Goal: Task Accomplishment & Management: Manage account settings

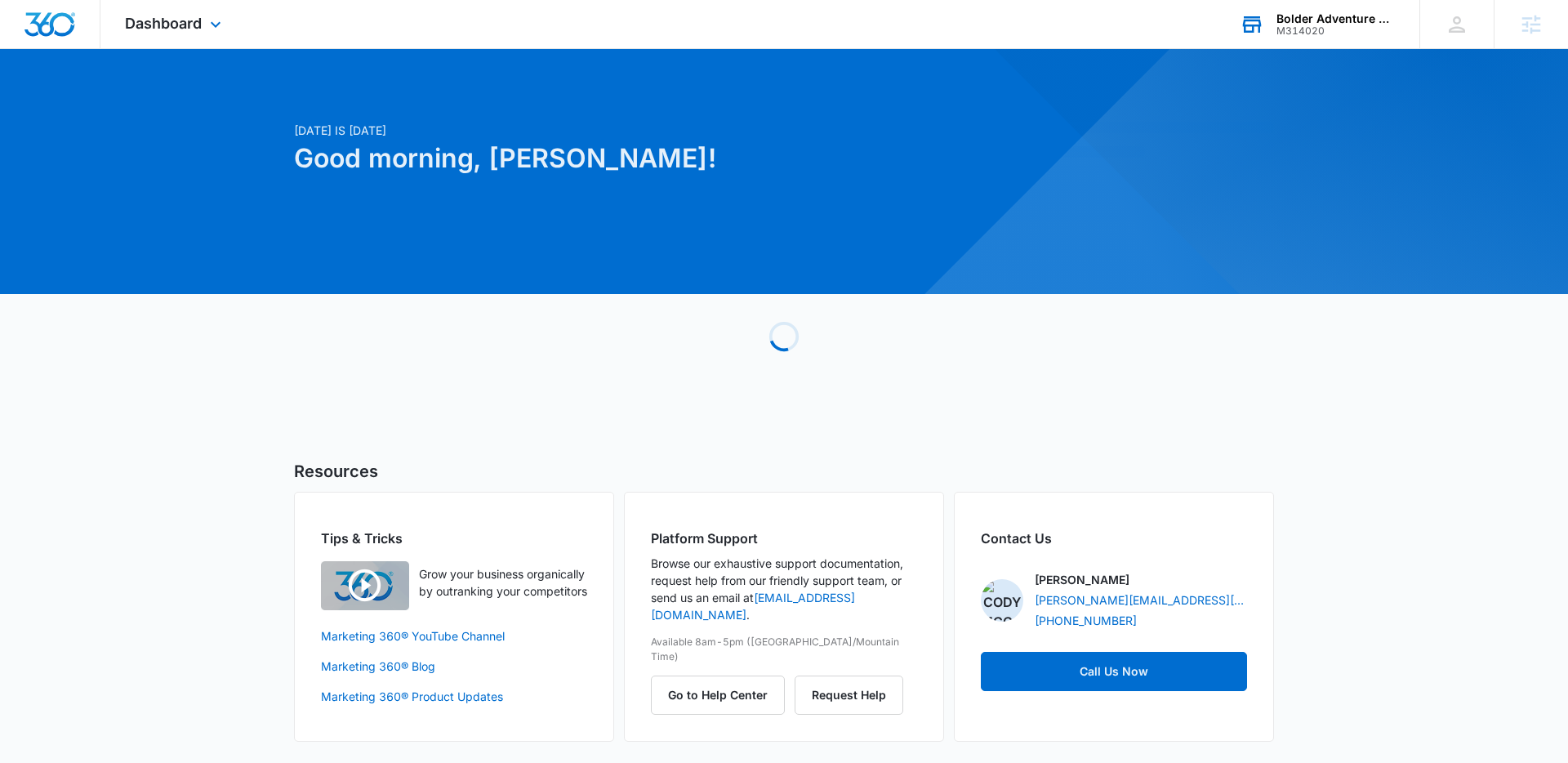
click at [1311, 28] on div "M314020" at bounding box center [1336, 32] width 119 height 11
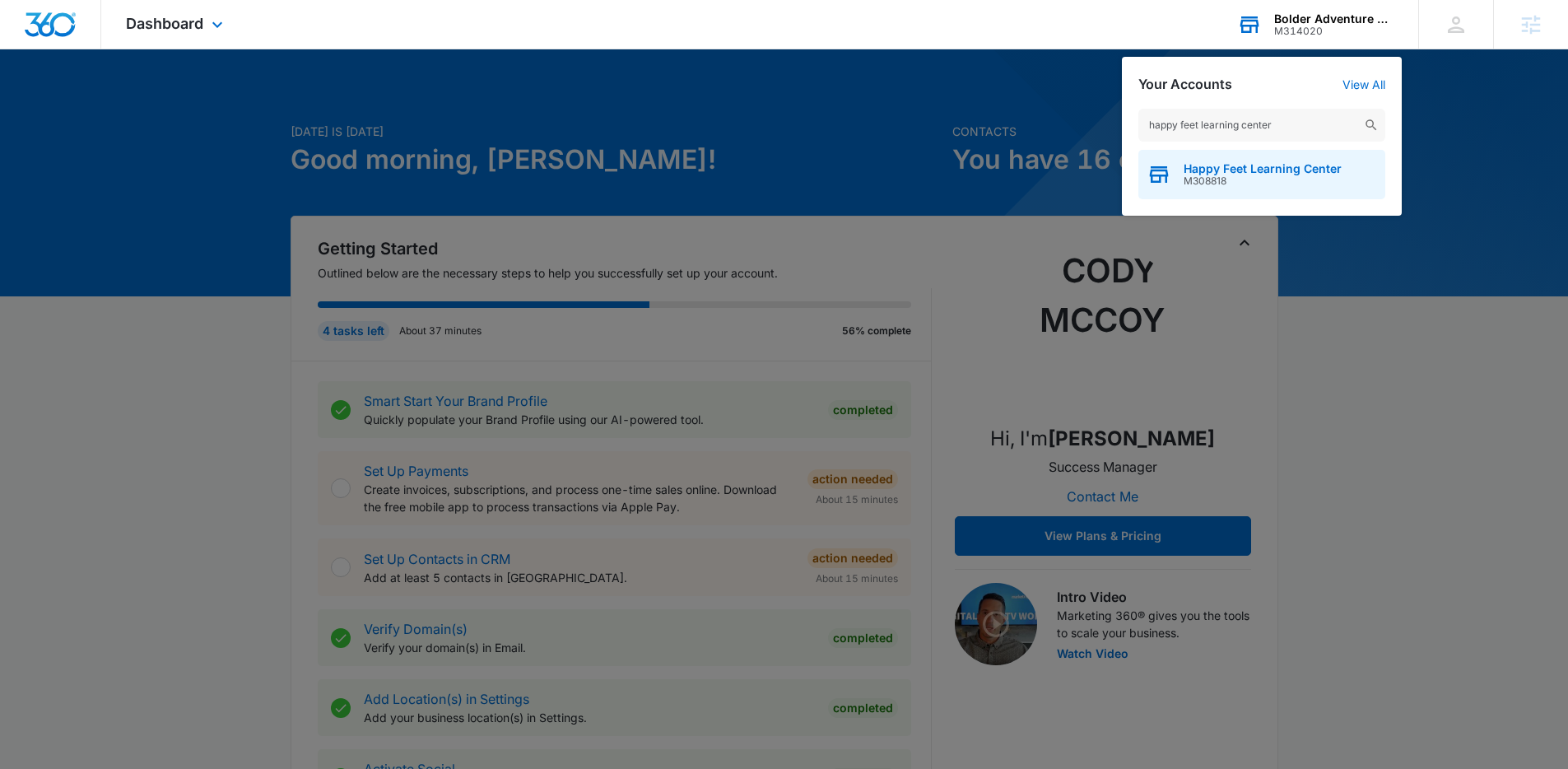
type input "happy feet learning center"
click at [1245, 175] on span "M308818" at bounding box center [1263, 181] width 158 height 12
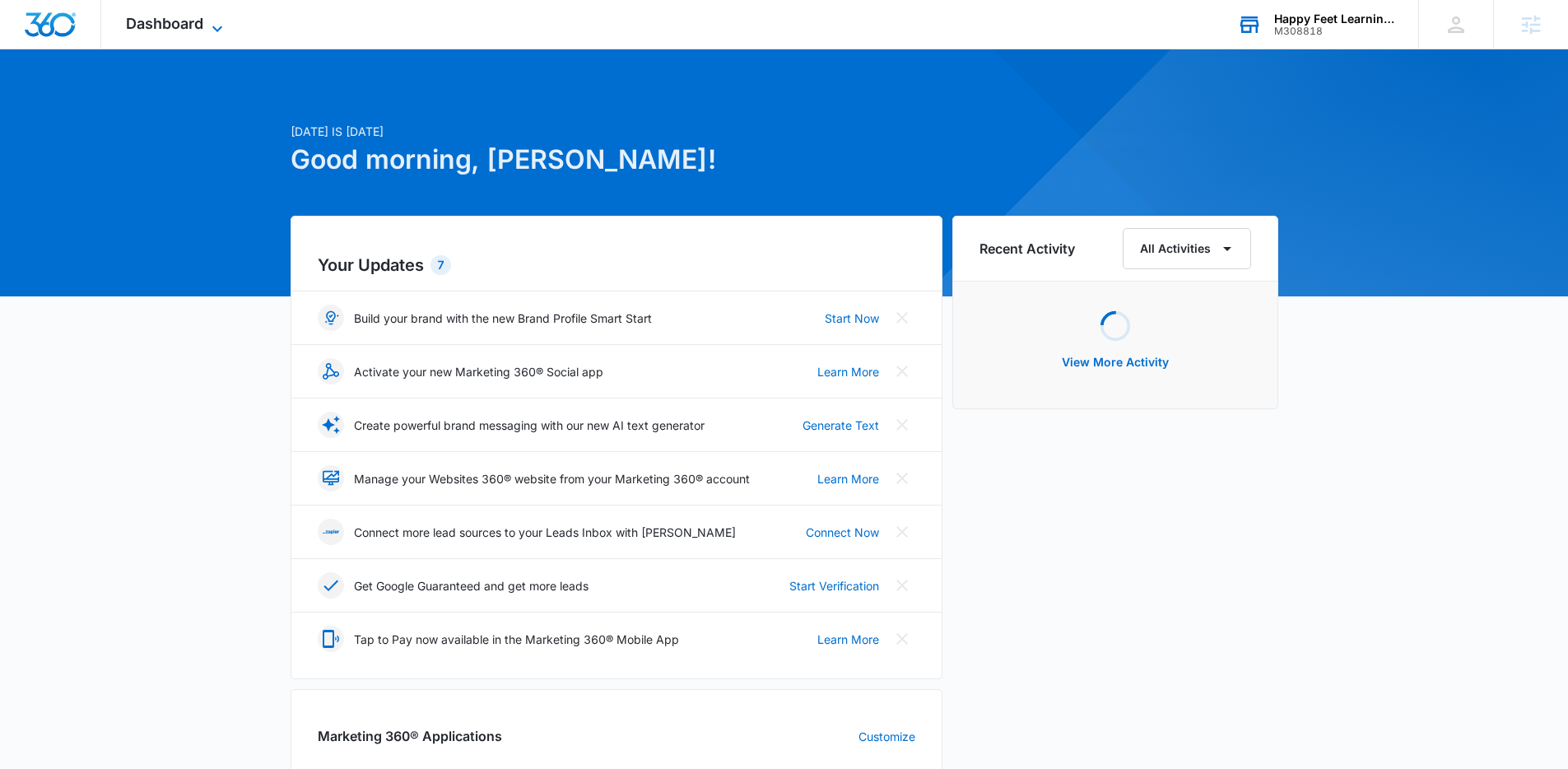
click at [193, 32] on span "Dashboard" at bounding box center [164, 23] width 77 height 17
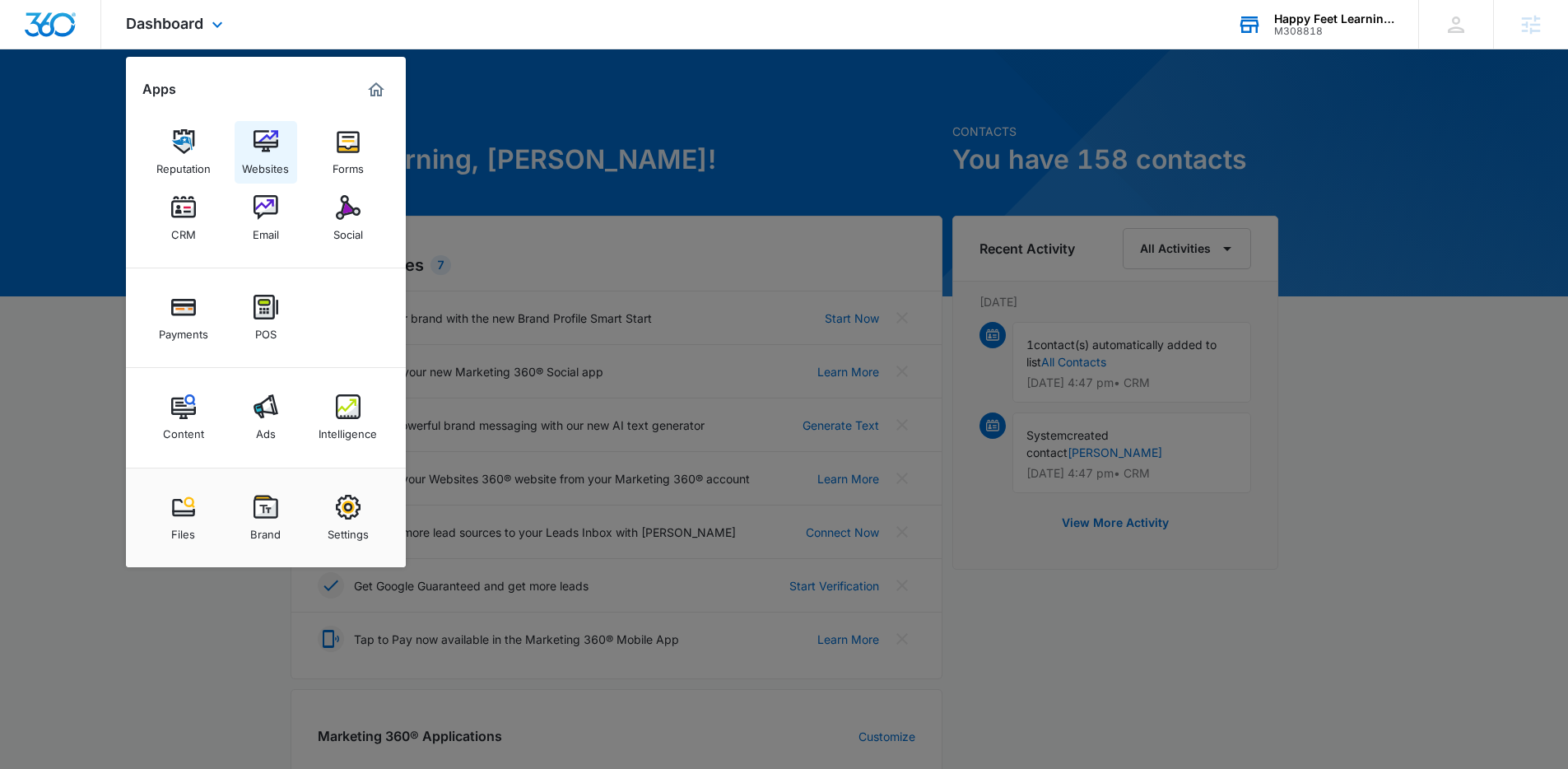
click at [267, 143] on img at bounding box center [266, 141] width 25 height 25
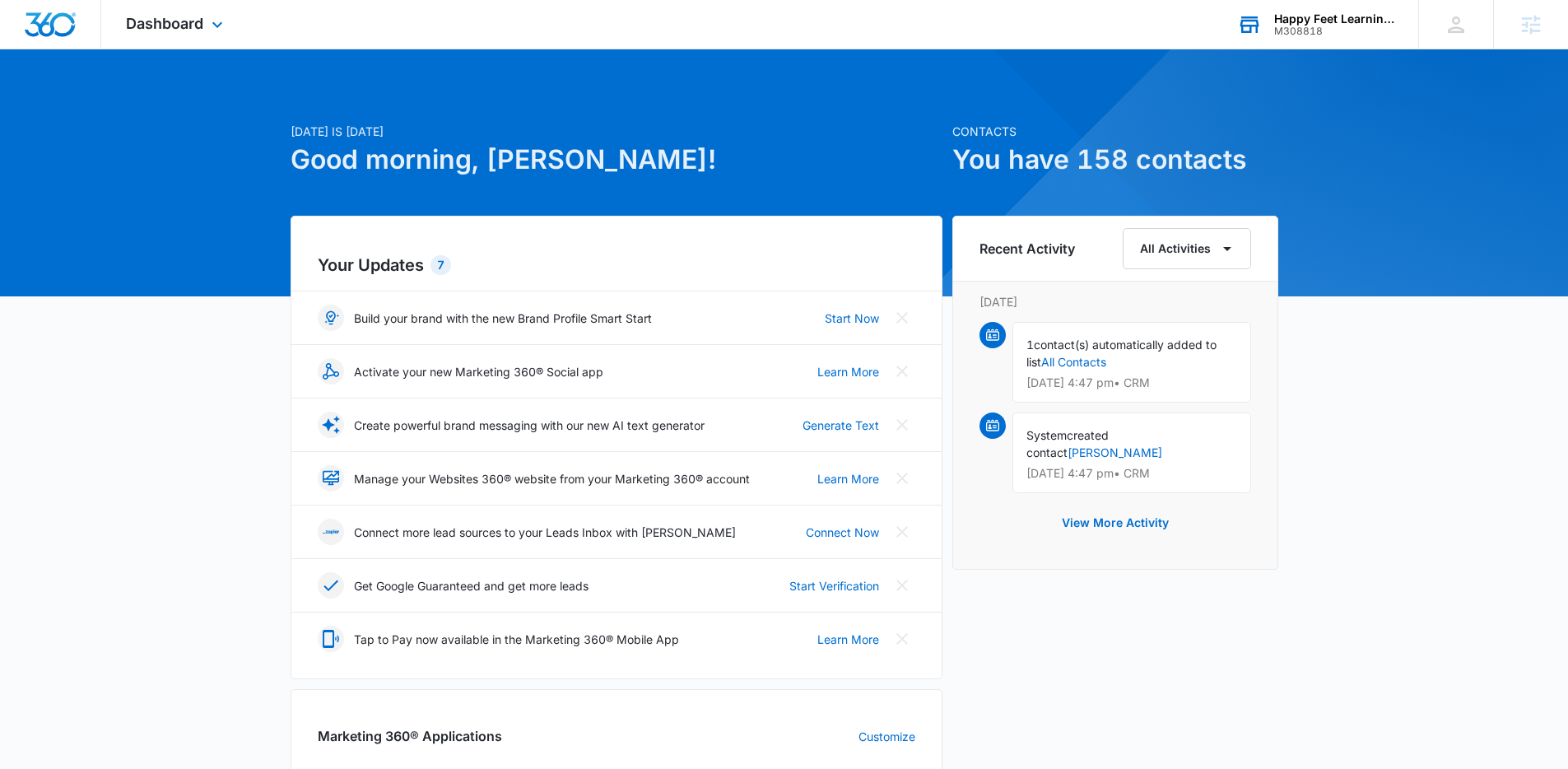
click at [1350, 30] on div "M308818" at bounding box center [1334, 32] width 120 height 12
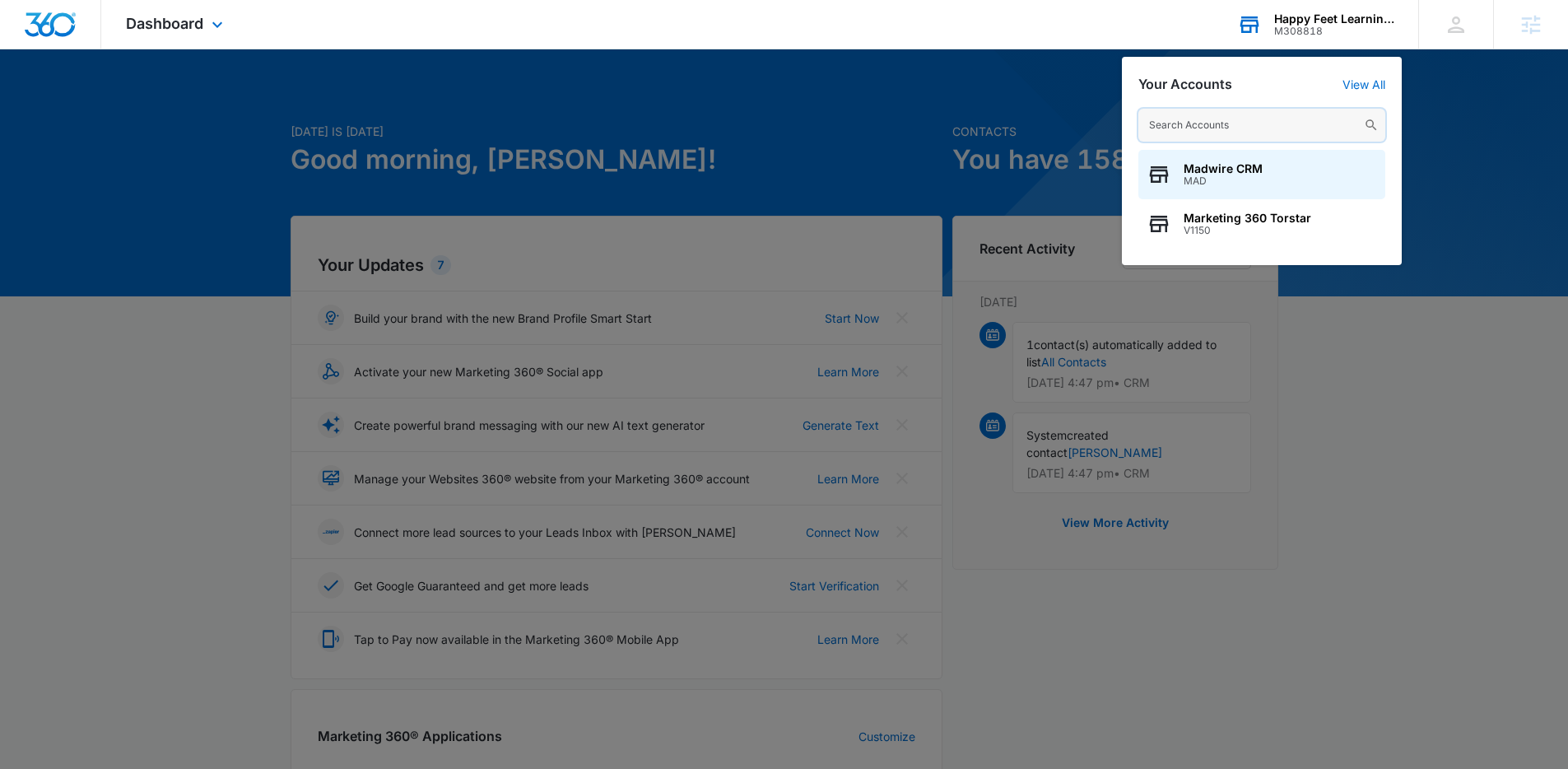
click at [1299, 129] on input "text" at bounding box center [1262, 125] width 247 height 33
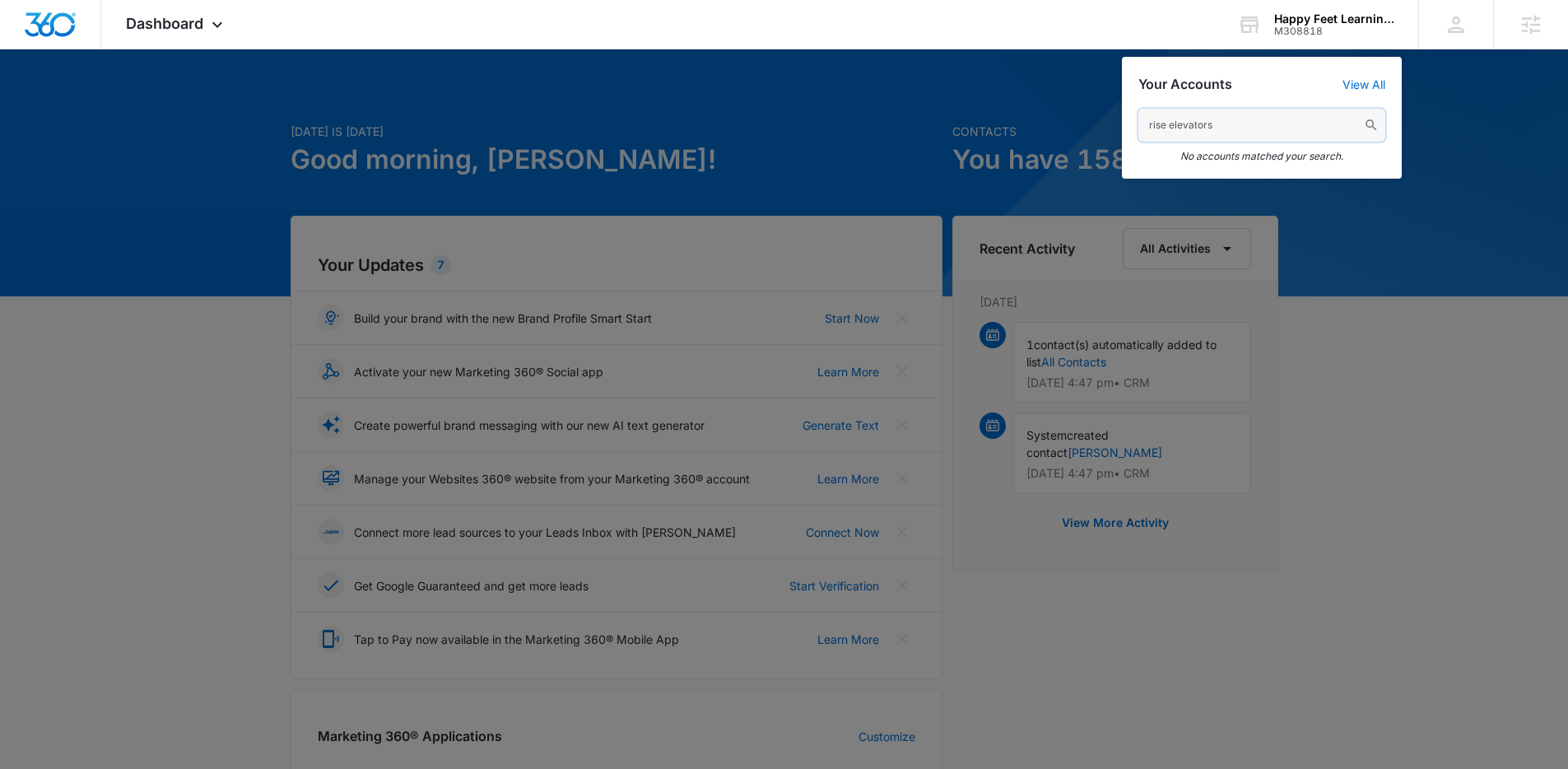
drag, startPoint x: 1224, startPoint y: 123, endPoint x: 1056, endPoint y: 127, distance: 168.0
click at [1123, 126] on div "rise elevators No accounts matched your search." at bounding box center [1261, 136] width 280 height 87
type input "rise elevators"
drag, startPoint x: 1201, startPoint y: 124, endPoint x: 1076, endPoint y: 120, distance: 125.1
click at [1111, 49] on nav "Dashboard Apps Reputation Websites Forms CRM Email Social Payments POS Content …" at bounding box center [784, 24] width 1568 height 49
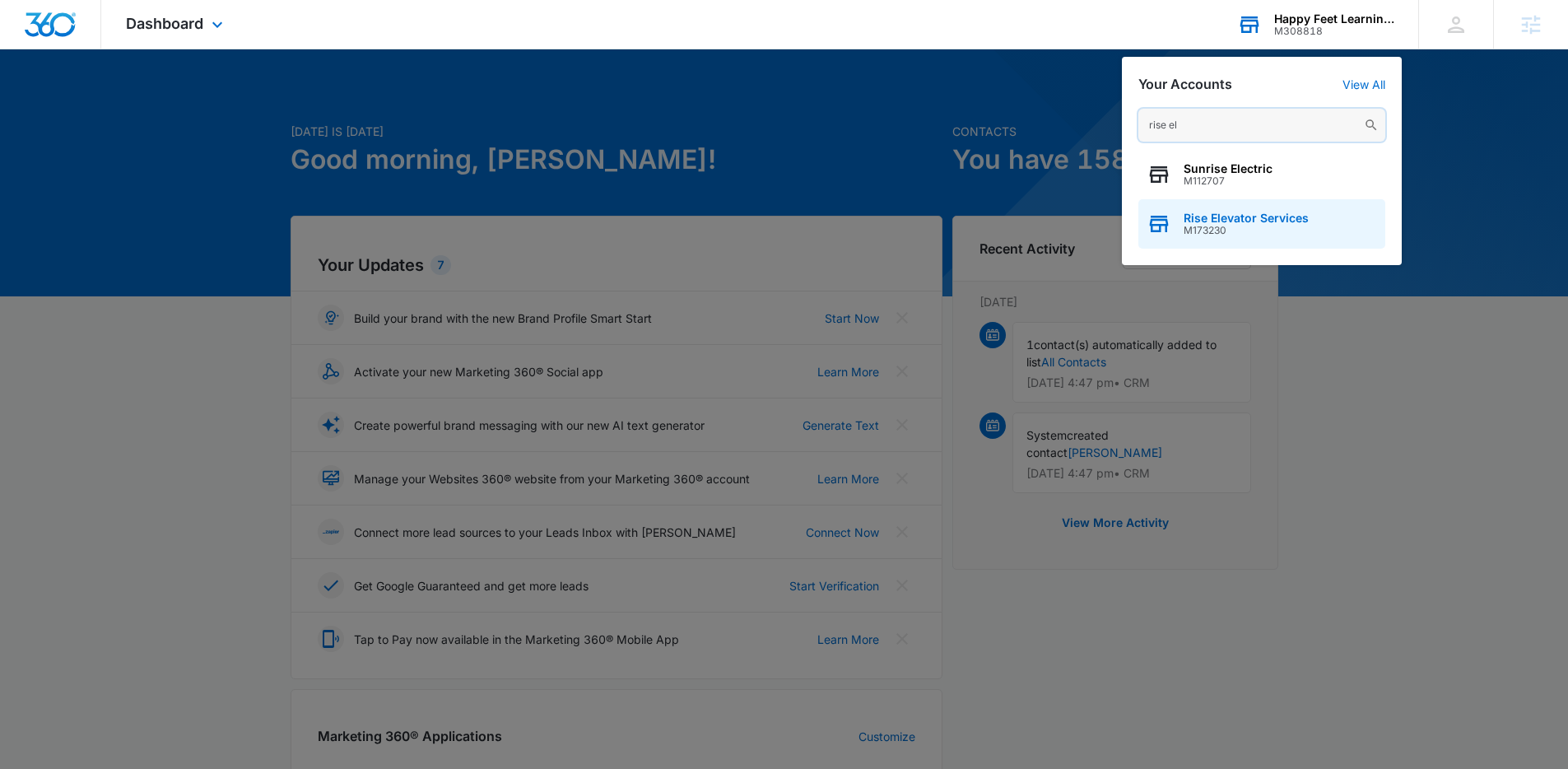
type input "rise el"
click at [1238, 222] on span "Rise Elevator Services" at bounding box center [1247, 218] width 125 height 13
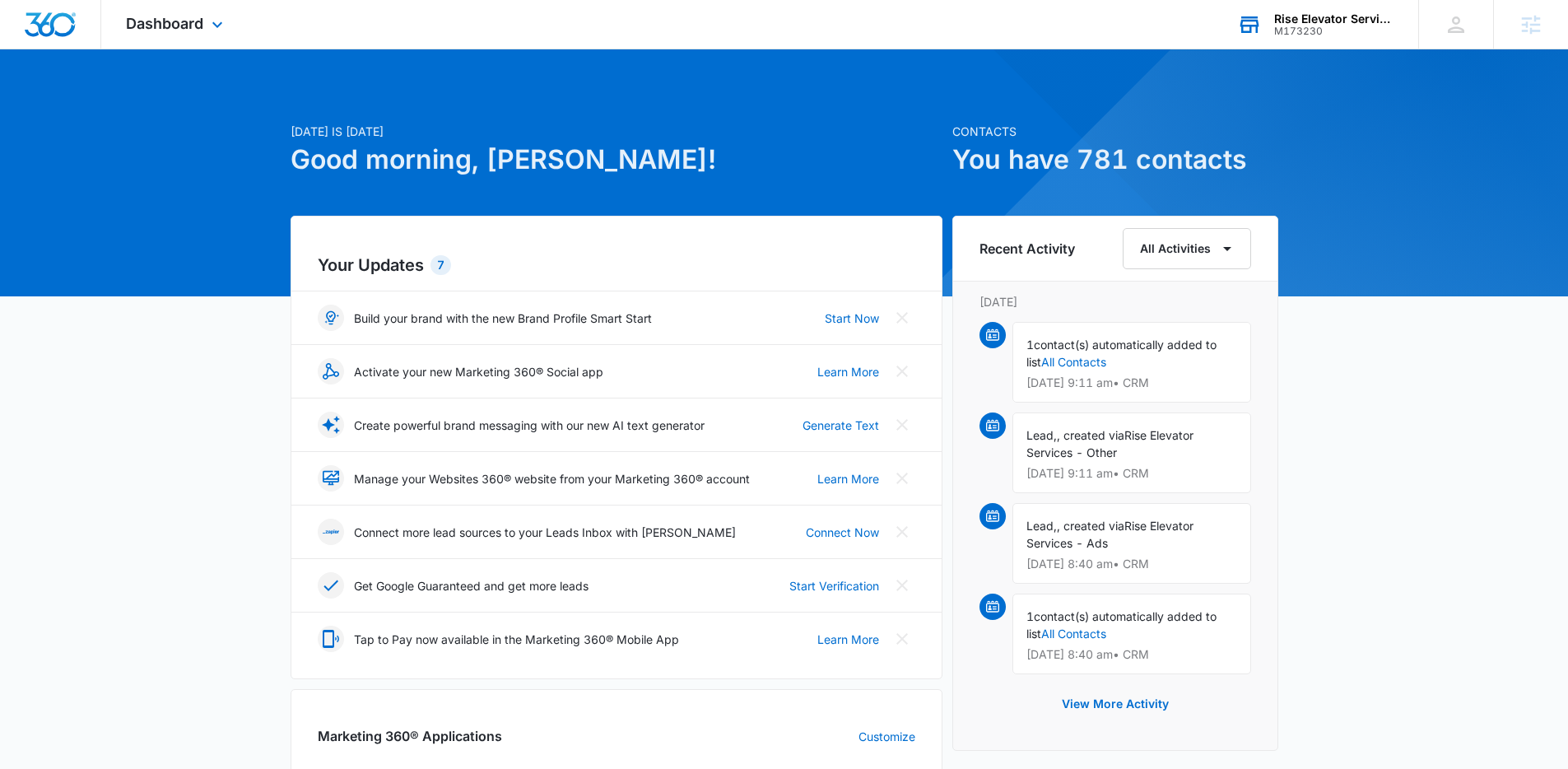
drag, startPoint x: 199, startPoint y: 32, endPoint x: 219, endPoint y: 76, distance: 48.3
click at [199, 33] on div "Dashboard Apps Reputation Websites Forms CRM Email Social Payments POS Content …" at bounding box center [176, 24] width 151 height 48
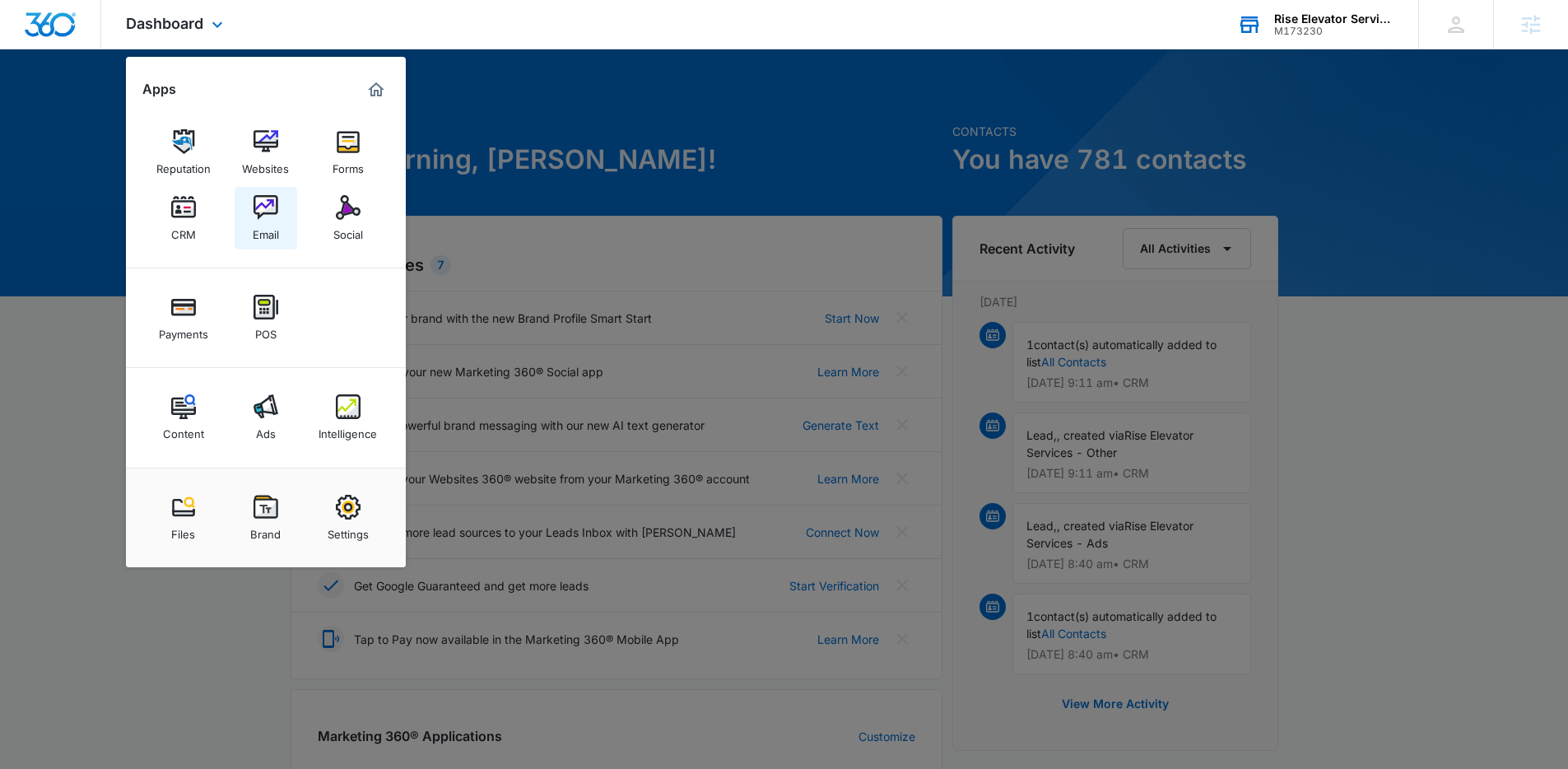
click at [254, 208] on img at bounding box center [266, 208] width 25 height 25
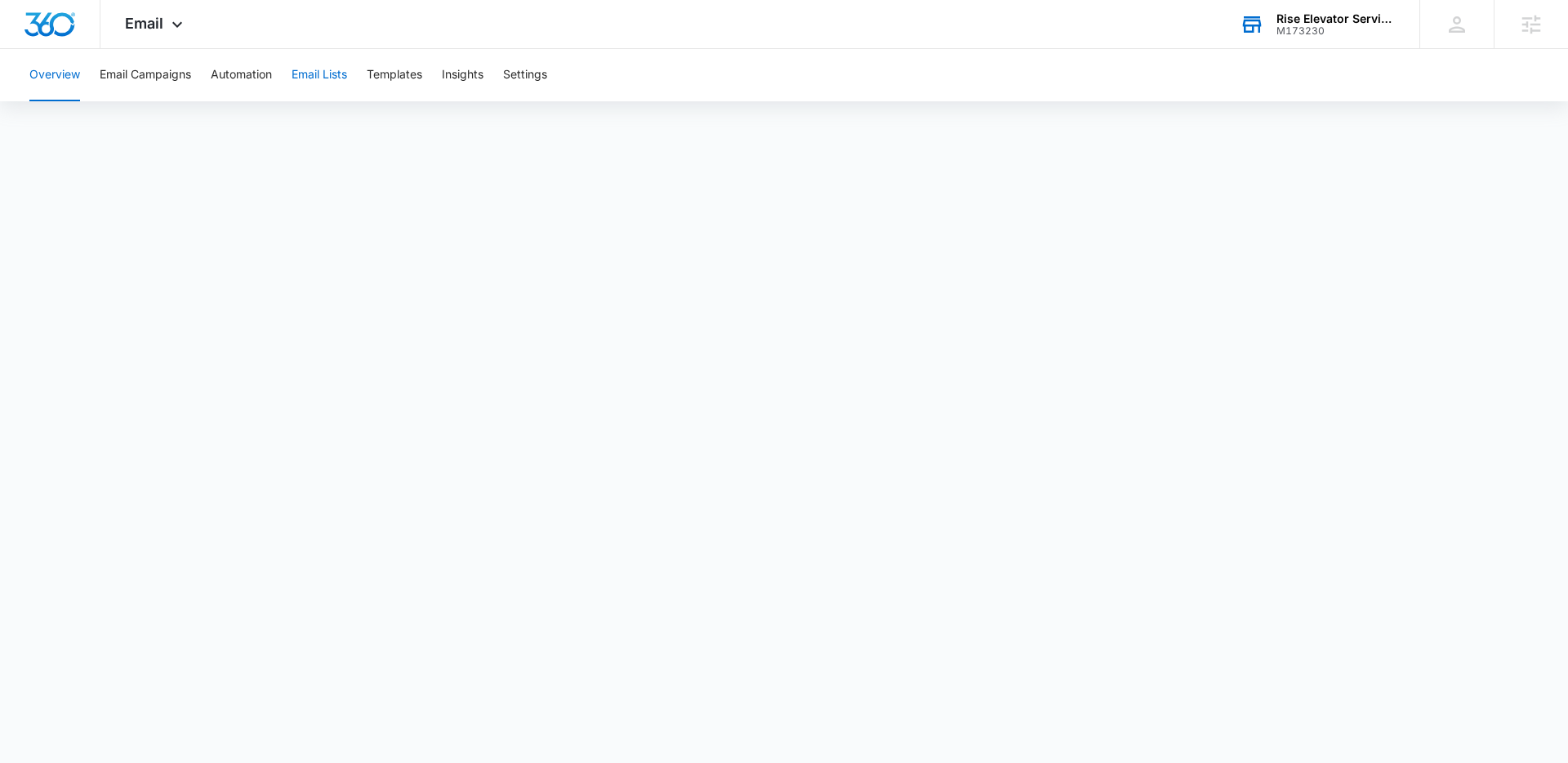
click at [340, 78] on button "Email Lists" at bounding box center [320, 74] width 55 height 53
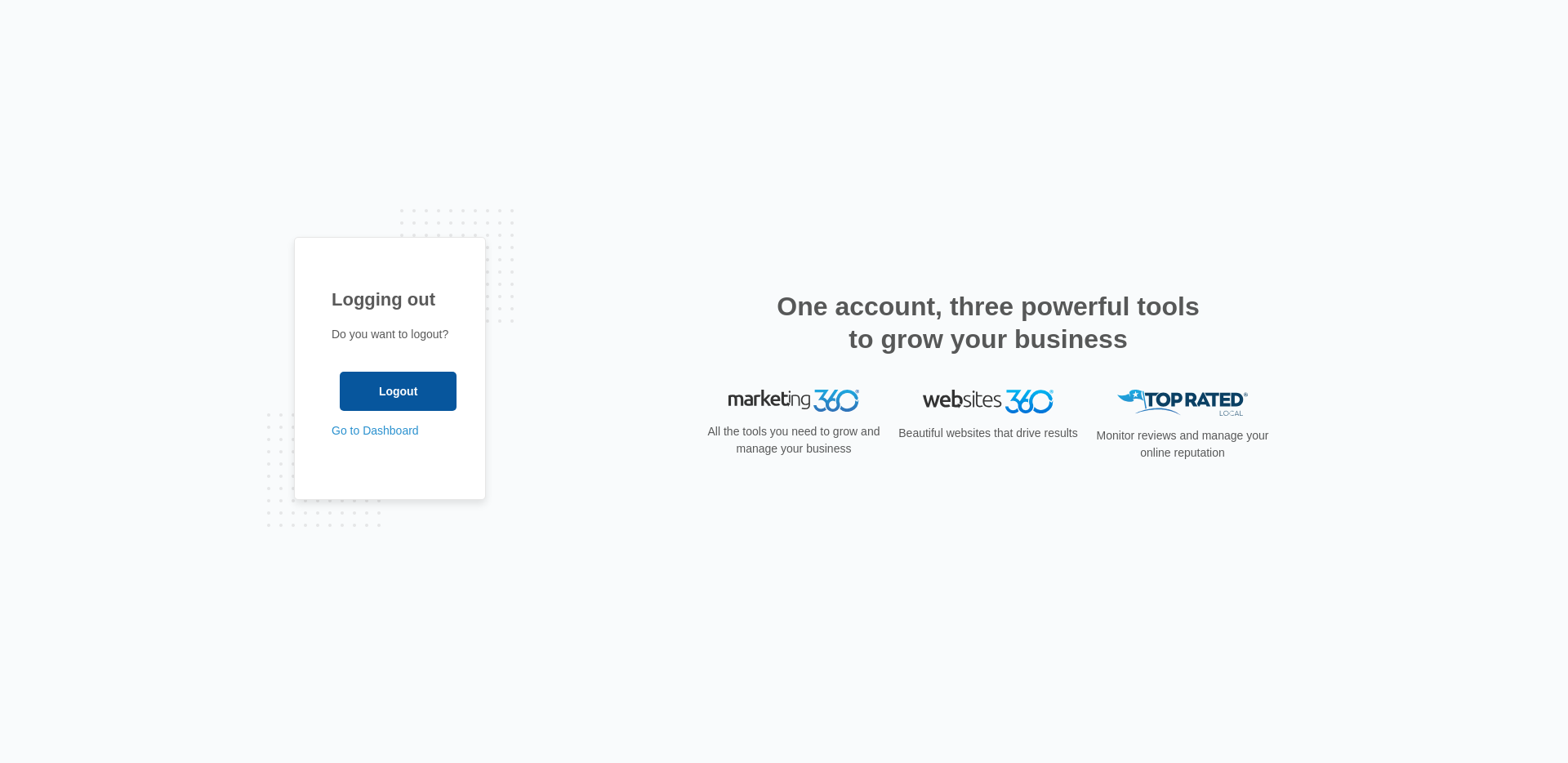
click at [405, 392] on input "Logout" at bounding box center [398, 391] width 116 height 39
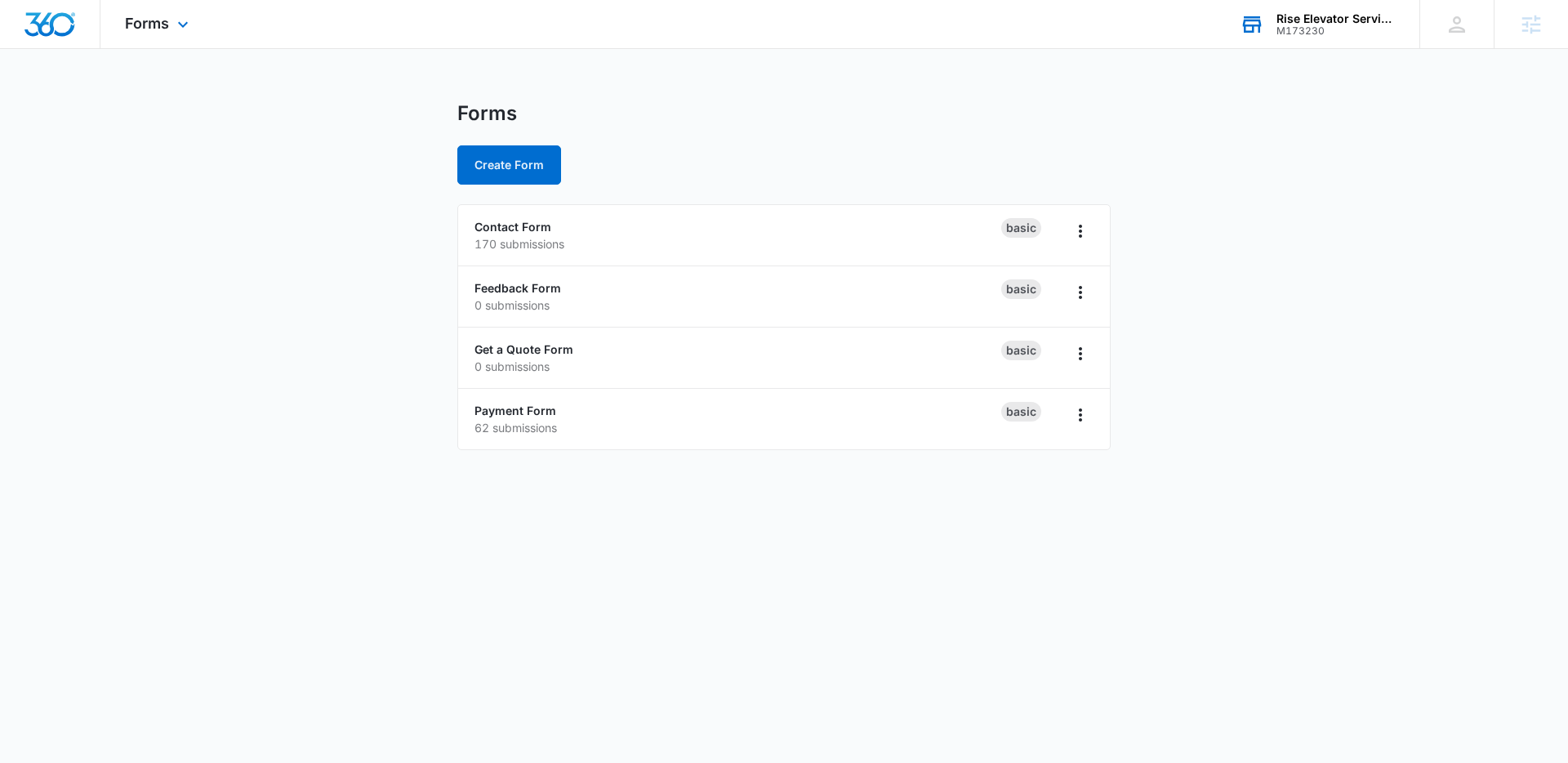
click at [1323, 26] on div "M173230" at bounding box center [1336, 32] width 119 height 11
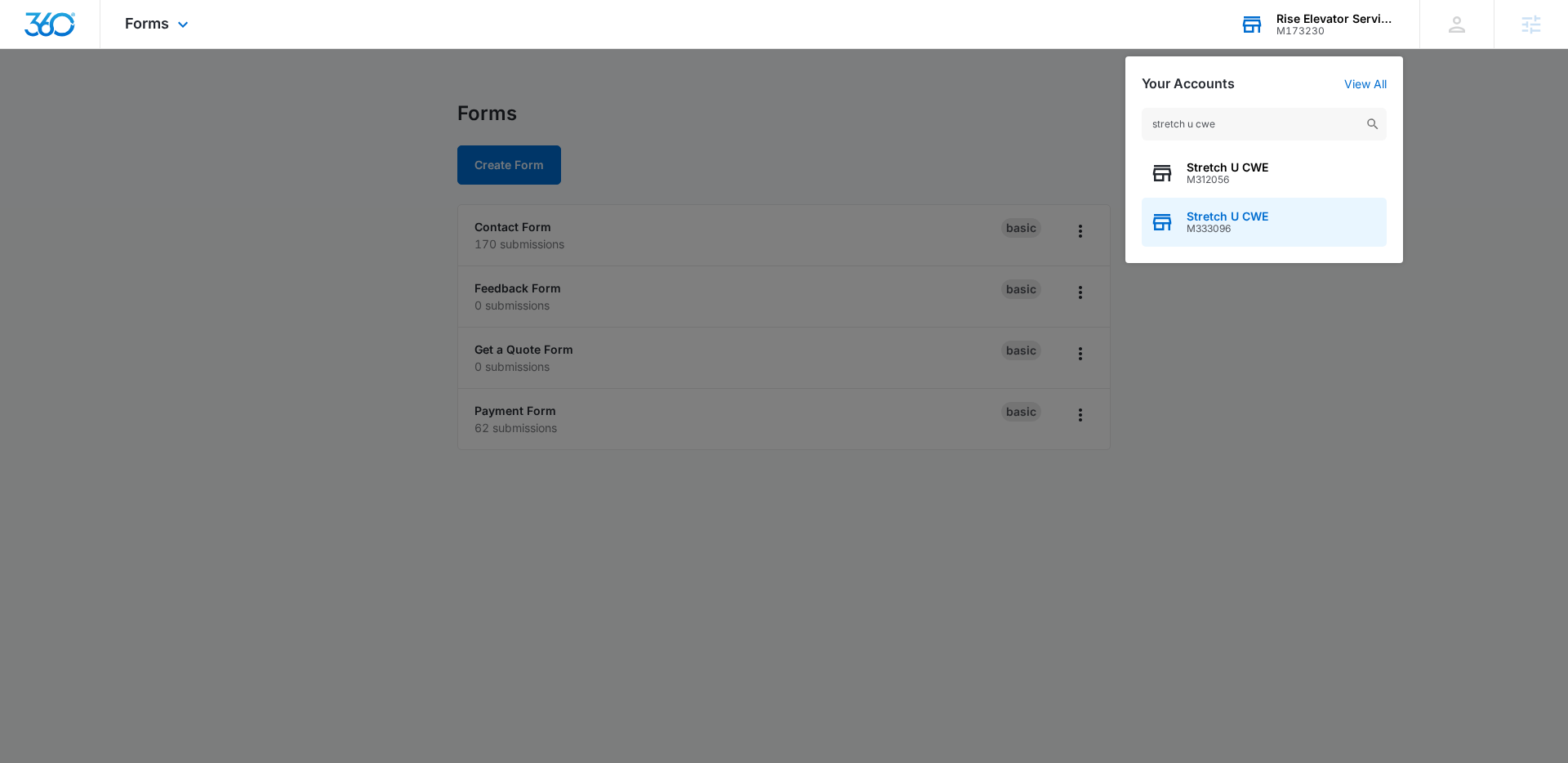
type input "stretch u cwe"
click at [1226, 212] on span "Stretch U CWE" at bounding box center [1227, 217] width 82 height 13
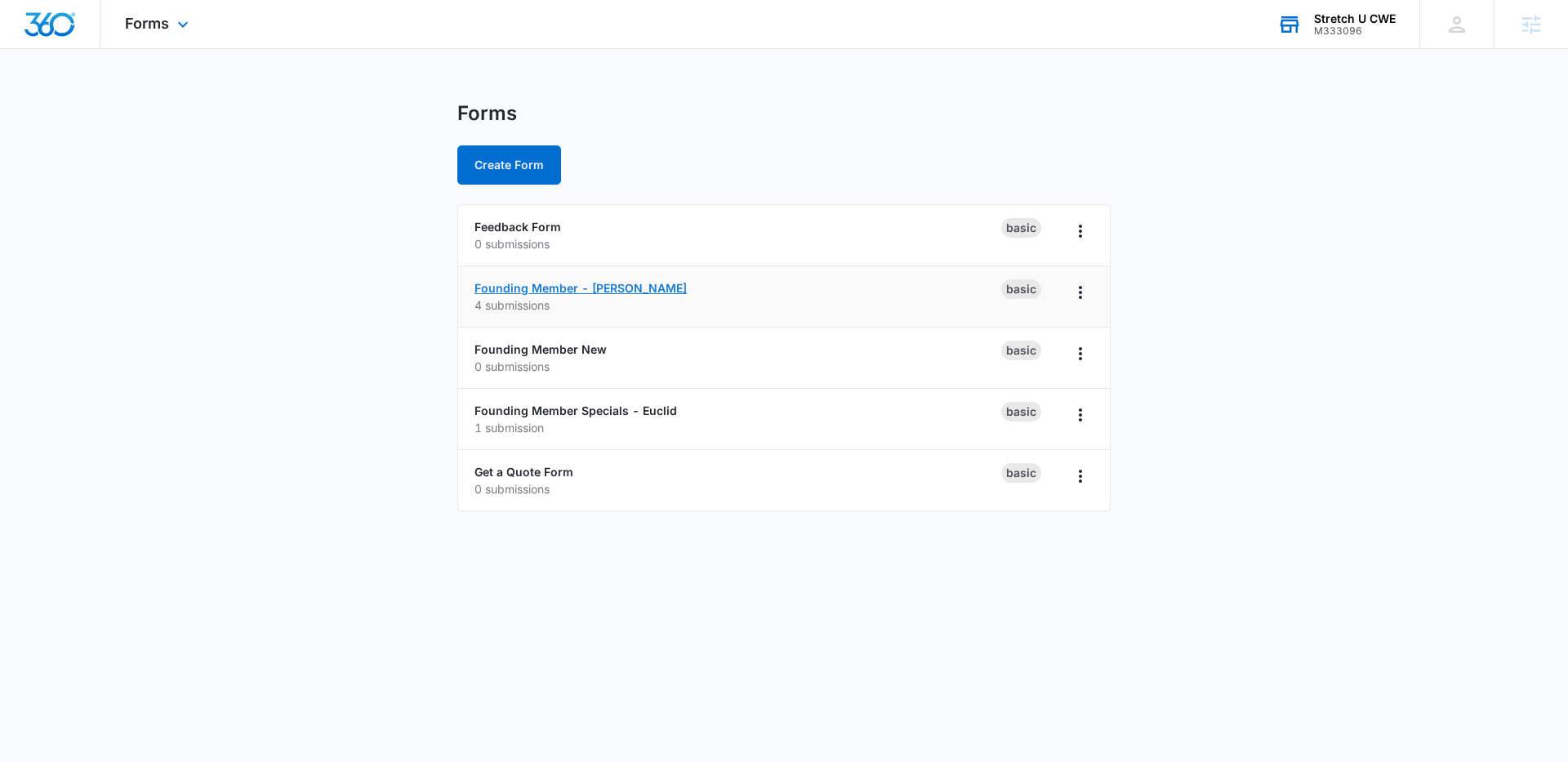
click at [537, 291] on link "Founding Member - Clayton" at bounding box center [580, 287] width 213 height 14
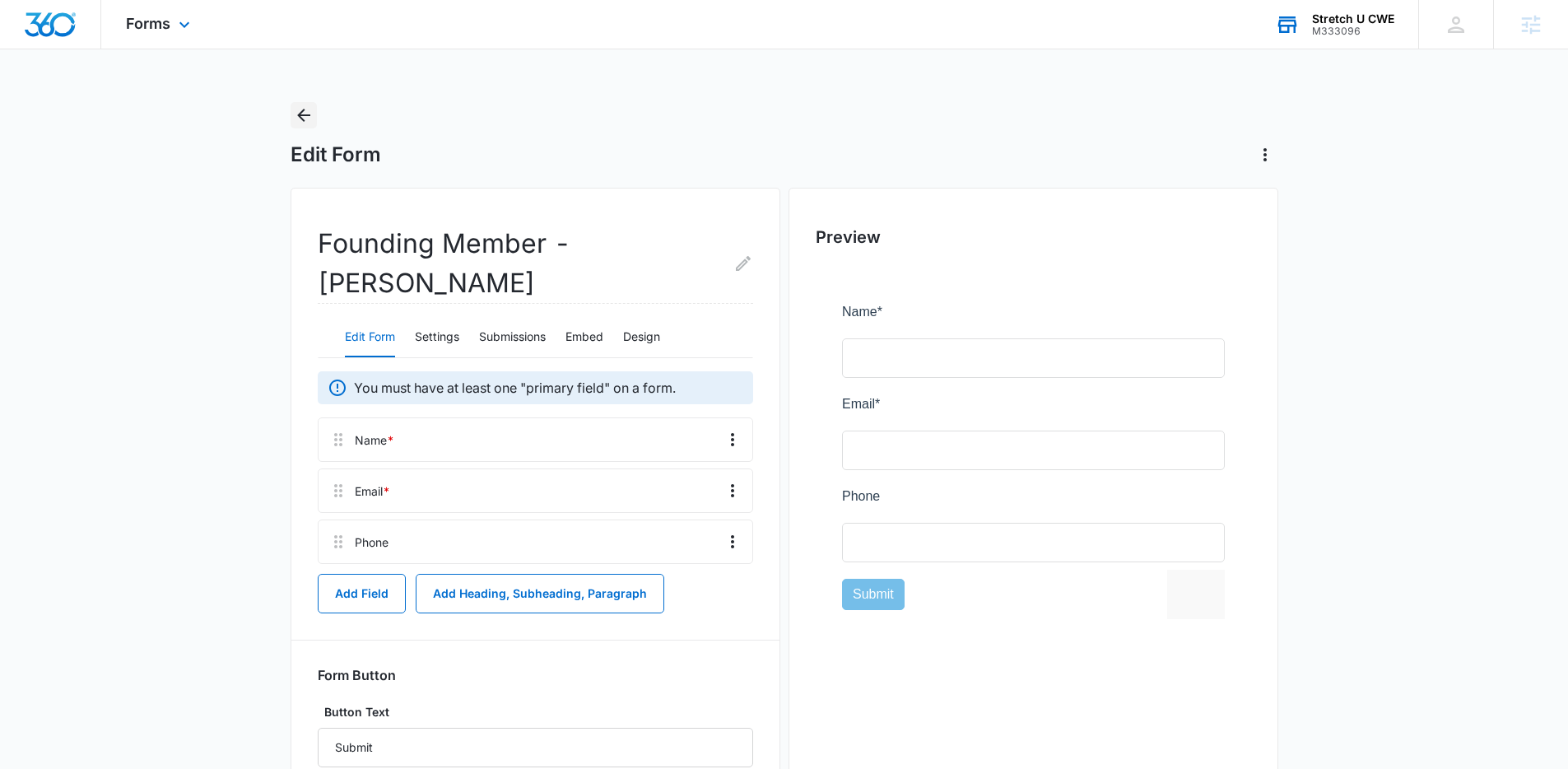
click at [305, 122] on icon "Back" at bounding box center [304, 115] width 20 height 20
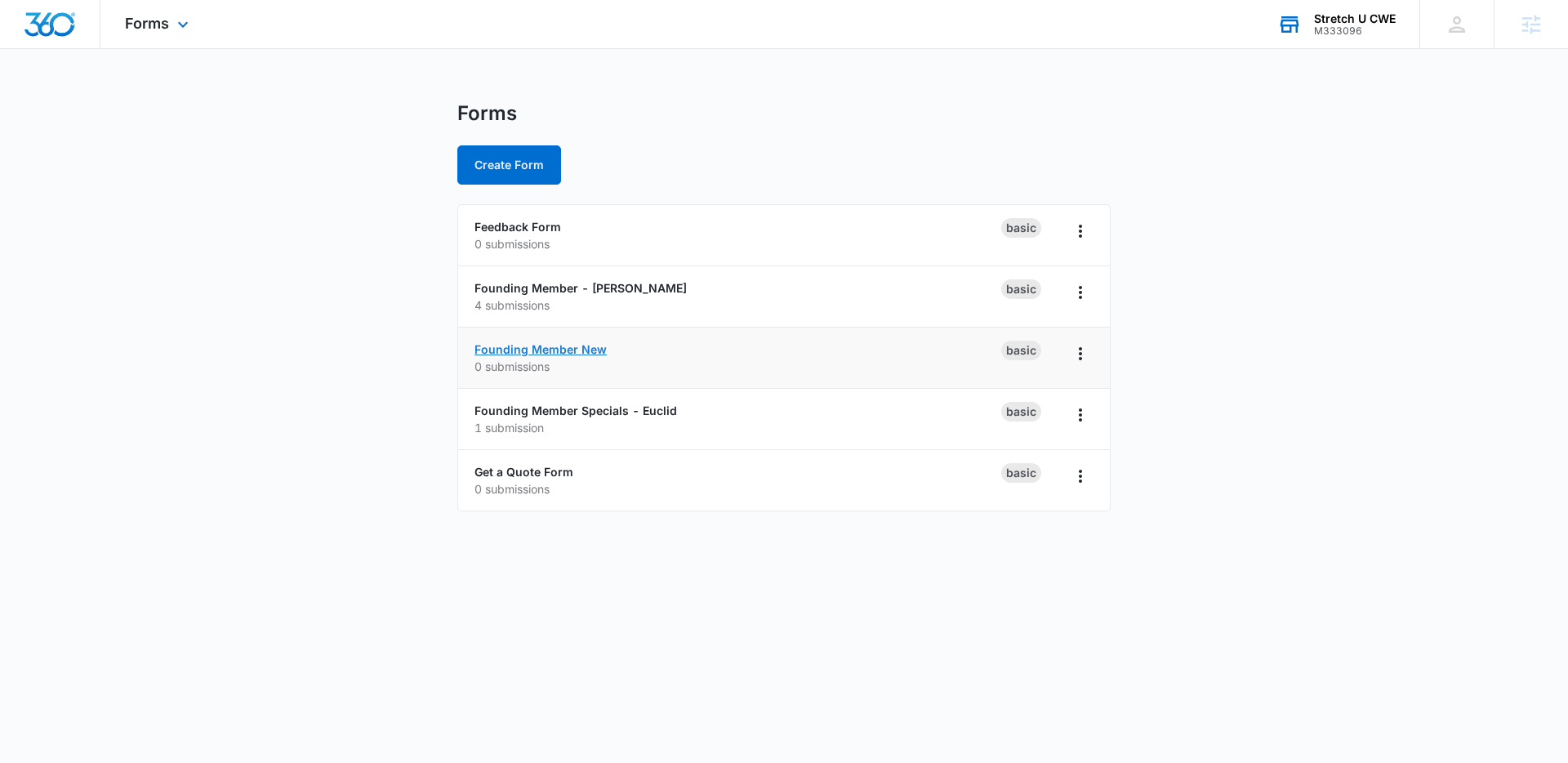
click at [517, 346] on link "Founding Member New" at bounding box center [540, 350] width 133 height 14
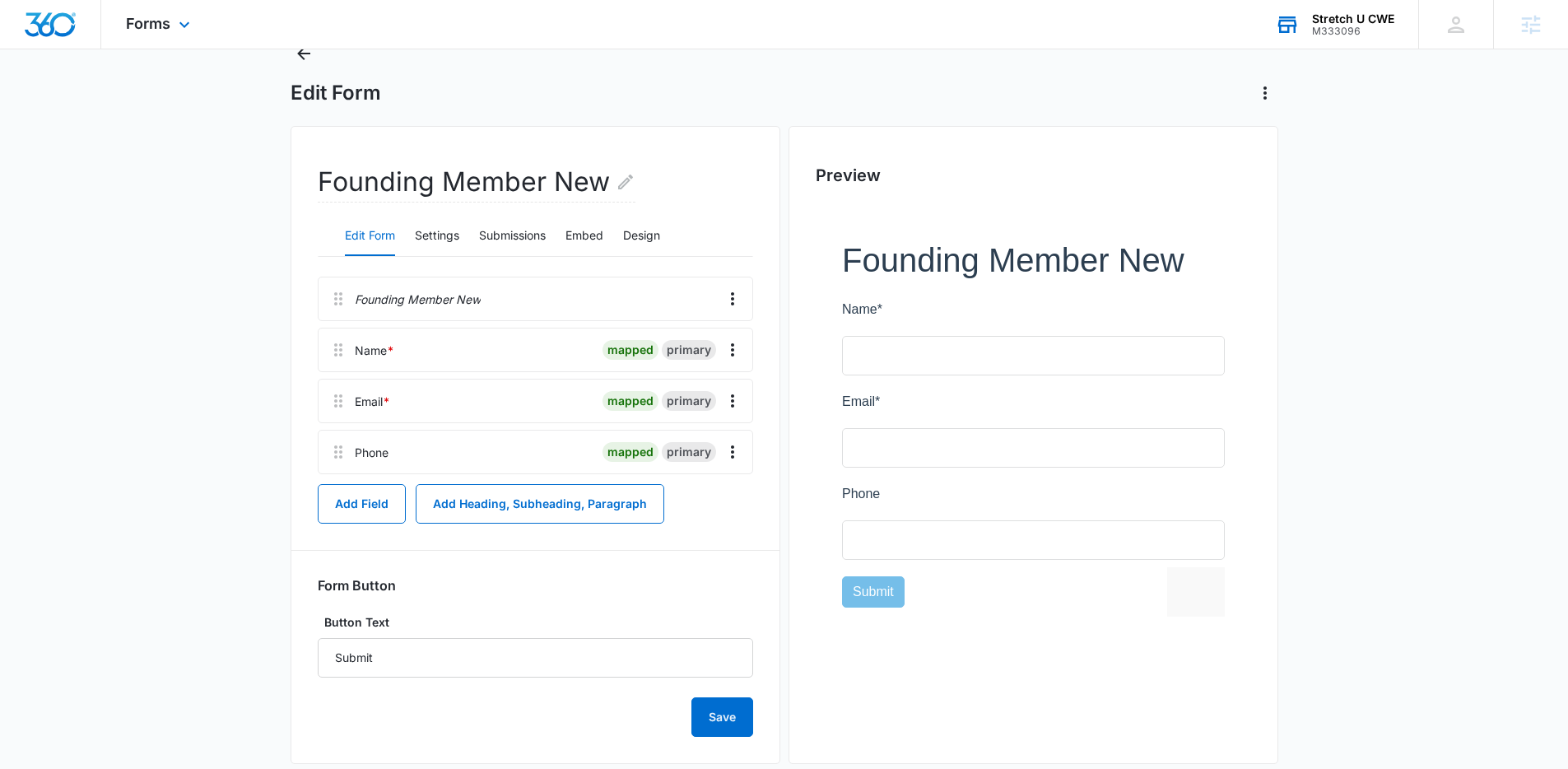
scroll to position [60, 0]
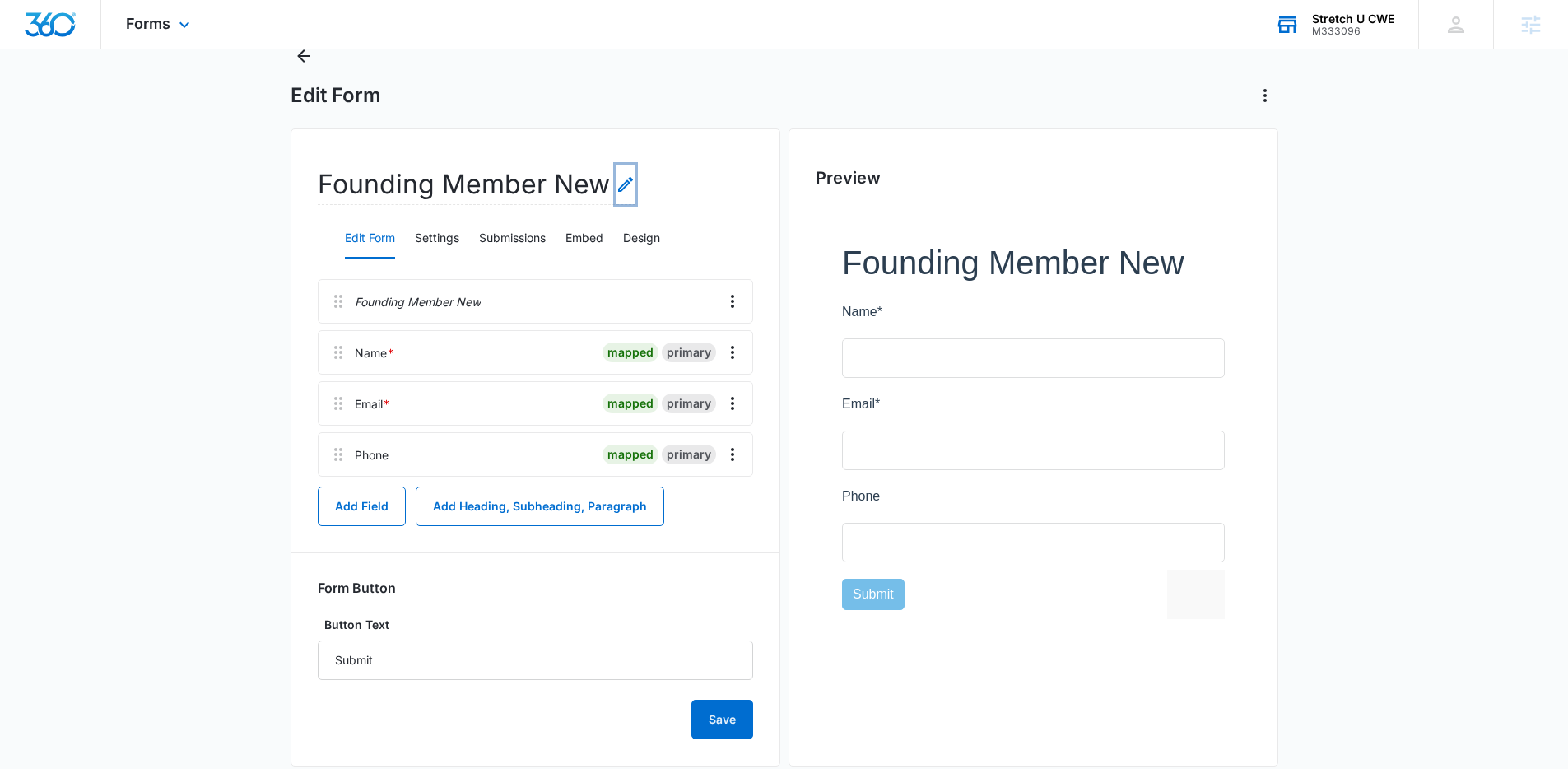
click at [629, 182] on icon "Edit Form Name" at bounding box center [625, 184] width 14 height 14
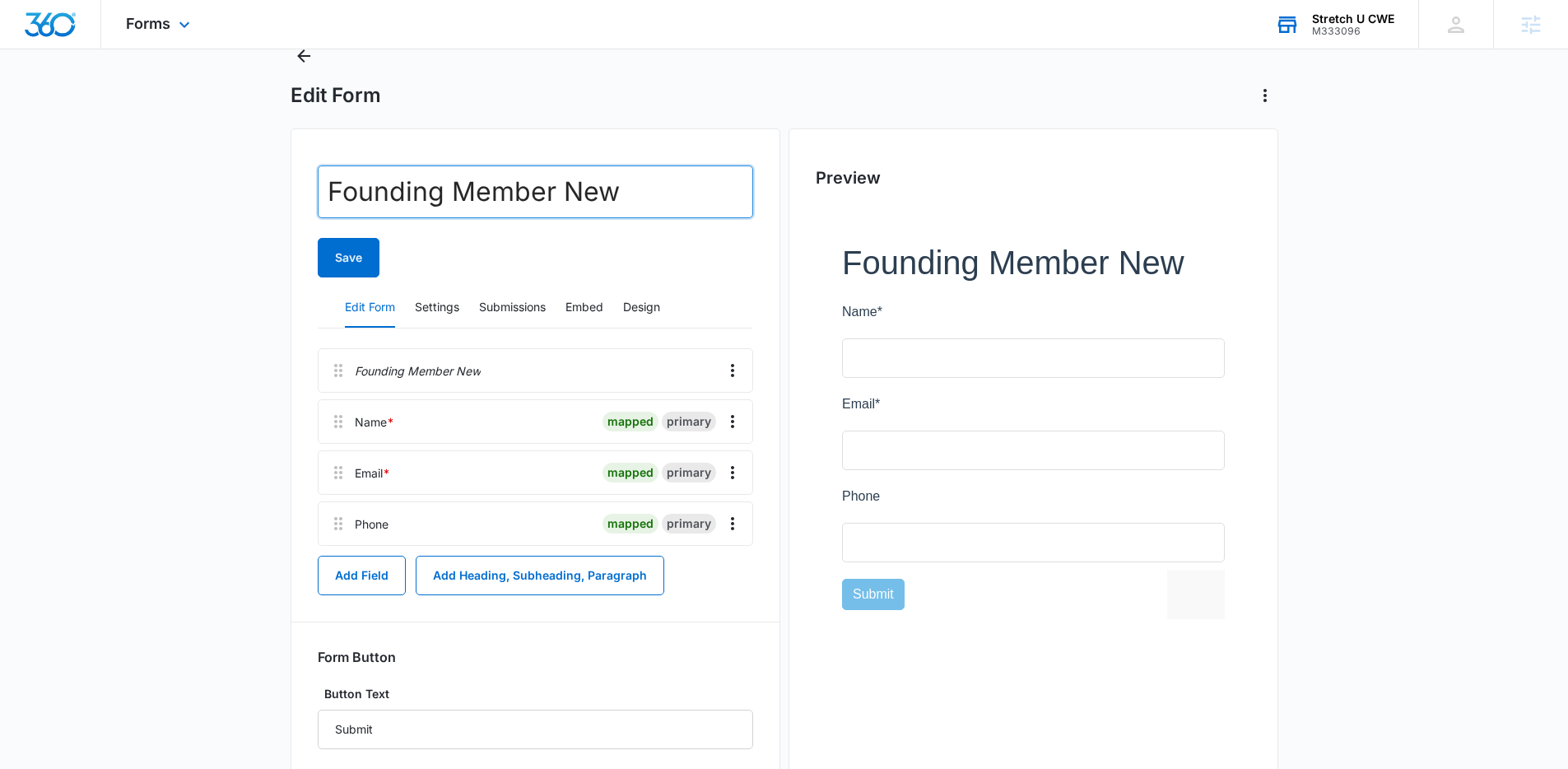
drag, startPoint x: 614, startPoint y: 193, endPoint x: 570, endPoint y: 192, distance: 44.0
click at [570, 192] on input "Founding Member New" at bounding box center [535, 192] width 436 height 53
type input "Founding Member - New - Clayton"
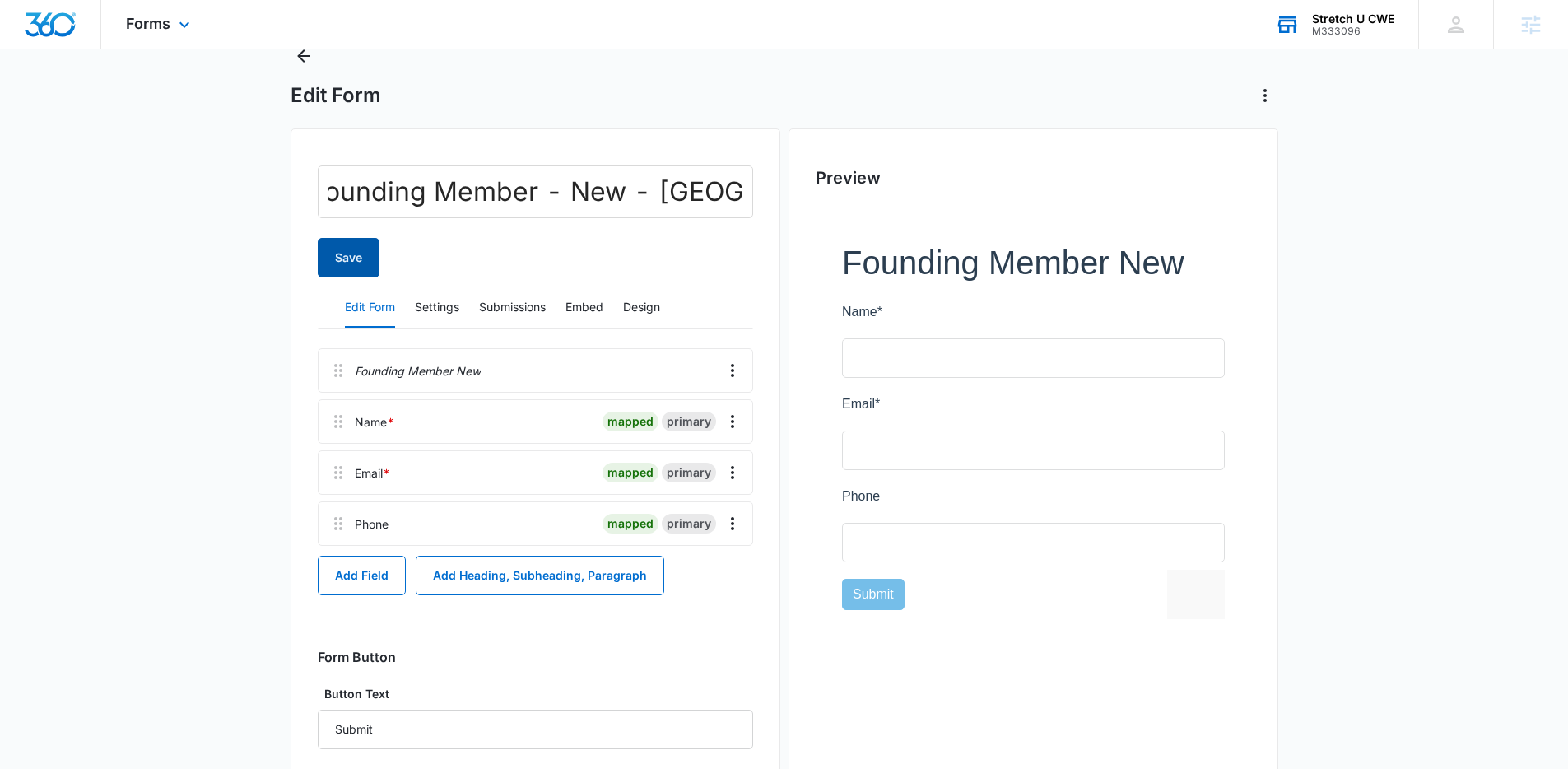
click at [365, 247] on button "Save" at bounding box center [348, 257] width 62 height 39
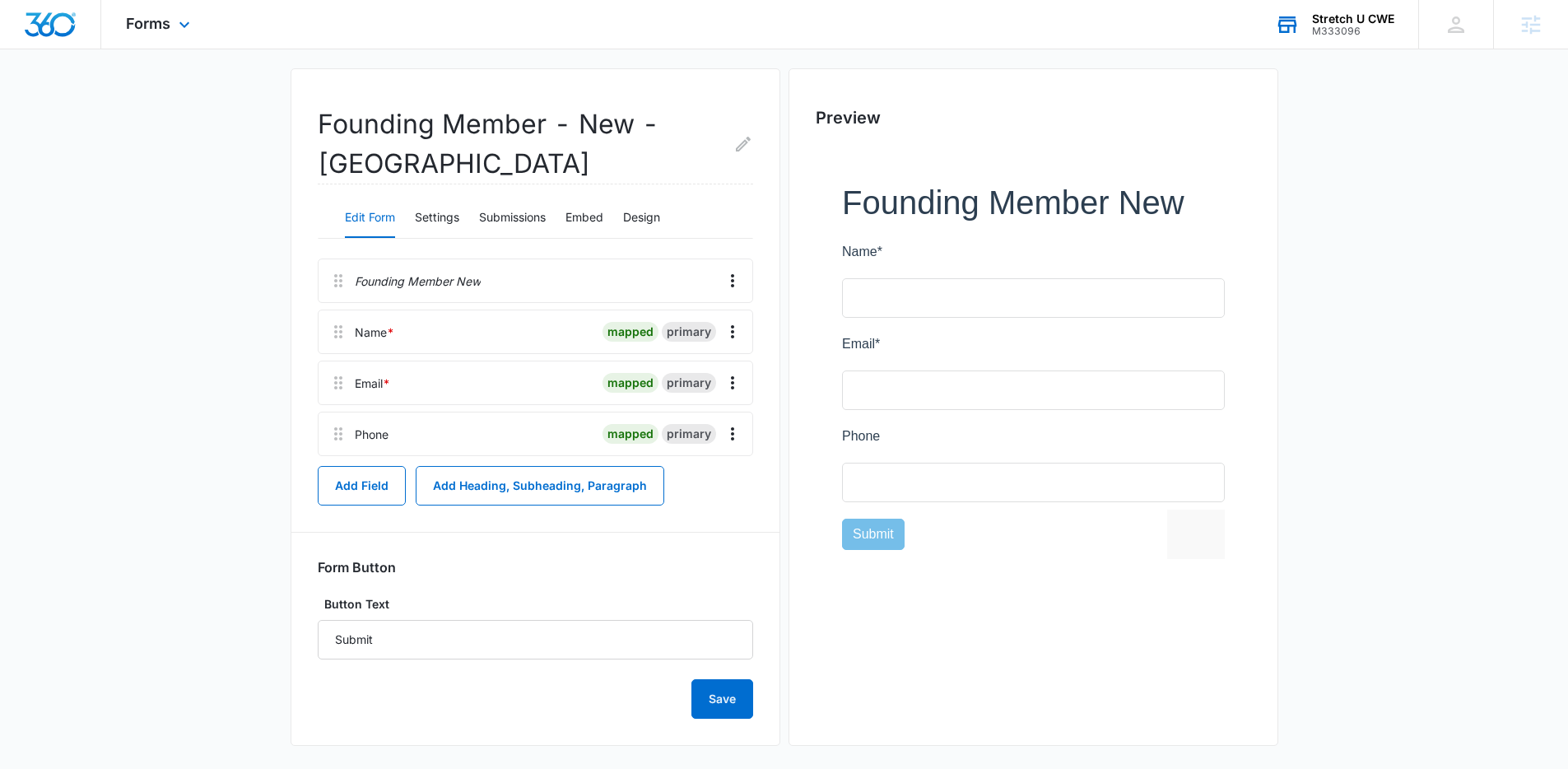
scroll to position [129, 0]
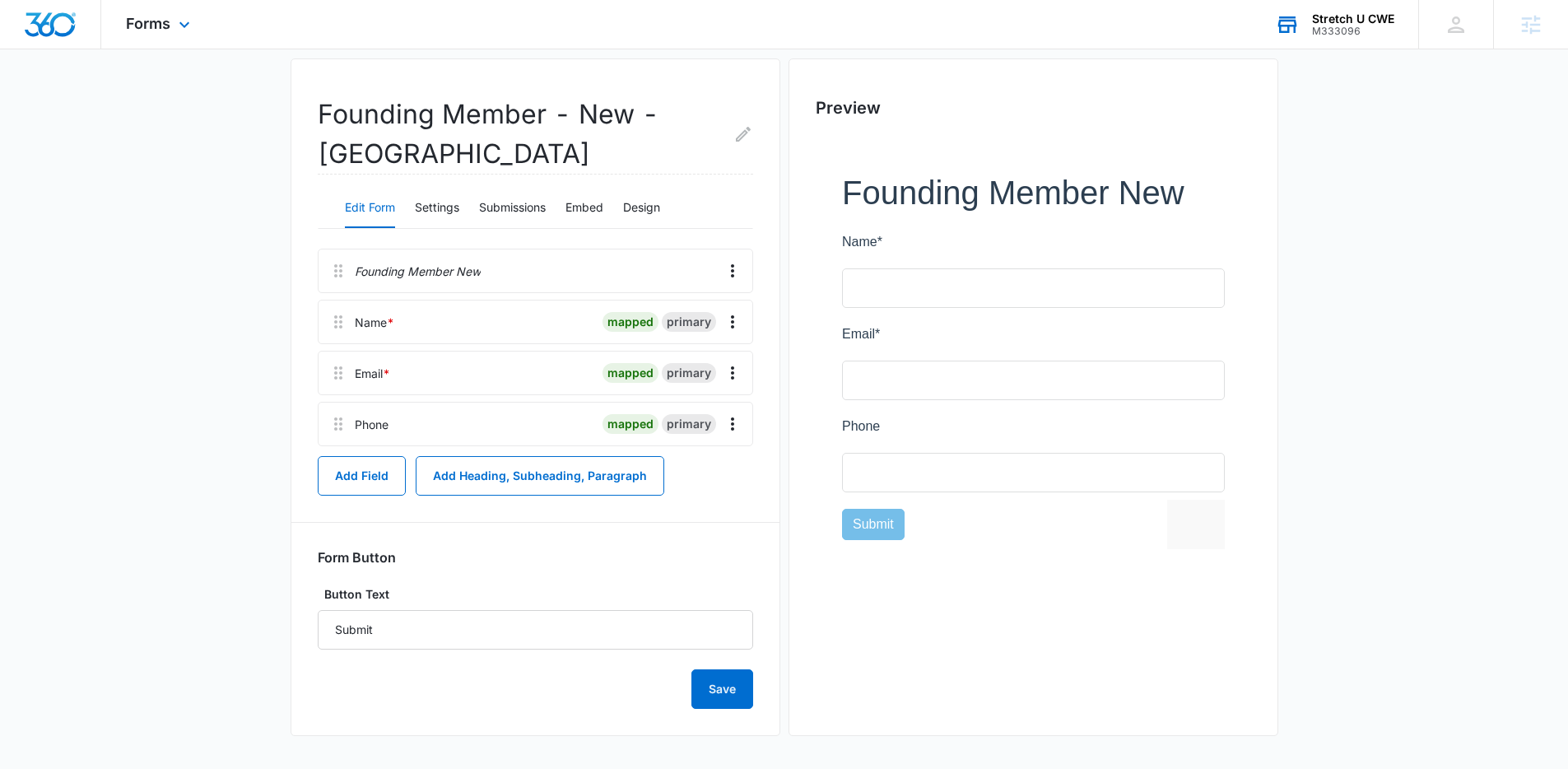
click at [433, 271] on p "Founding Member New" at bounding box center [417, 271] width 126 height 17
click at [728, 265] on icon "Overflow Menu" at bounding box center [732, 270] width 20 height 20
click at [341, 116] on h2 "Founding Member - New - Clayton" at bounding box center [535, 134] width 436 height 80
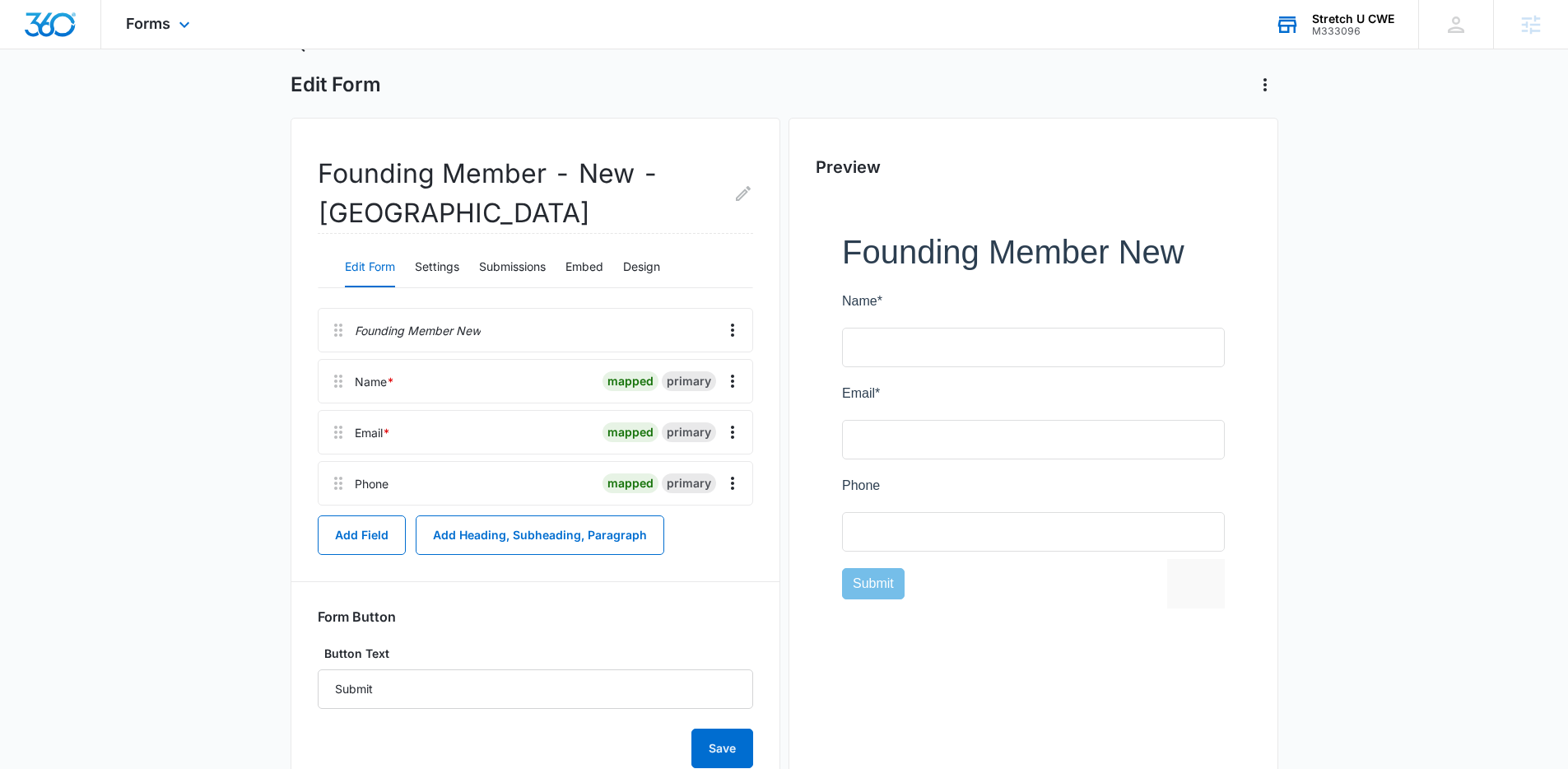
scroll to position [0, 0]
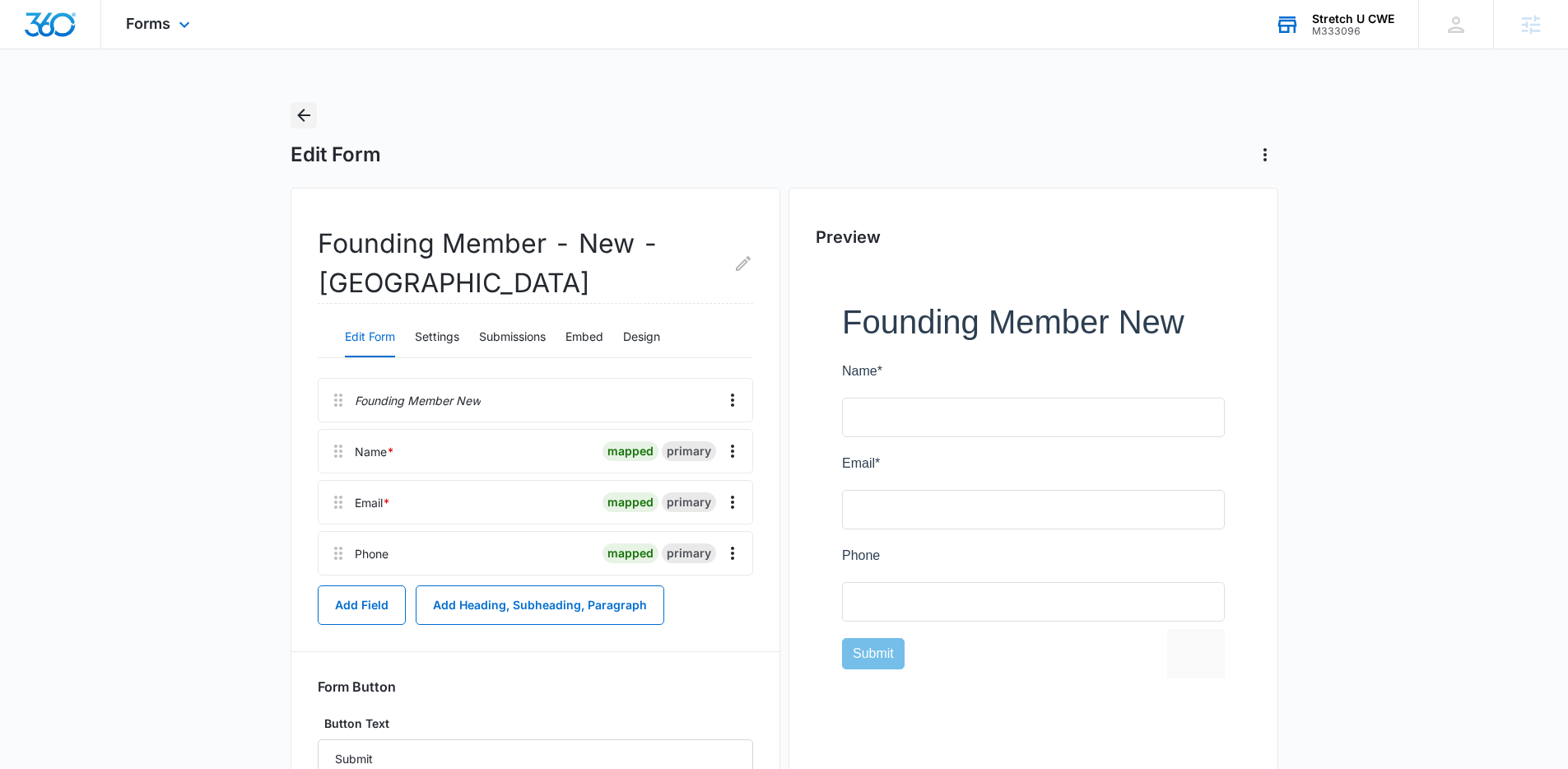
click at [307, 123] on icon "Back" at bounding box center [304, 115] width 20 height 20
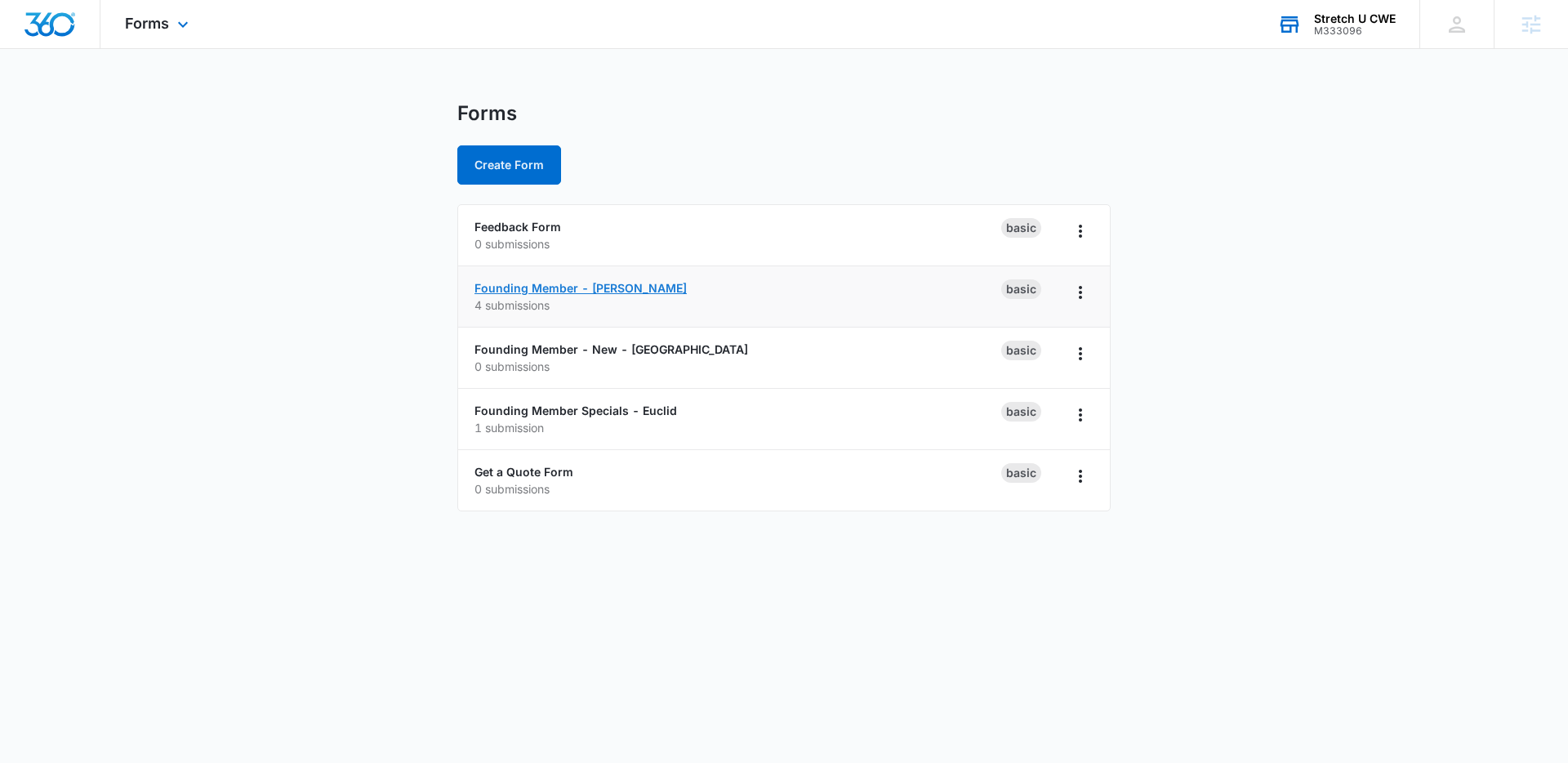
click at [596, 286] on link "Founding Member - Clayton" at bounding box center [580, 287] width 213 height 14
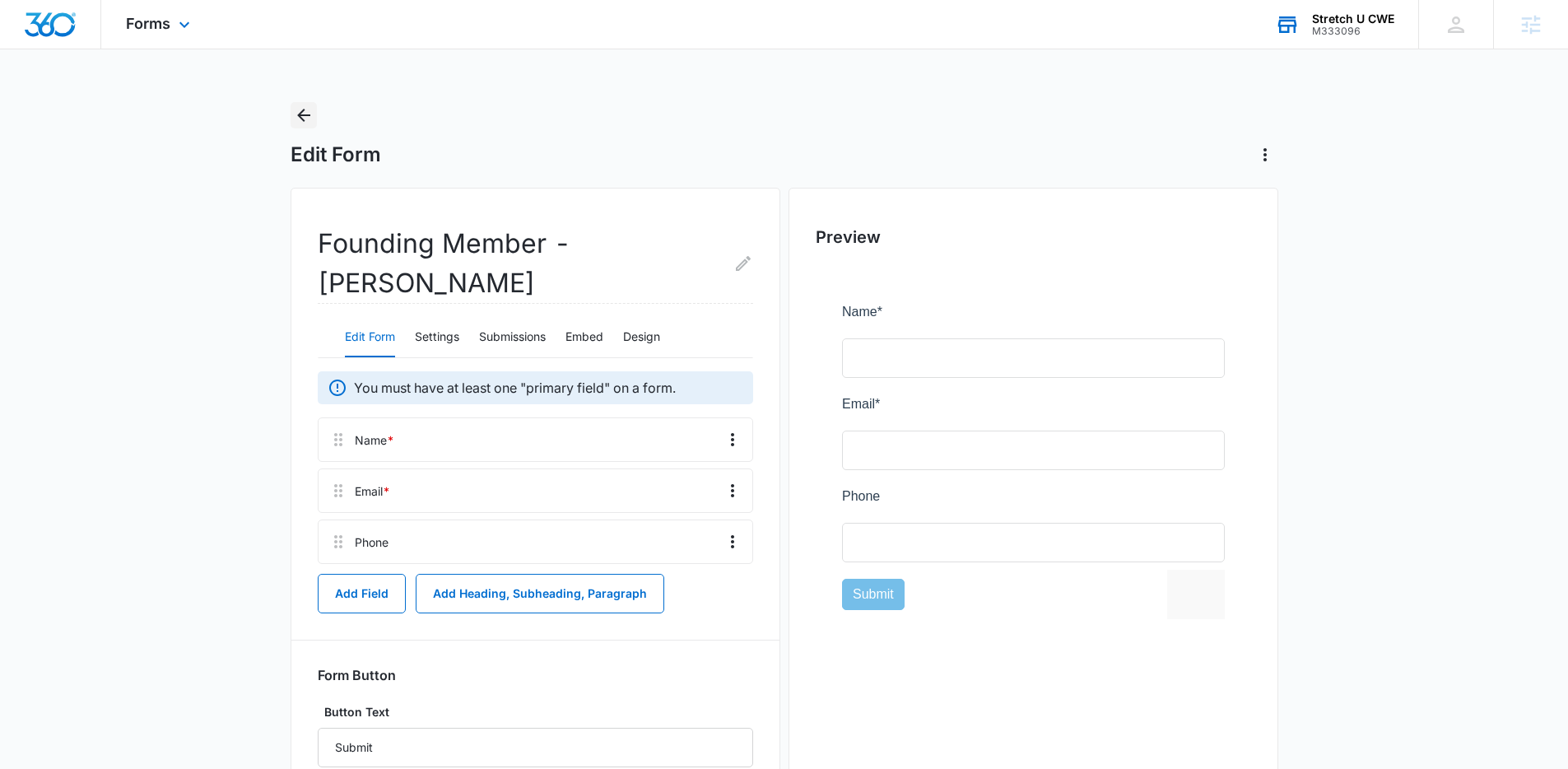
click at [307, 115] on icon "Back" at bounding box center [304, 115] width 13 height 13
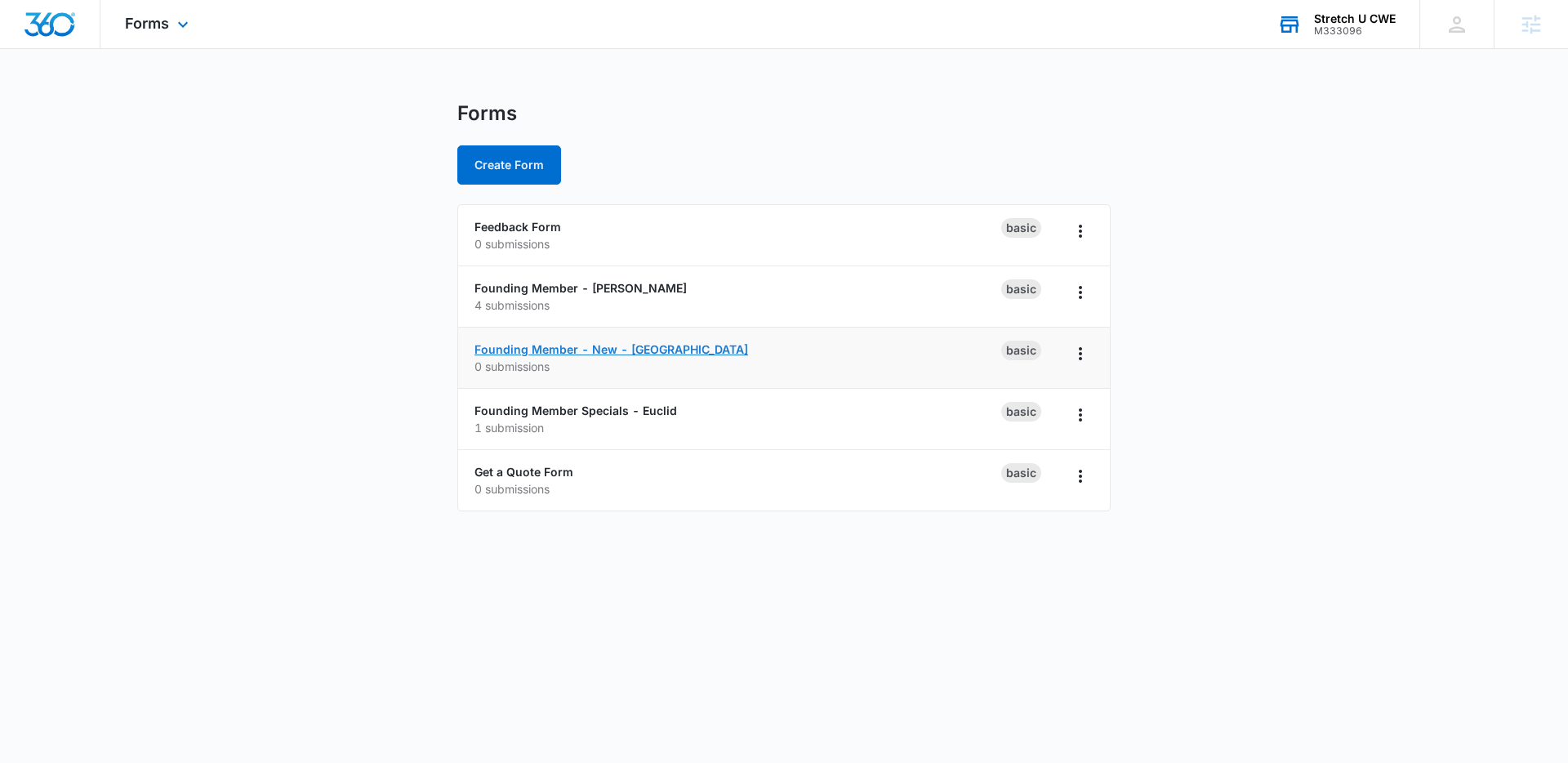
click at [518, 350] on link "Founding Member - New - Clayton" at bounding box center [611, 350] width 274 height 14
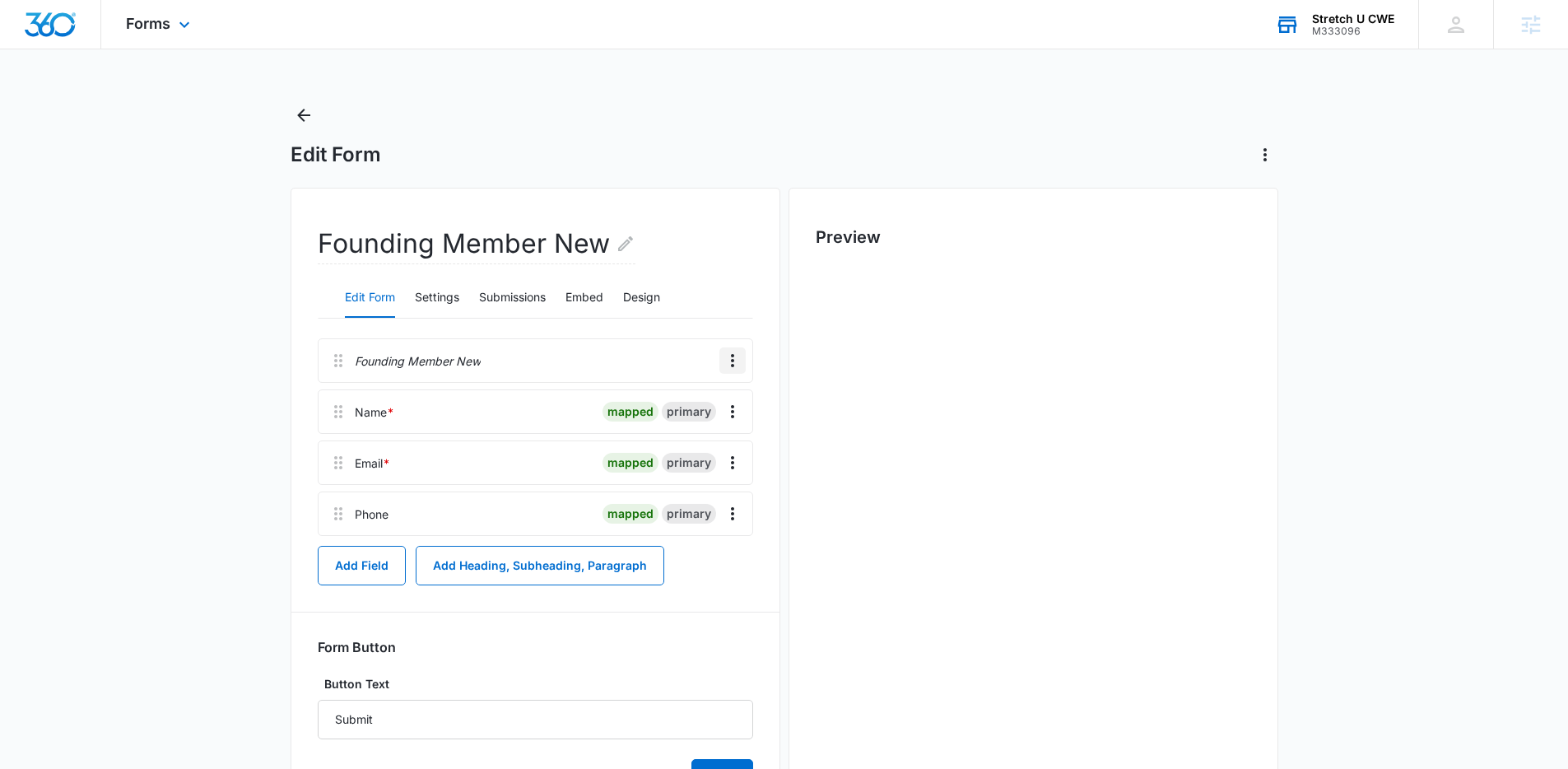
click at [730, 357] on icon "Overflow Menu" at bounding box center [732, 361] width 20 height 20
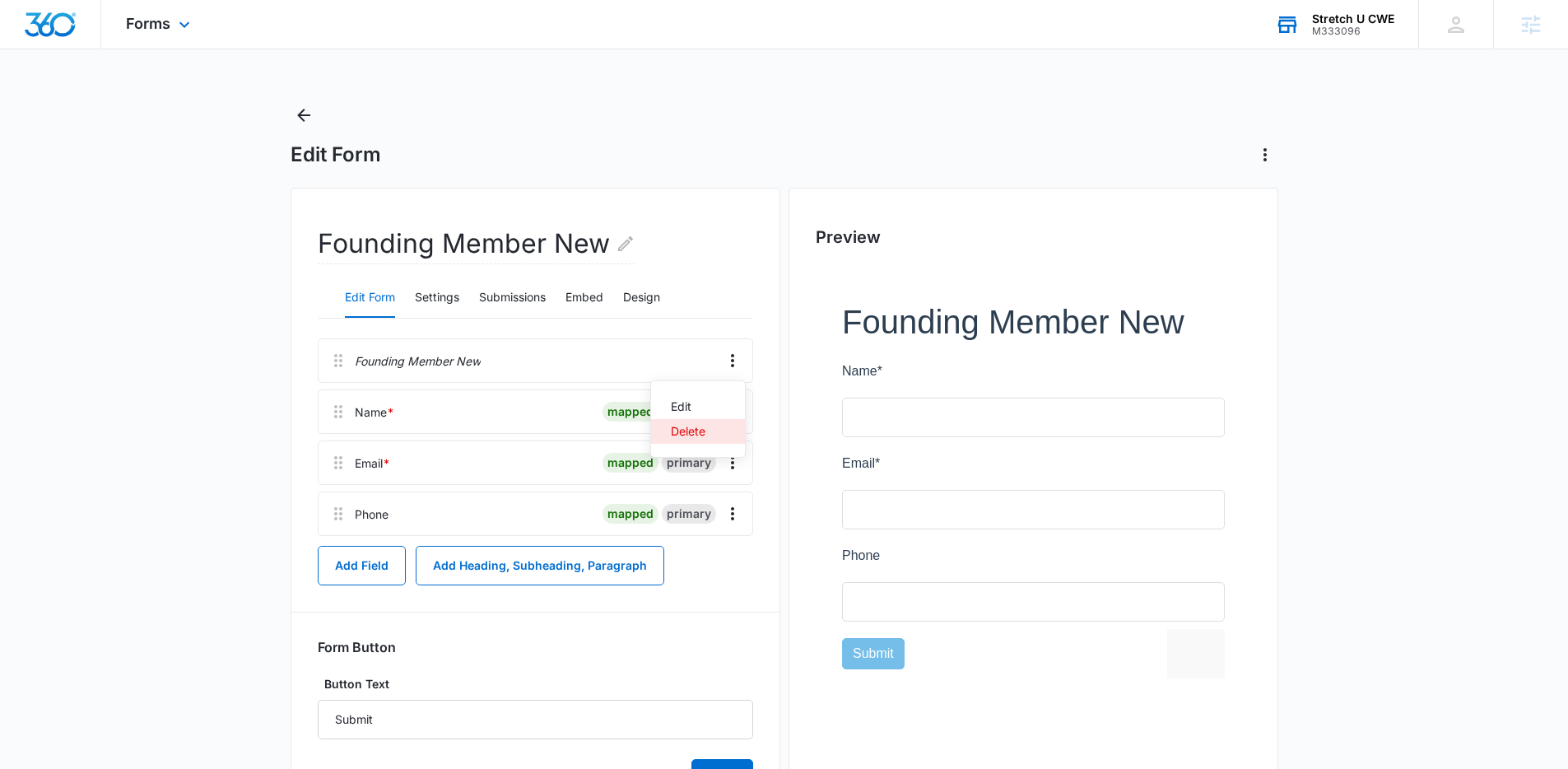
click at [690, 435] on div "Delete" at bounding box center [688, 431] width 35 height 12
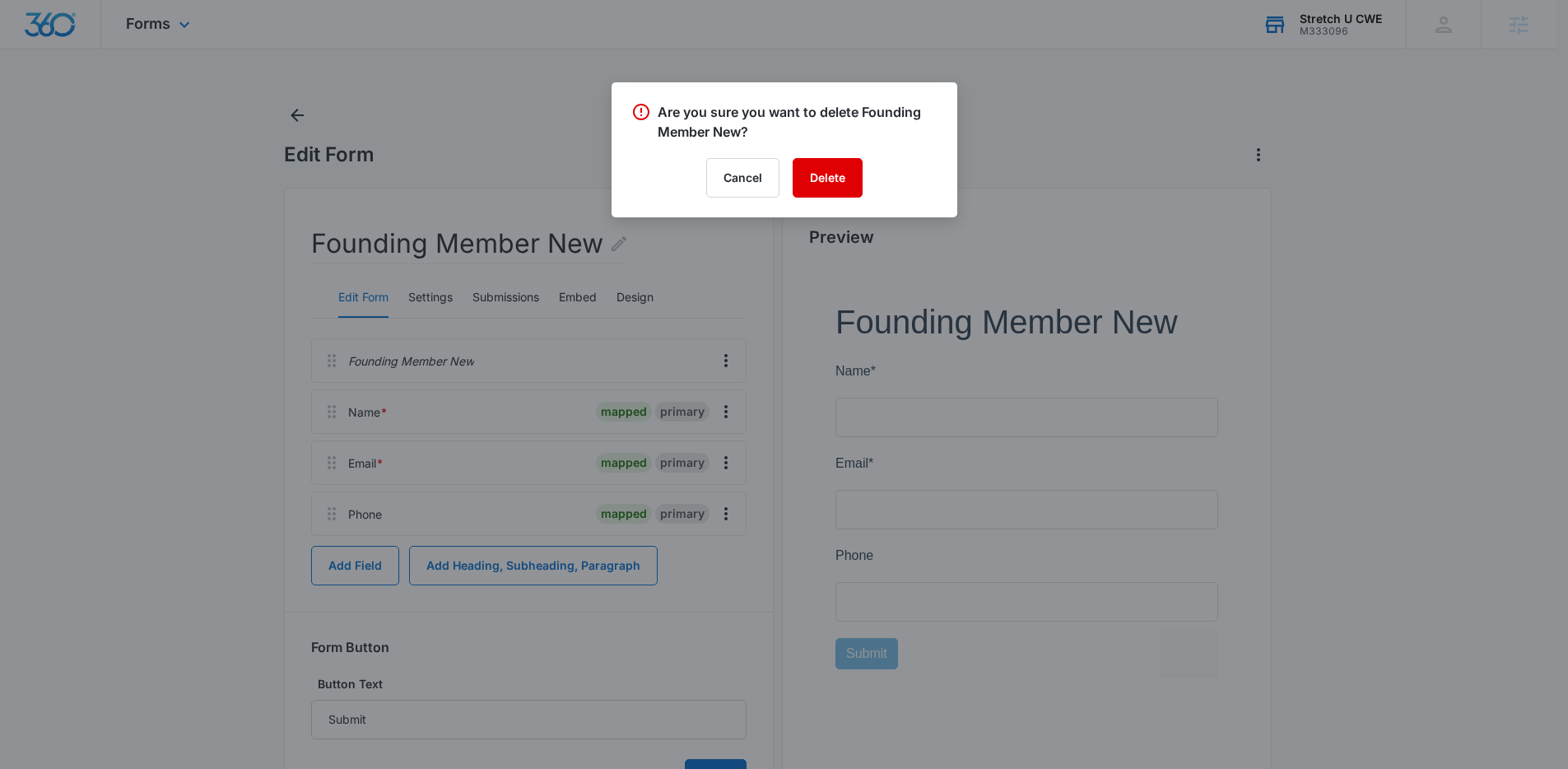
click at [837, 172] on button "Delete" at bounding box center [827, 177] width 70 height 39
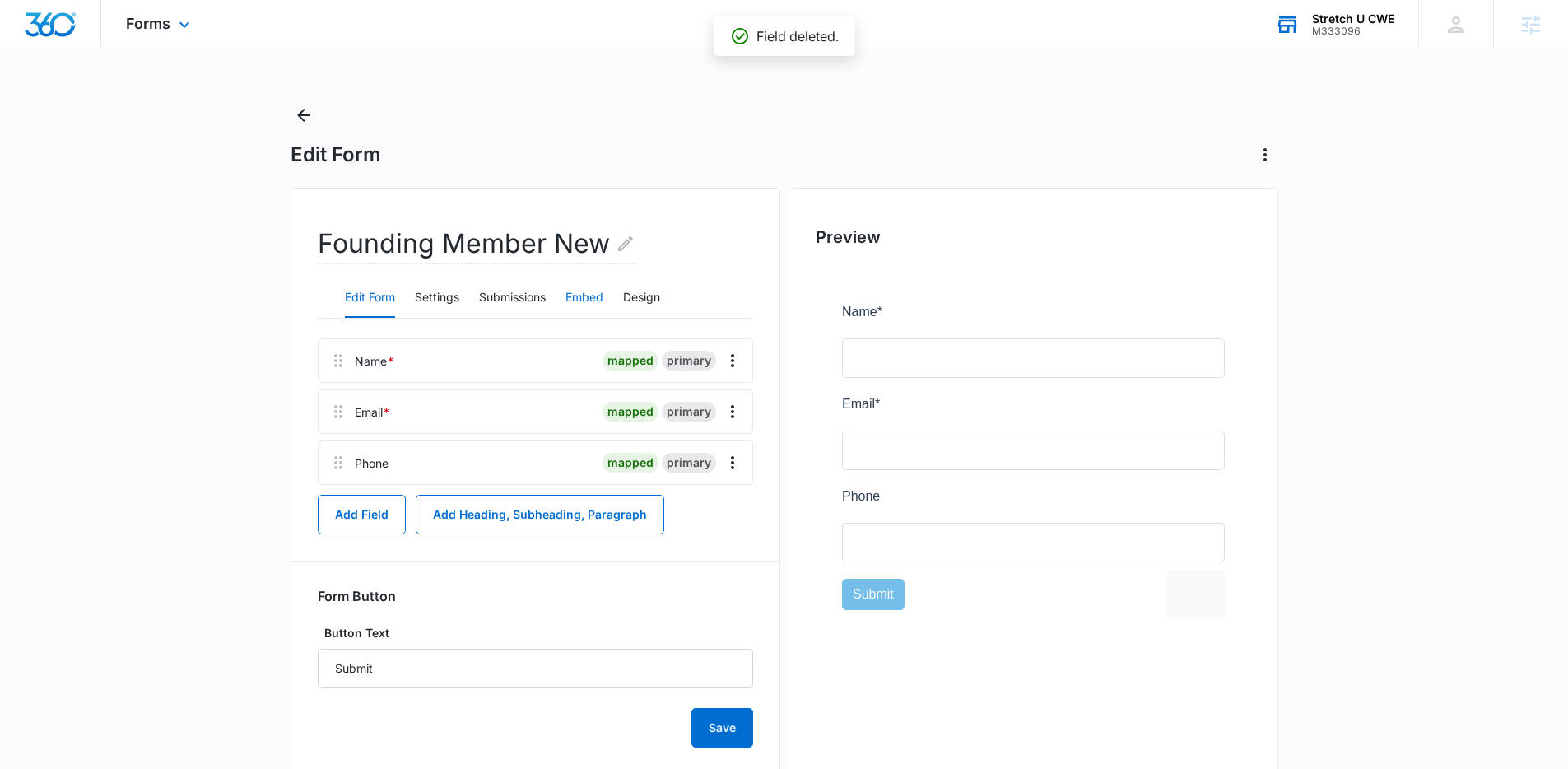
click at [580, 296] on button "Embed" at bounding box center [584, 297] width 38 height 39
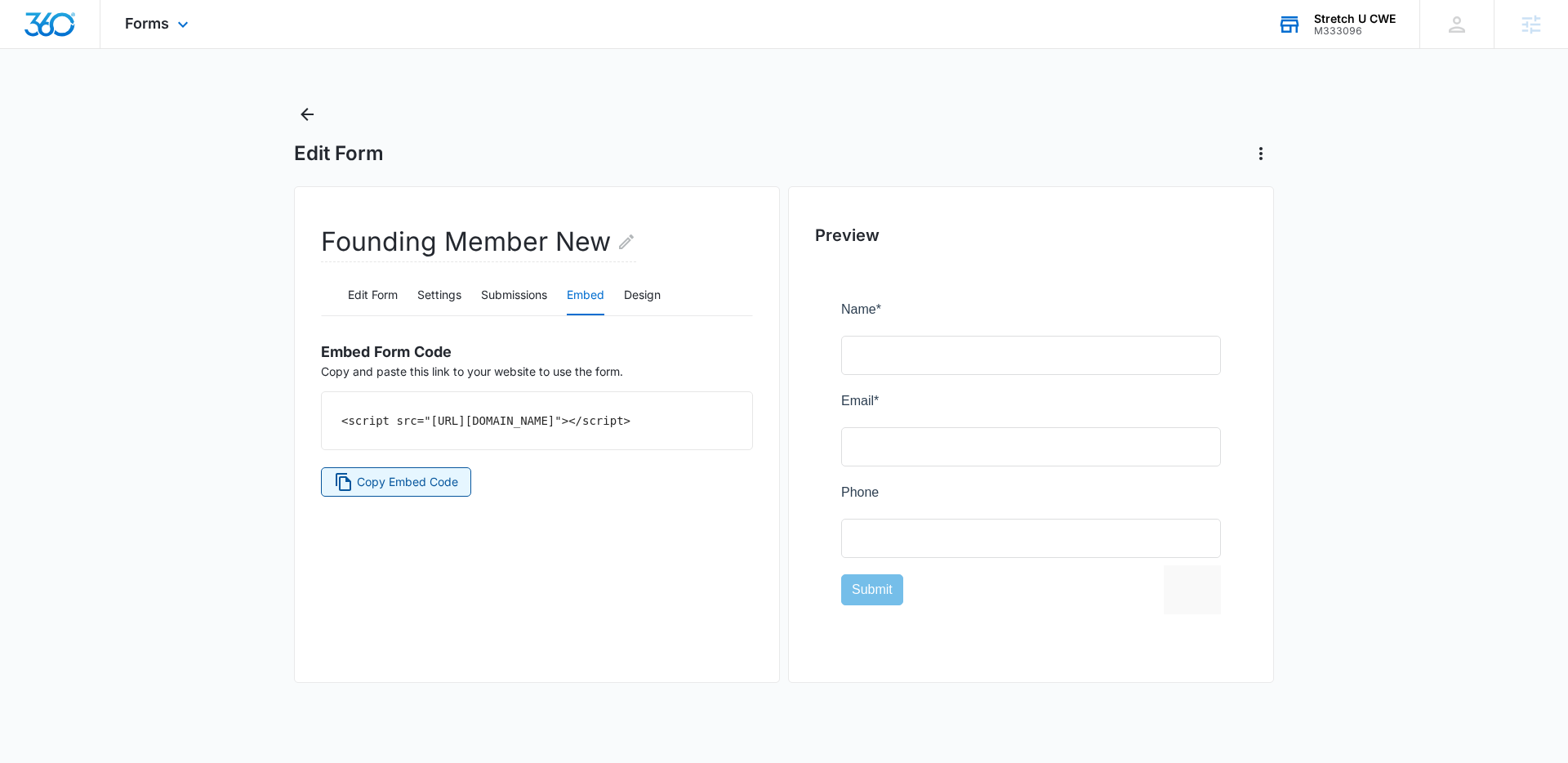
click at [434, 490] on span "Copy Embed Code" at bounding box center [408, 482] width 101 height 18
click at [450, 297] on button "Settings" at bounding box center [439, 295] width 44 height 39
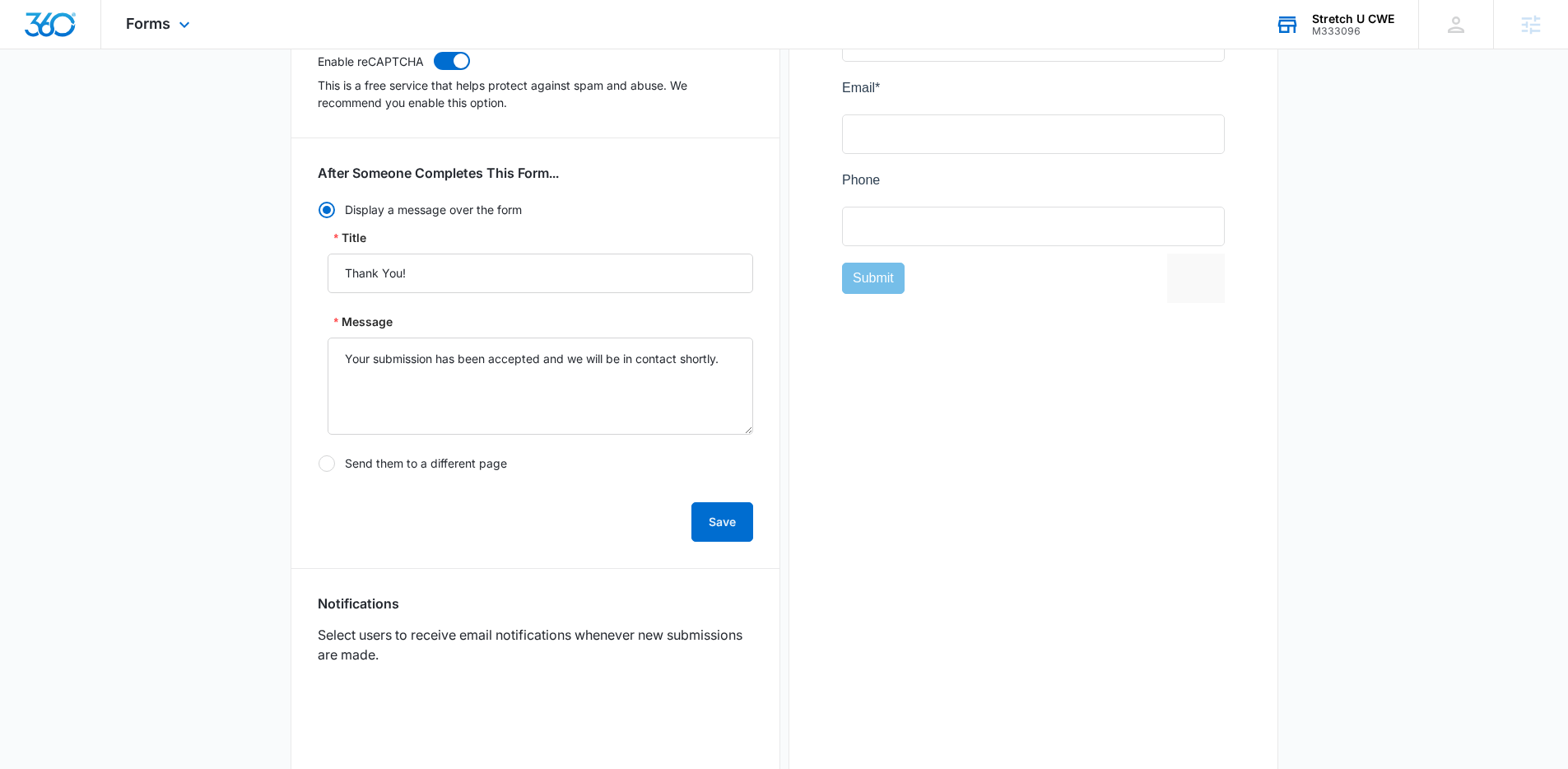
scroll to position [405, 0]
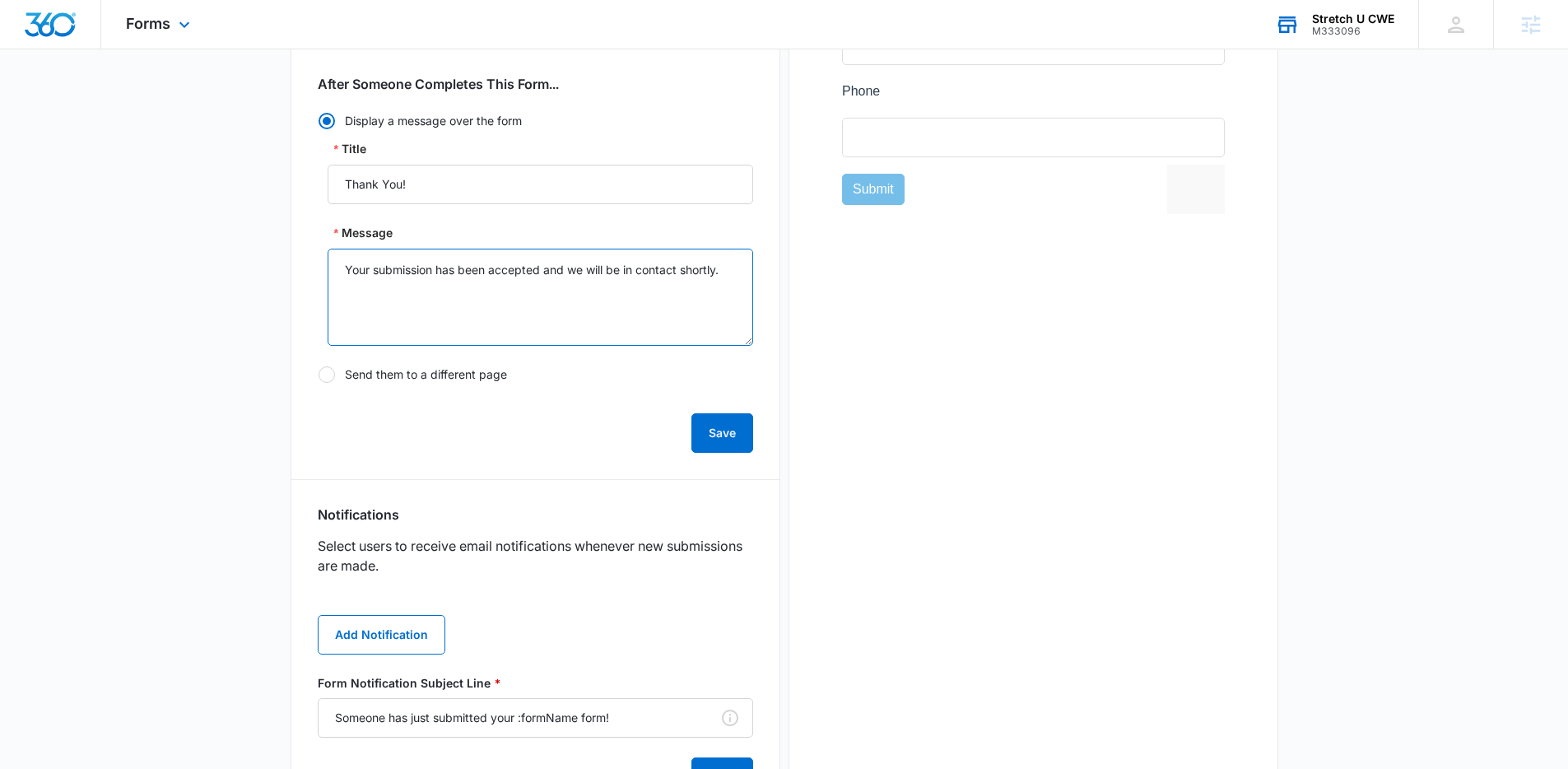
click at [728, 271] on textarea "Your submission has been accepted and we will be in contact shortly." at bounding box center [541, 296] width 425 height 97
drag, startPoint x: 527, startPoint y: 287, endPoint x: 342, endPoint y: 289, distance: 185.0
click at [342, 289] on textarea "Your submission has been accepted and we will be in contact shortly to lock in …" at bounding box center [541, 296] width 425 height 97
drag, startPoint x: 524, startPoint y: 289, endPoint x: 256, endPoint y: 356, distance: 276.2
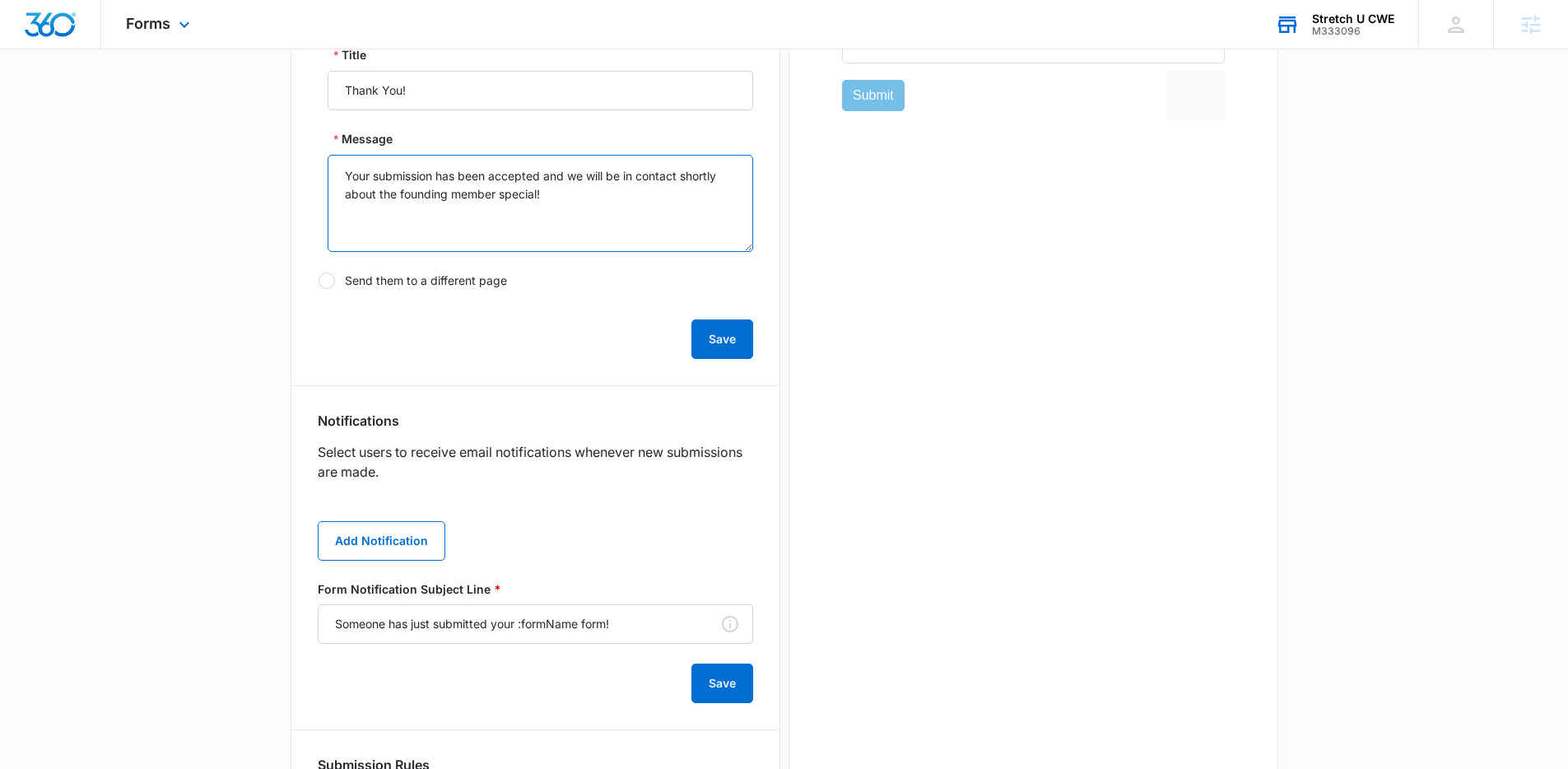
scroll to position [490, 0]
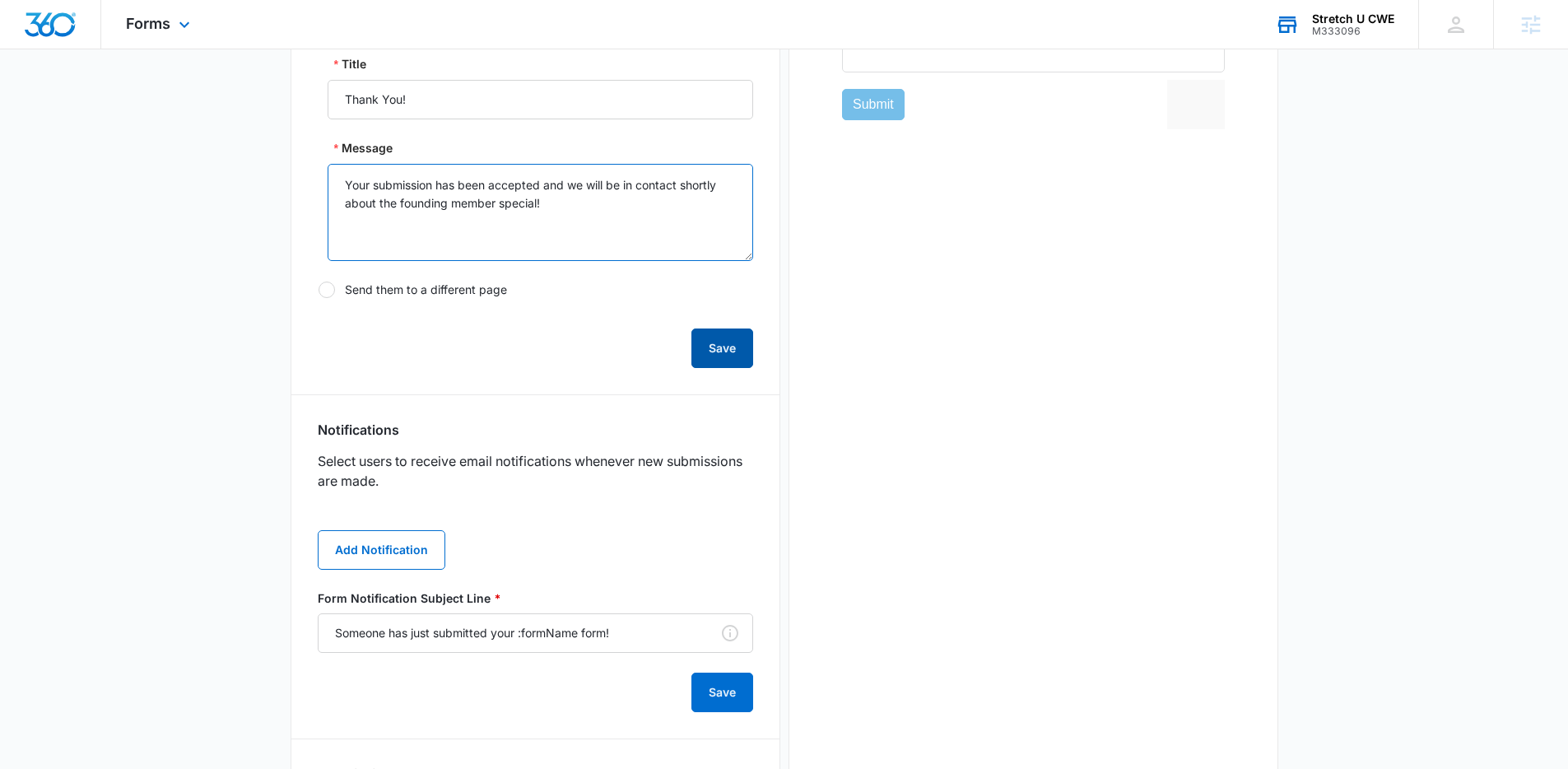
type textarea "Your submission has been accepted and we will be in contact shortly about the f…"
click at [694, 347] on button "Save" at bounding box center [722, 347] width 62 height 39
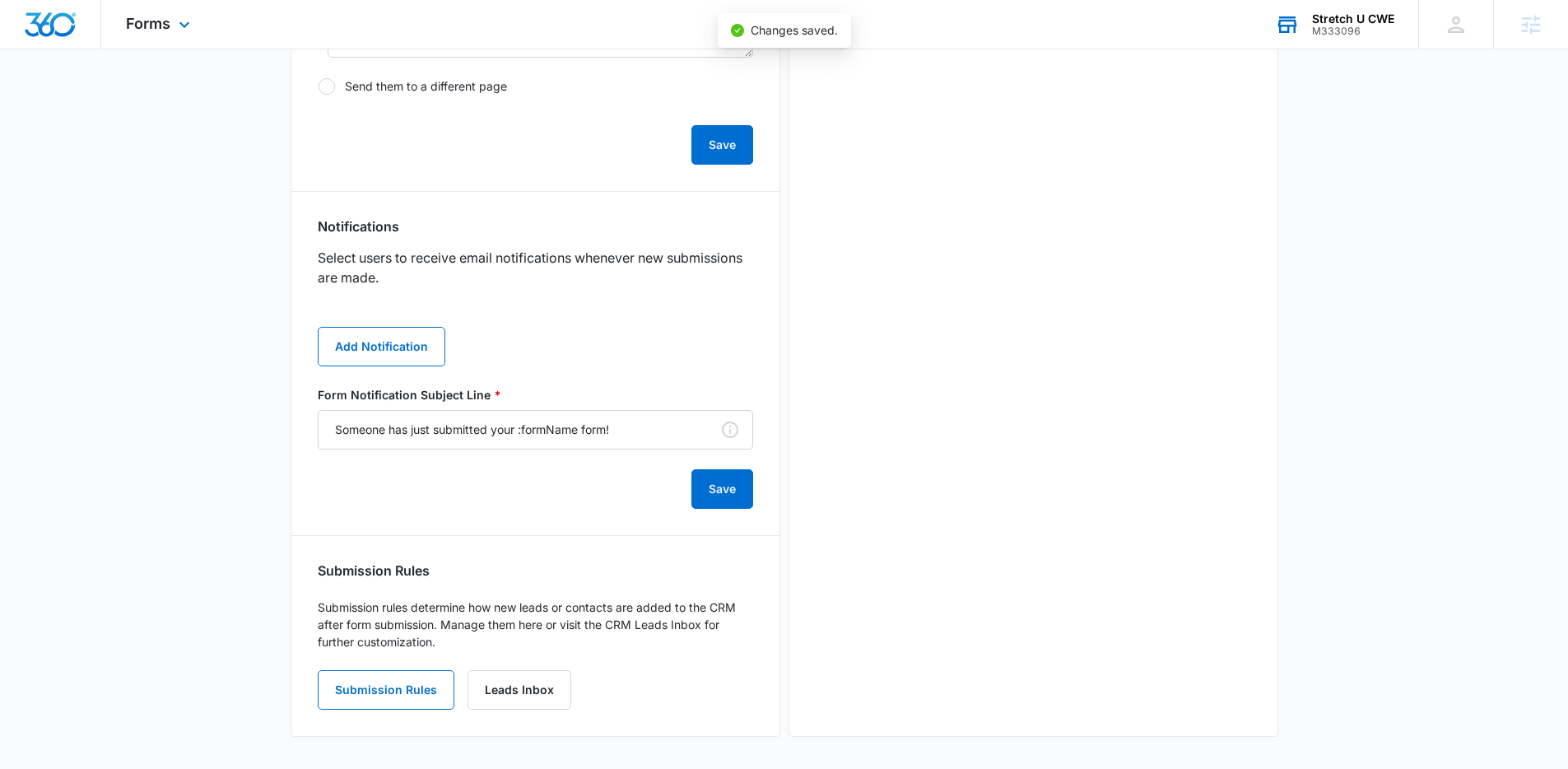
scroll to position [694, 0]
click at [380, 351] on button "Add Notification" at bounding box center [381, 346] width 128 height 39
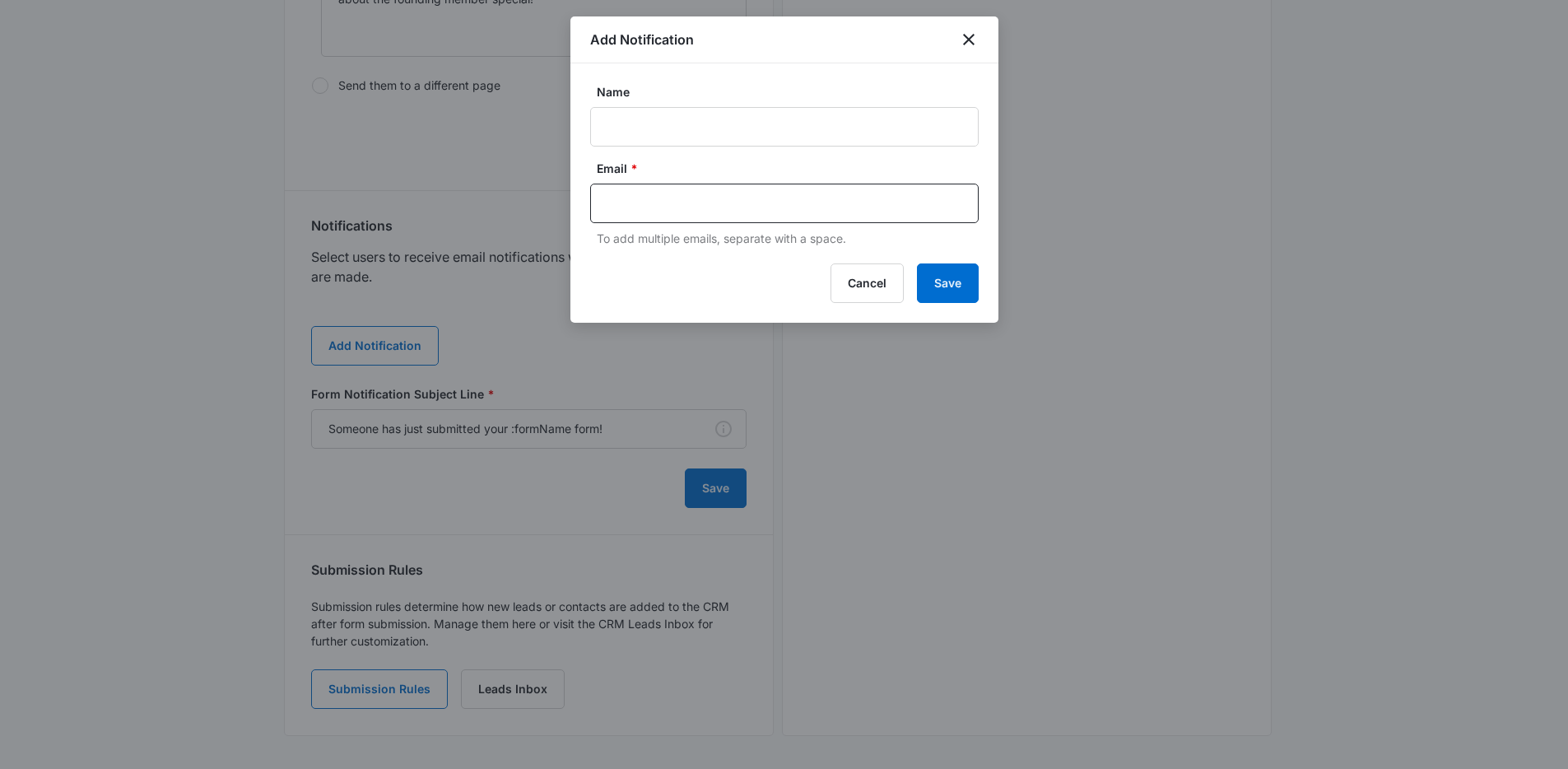
click at [980, 91] on label "Name" at bounding box center [791, 91] width 389 height 17
click at [979, 107] on input "Name" at bounding box center [785, 126] width 389 height 39
click at [979, 47] on div "Add Notification" at bounding box center [784, 39] width 428 height 47
click at [967, 43] on icon "close" at bounding box center [969, 39] width 20 height 20
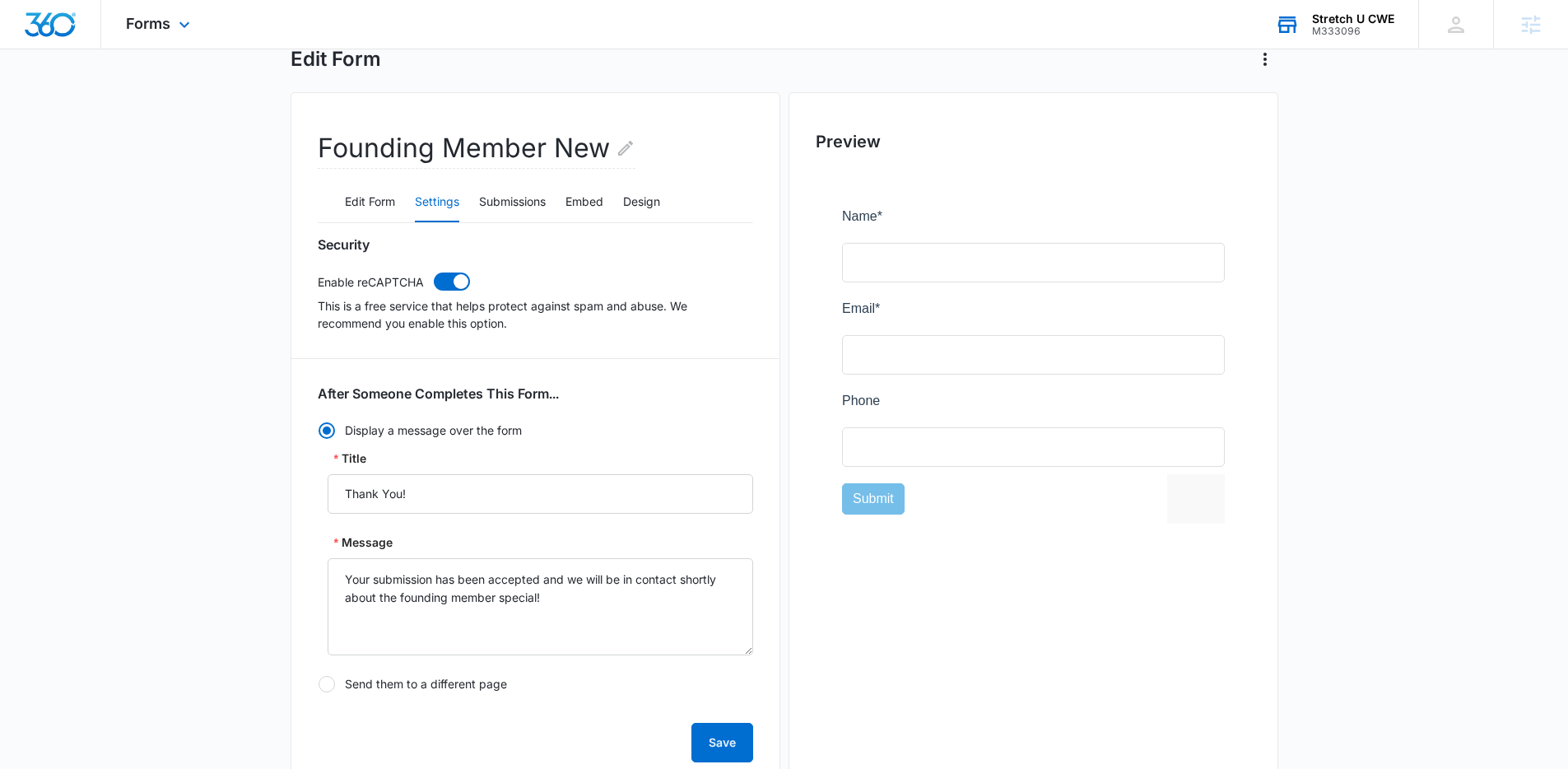
scroll to position [0, 0]
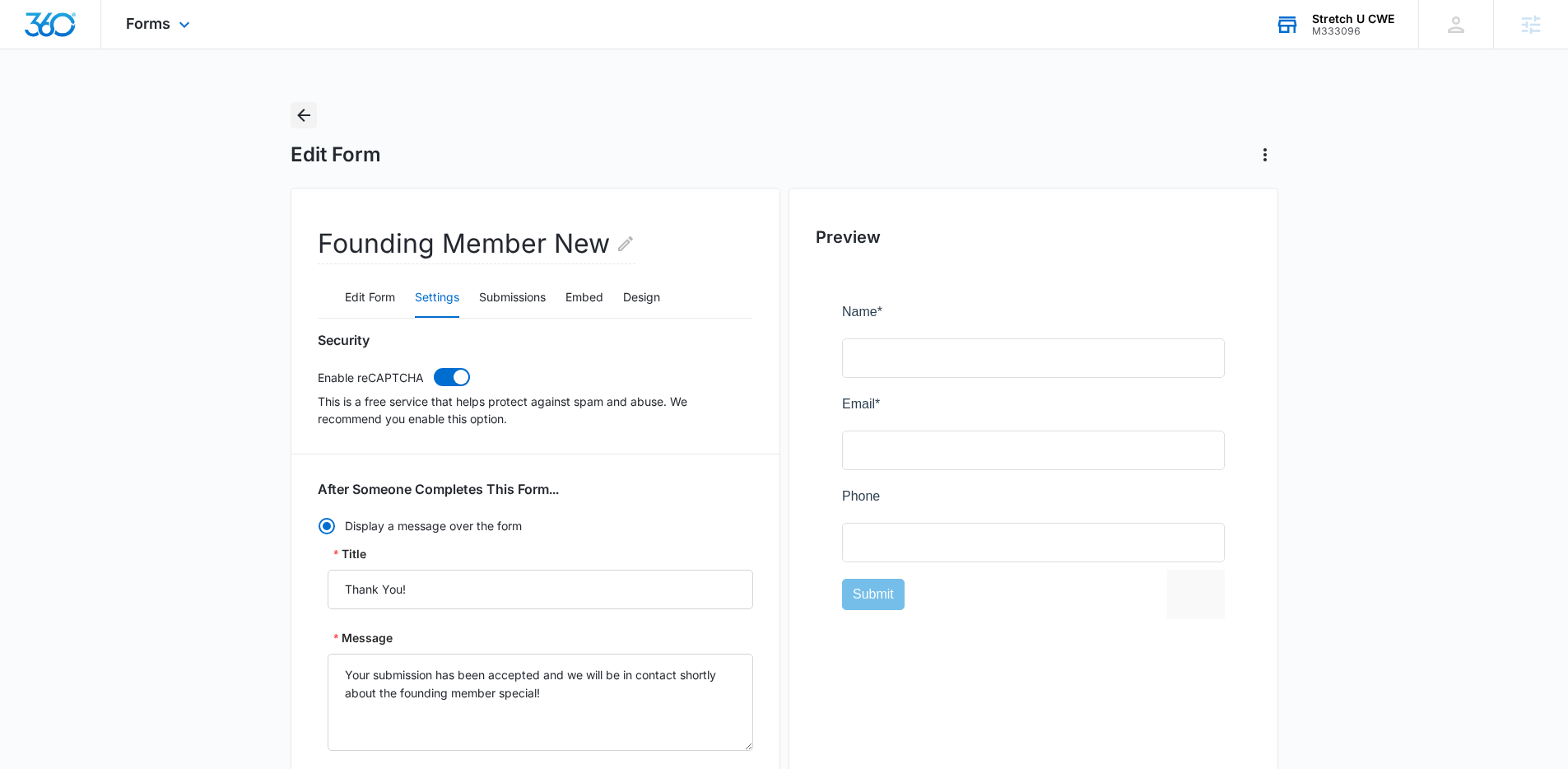
click at [309, 114] on icon "Back" at bounding box center [304, 115] width 20 height 20
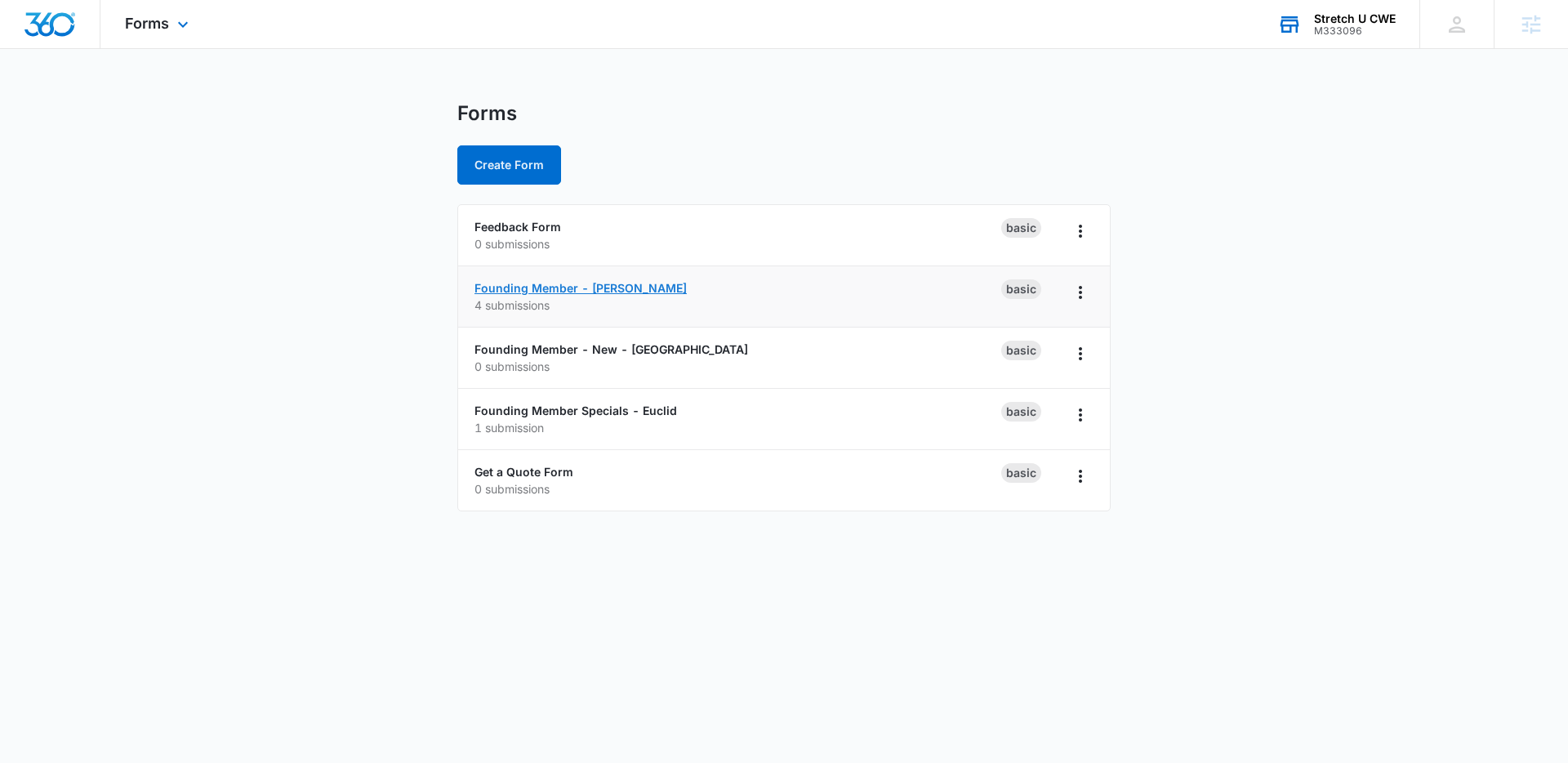
click at [609, 287] on link "Founding Member - Clayton" at bounding box center [580, 287] width 213 height 14
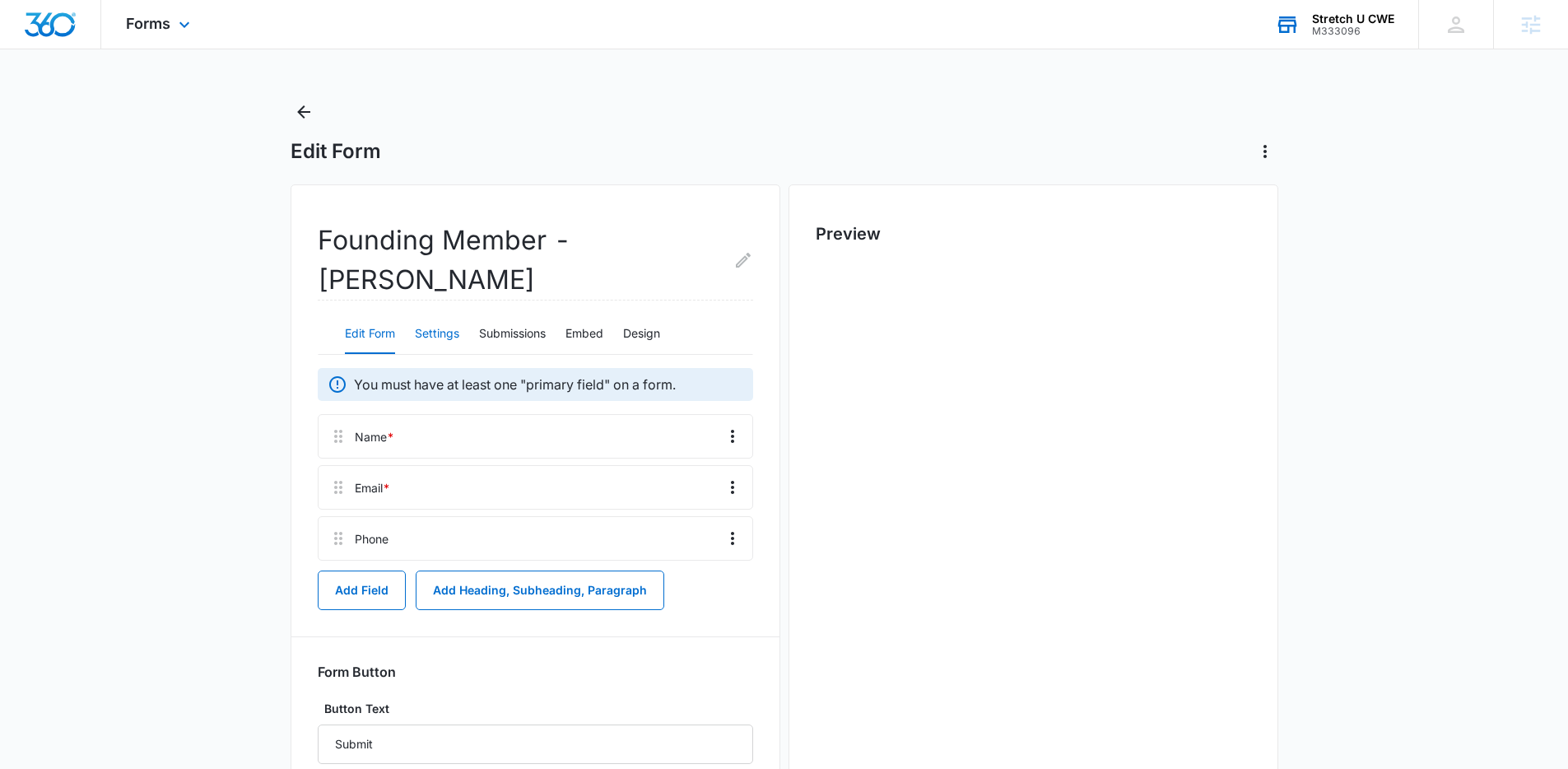
click at [425, 315] on button "Settings" at bounding box center [437, 334] width 44 height 39
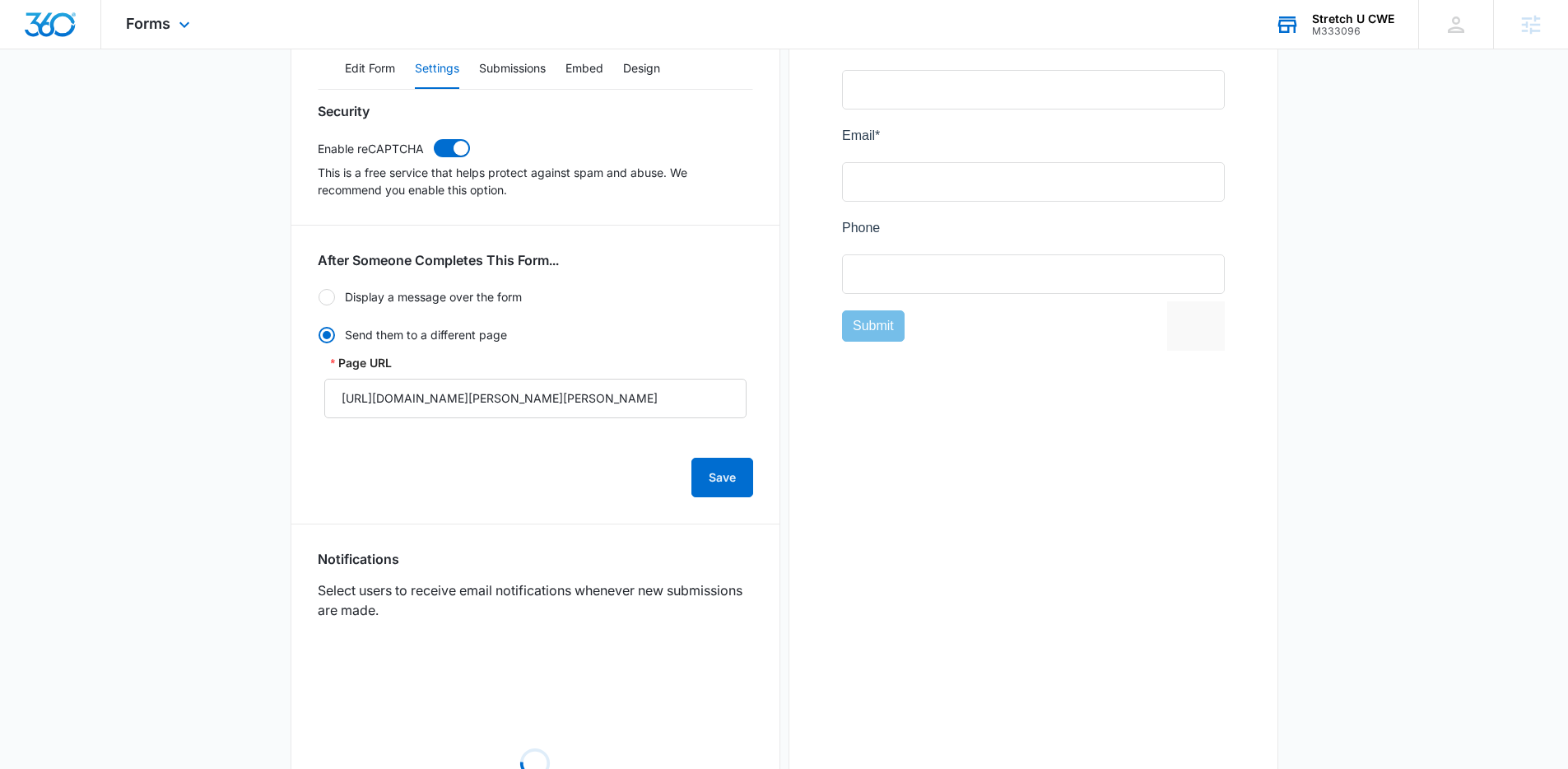
scroll to position [428, 0]
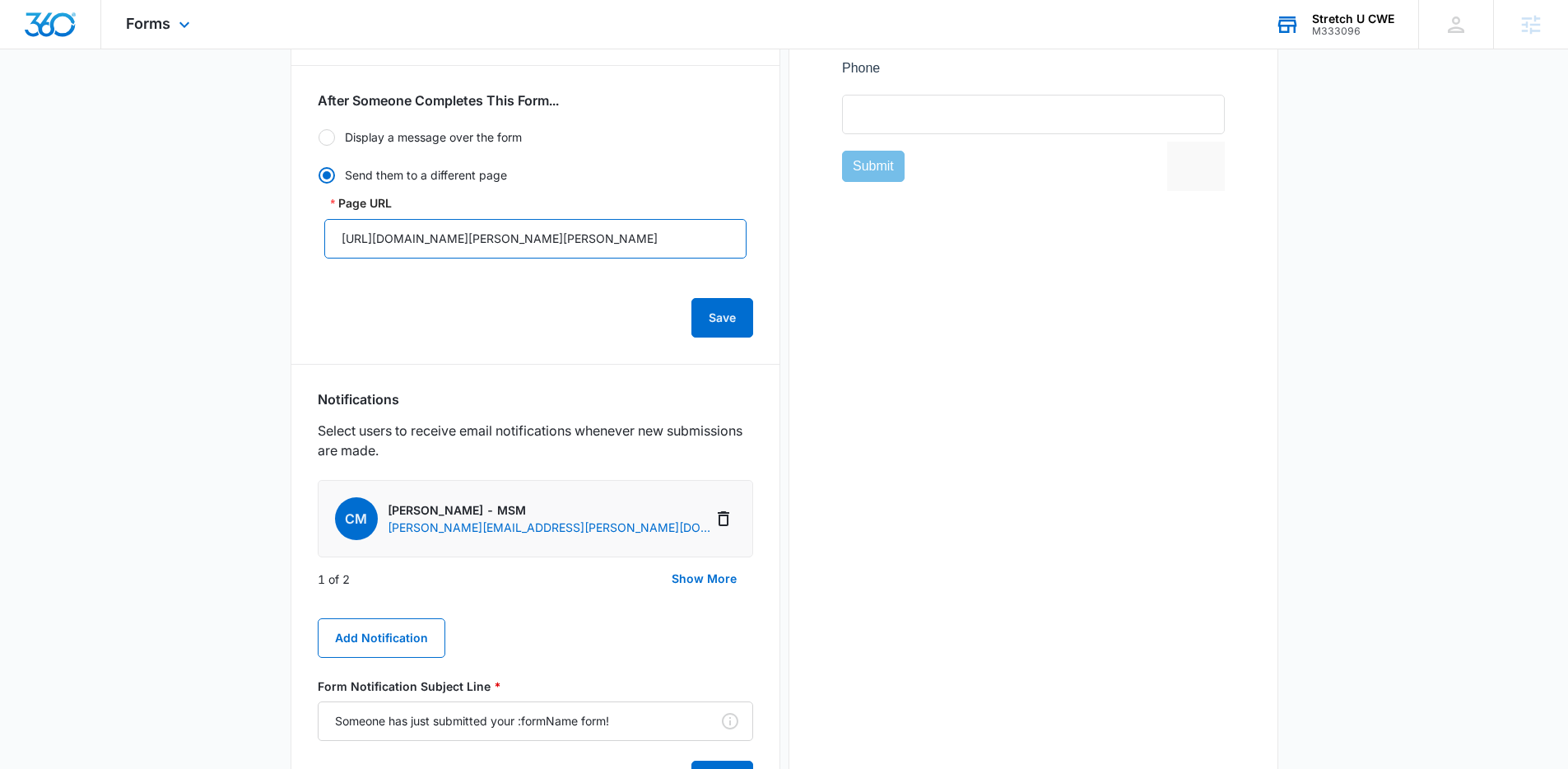
click at [711, 219] on input "https://stretchu.com/find-a-studio/clayton-mo/thank-you-clayton/" at bounding box center [535, 239] width 422 height 39
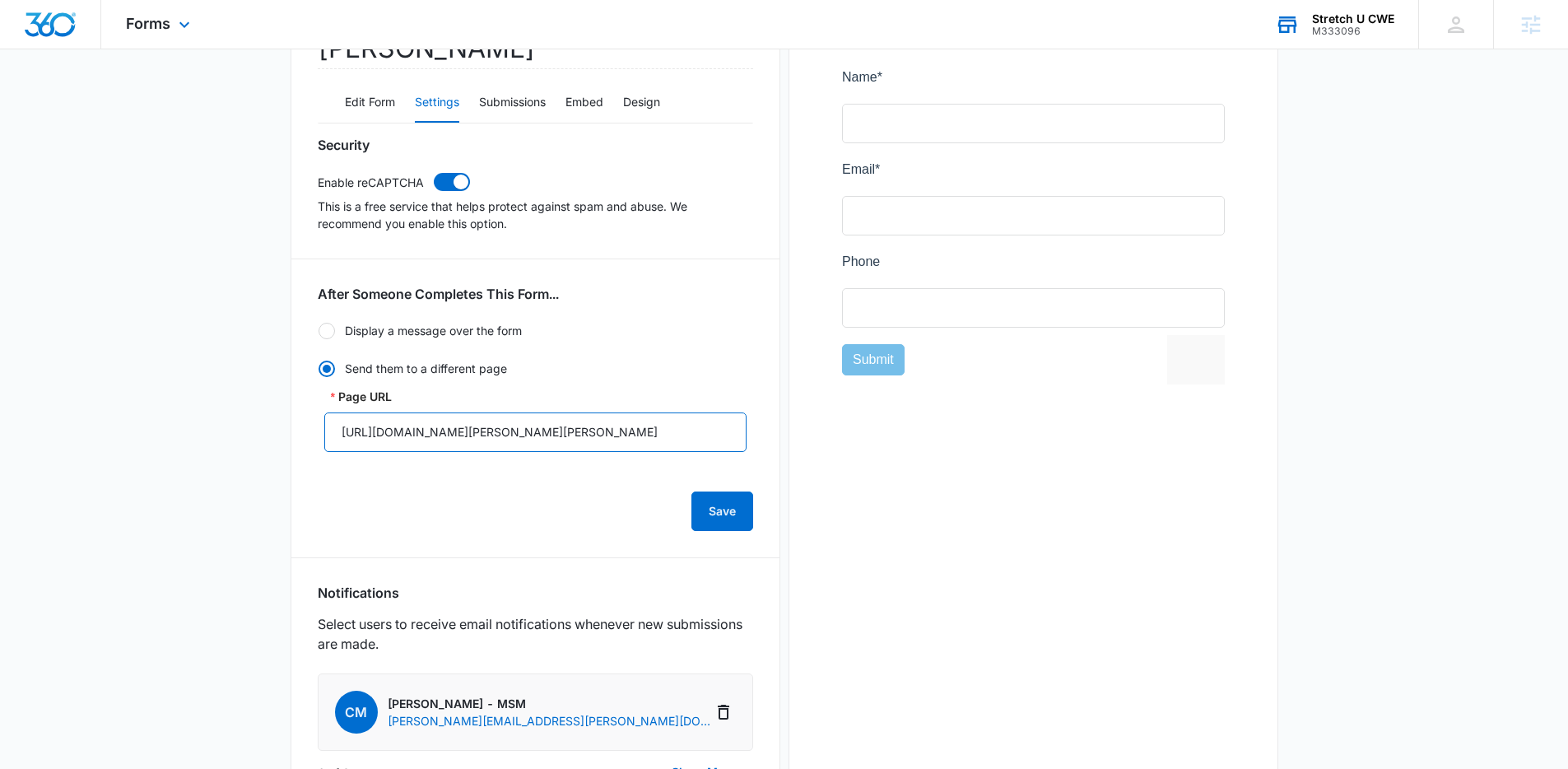
scroll to position [43, 0]
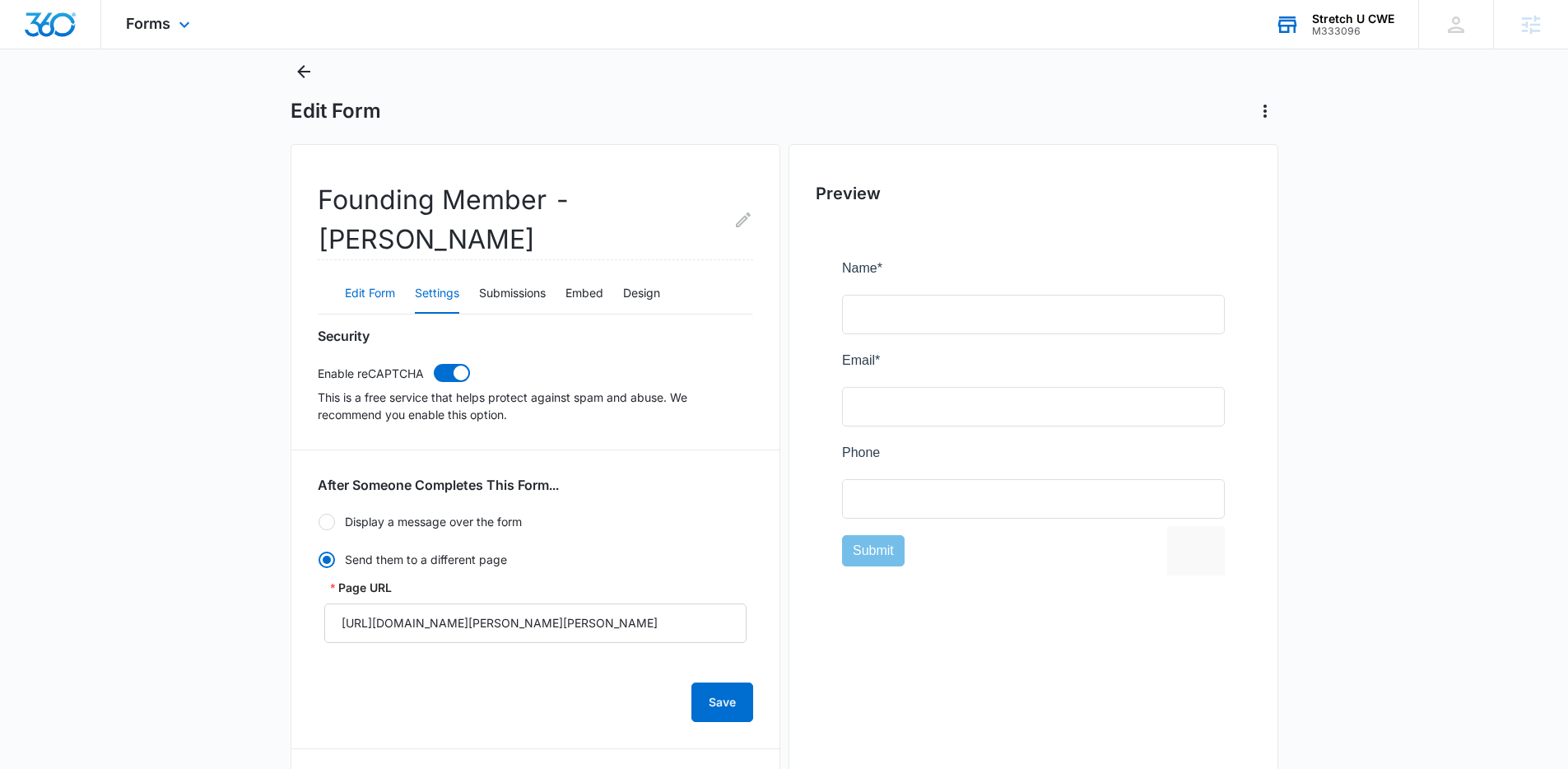
click at [366, 274] on button "Edit Form" at bounding box center [370, 294] width 50 height 39
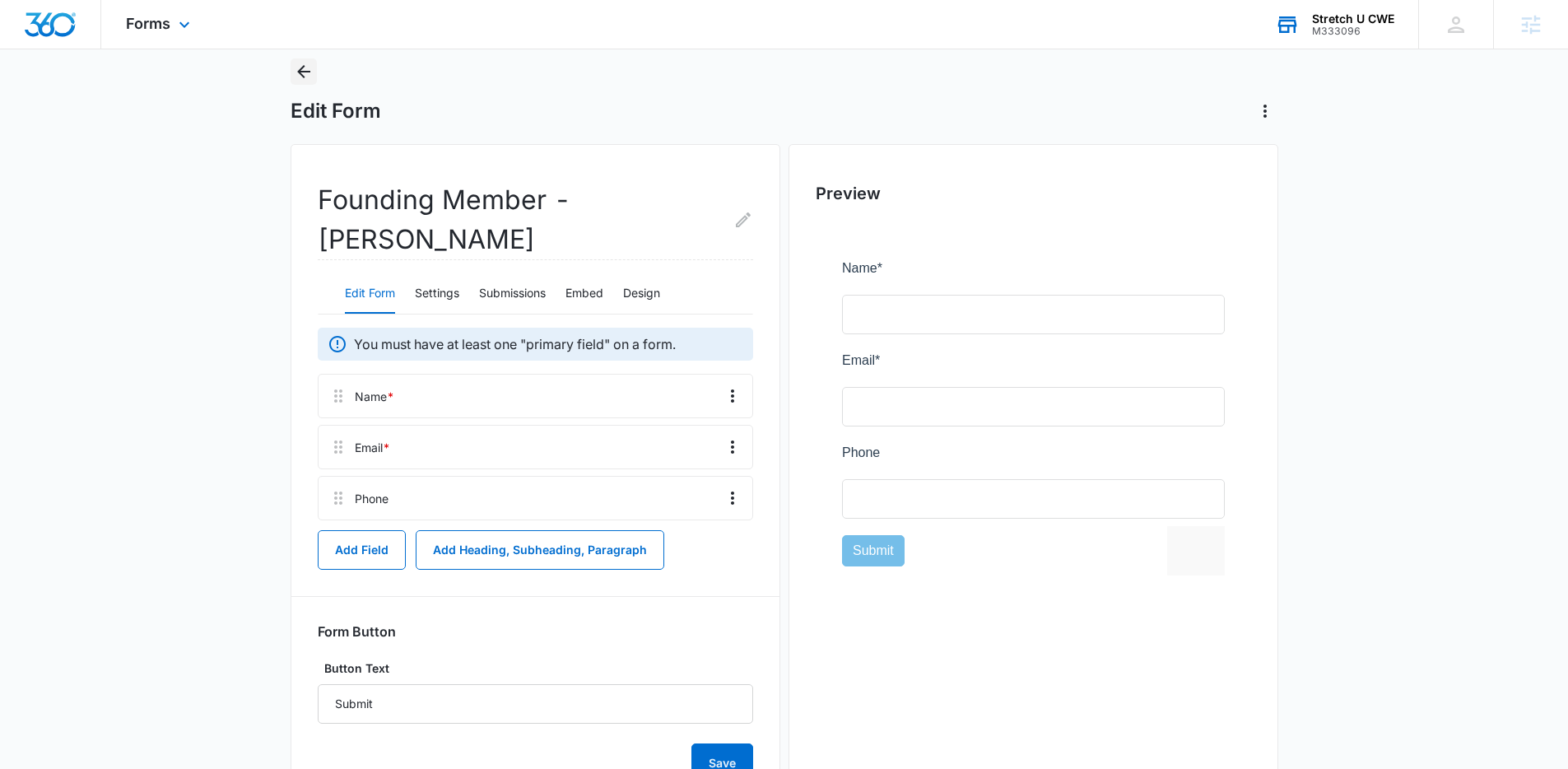
click at [300, 82] on button "Back" at bounding box center [303, 71] width 26 height 26
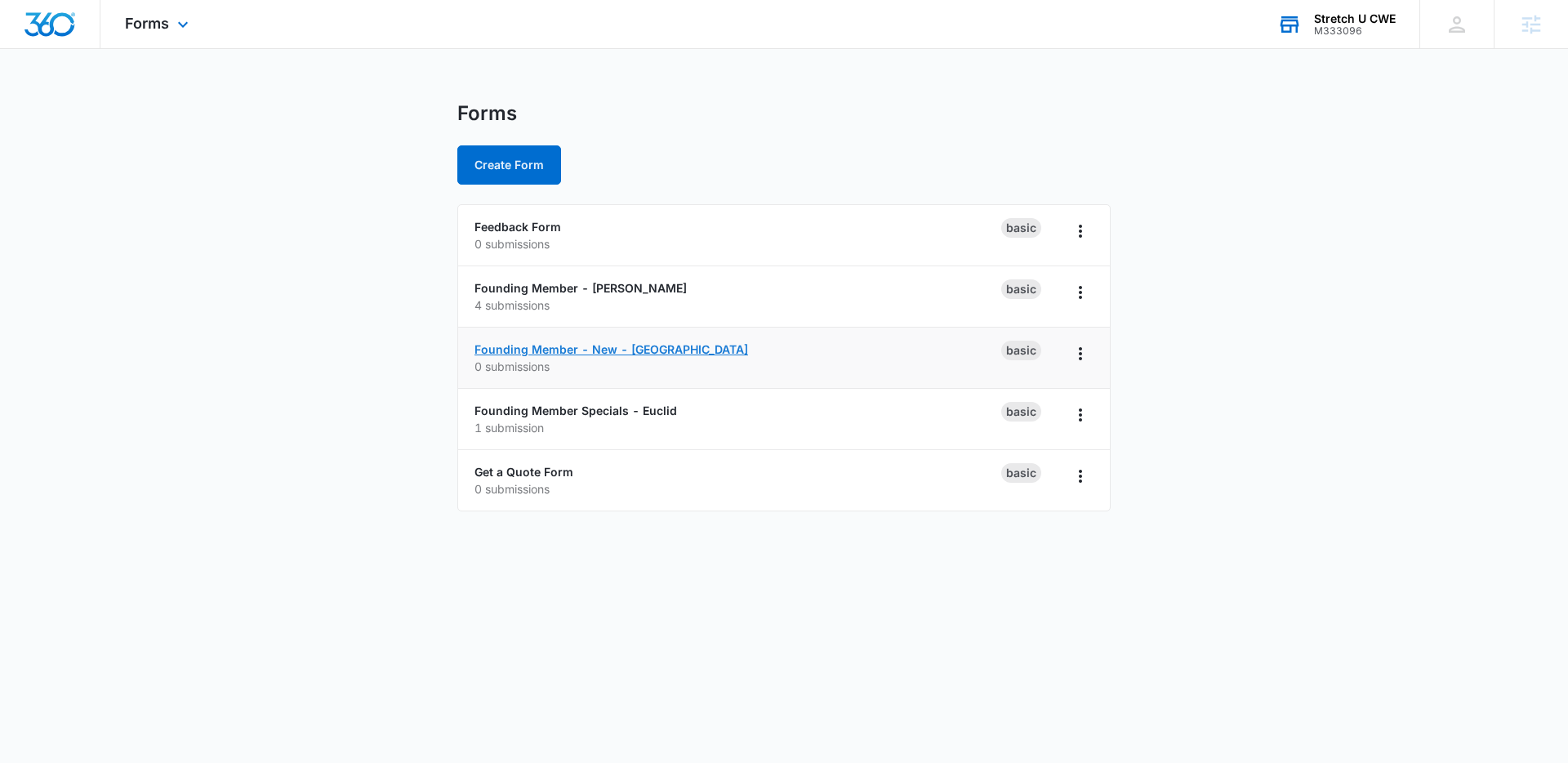
click at [607, 344] on link "Founding Member - New - Clayton" at bounding box center [611, 350] width 274 height 14
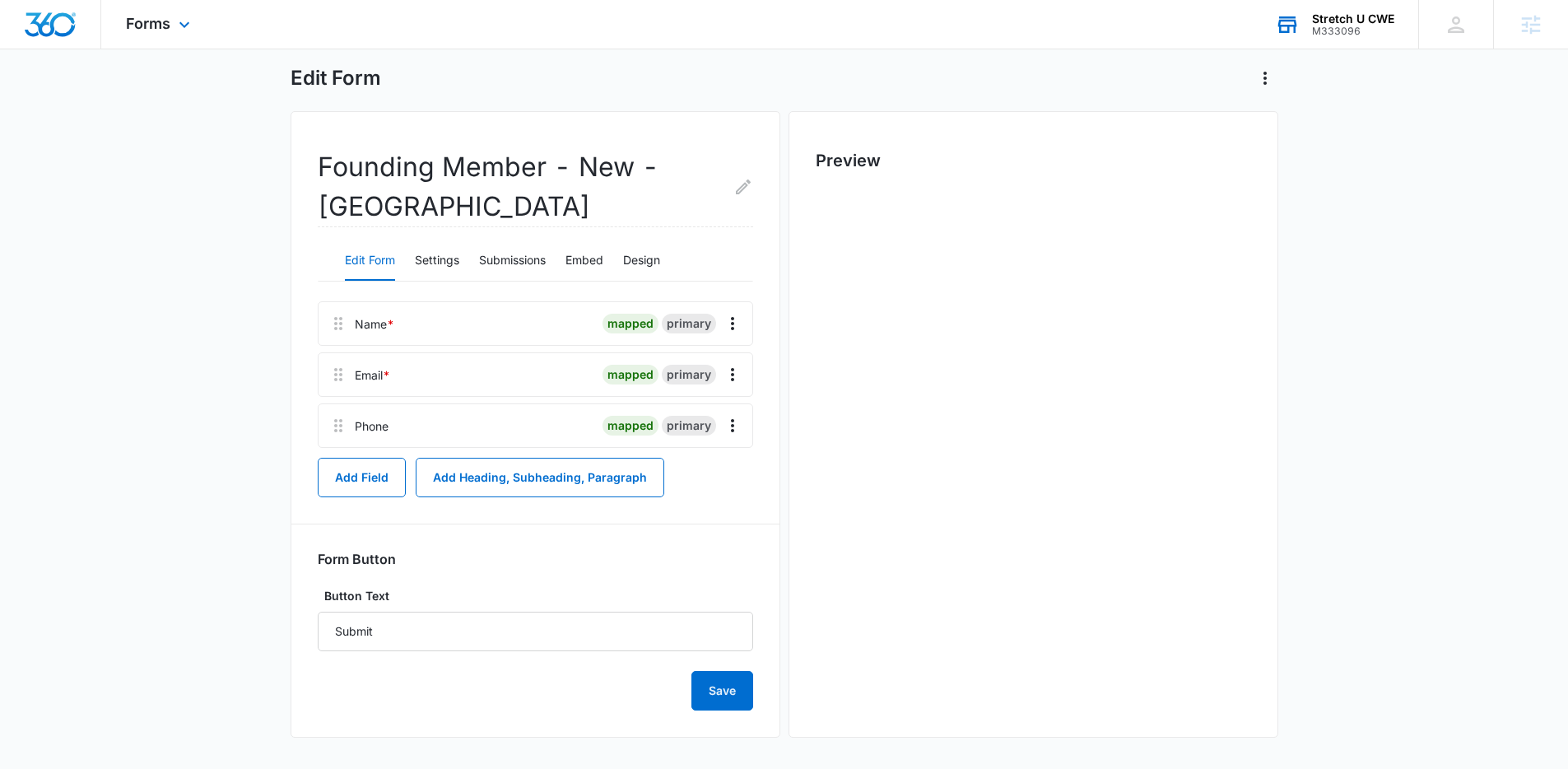
scroll to position [78, 0]
click at [460, 258] on button "Settings" at bounding box center [437, 259] width 44 height 39
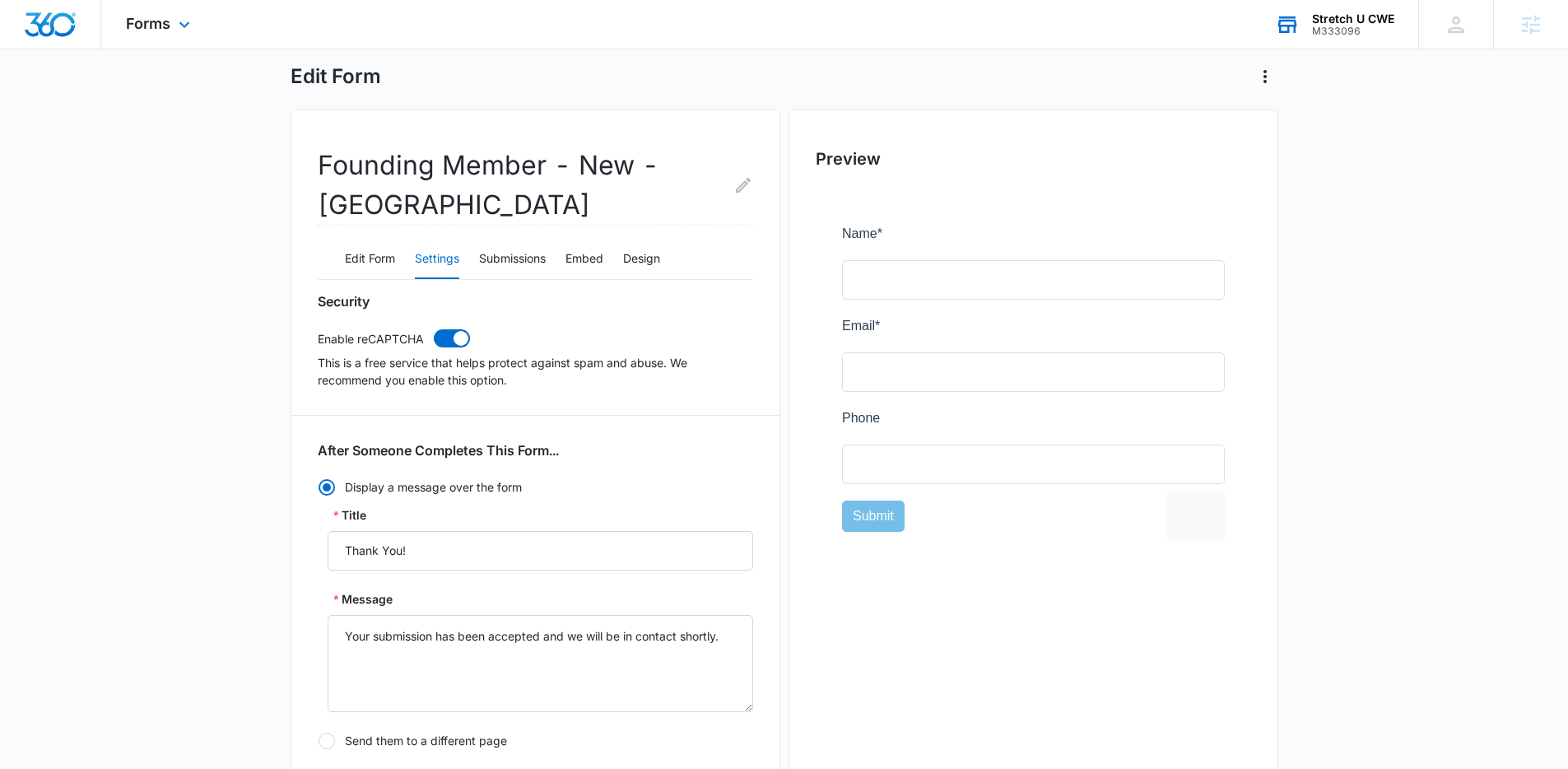
scroll to position [260, 0]
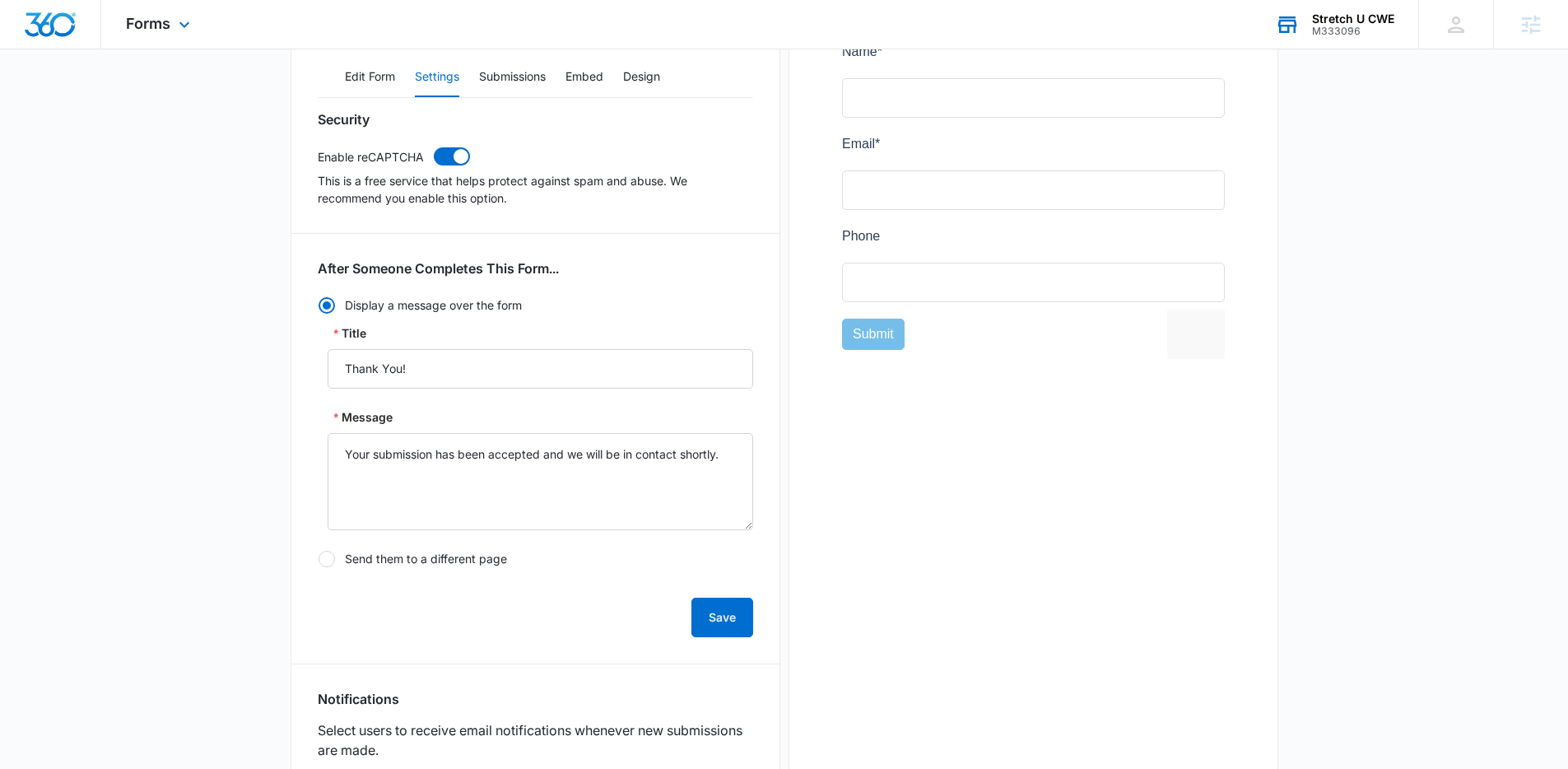
click at [334, 561] on div at bounding box center [326, 559] width 16 height 16
click at [318, 560] on input "Send them to a different page" at bounding box center [317, 559] width 1 height 1
radio input "false"
radio input "true"
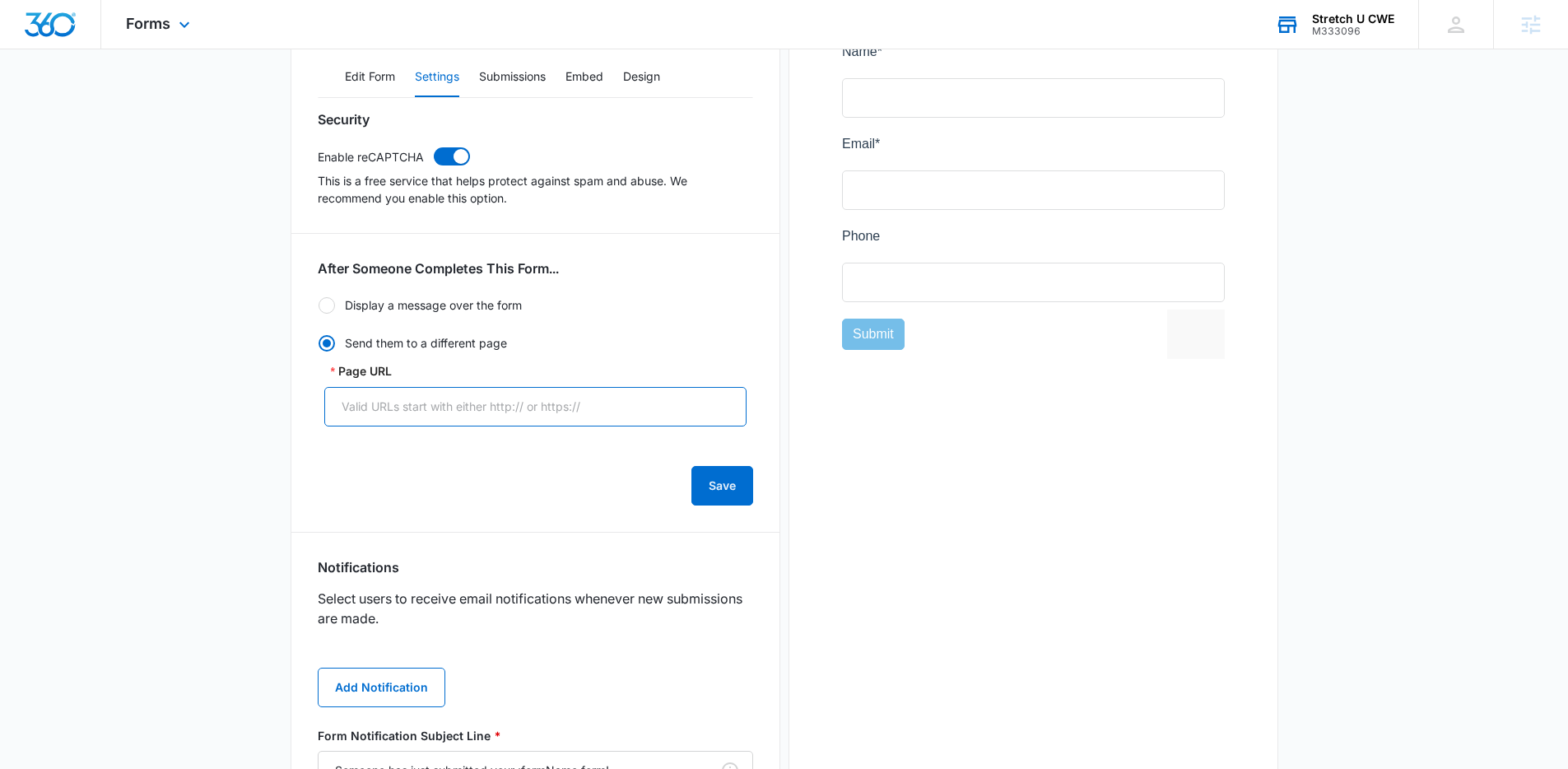
click at [530, 411] on input "Page URL" at bounding box center [535, 406] width 422 height 39
paste input "https://stretchu.com/find-a-studio/clayton-mo/thank-you-clayton/"
type input "https://stretchu.com/find-a-studio/clayton-mo/thank-you-clayton/"
click at [715, 488] on button "Save" at bounding box center [722, 485] width 62 height 39
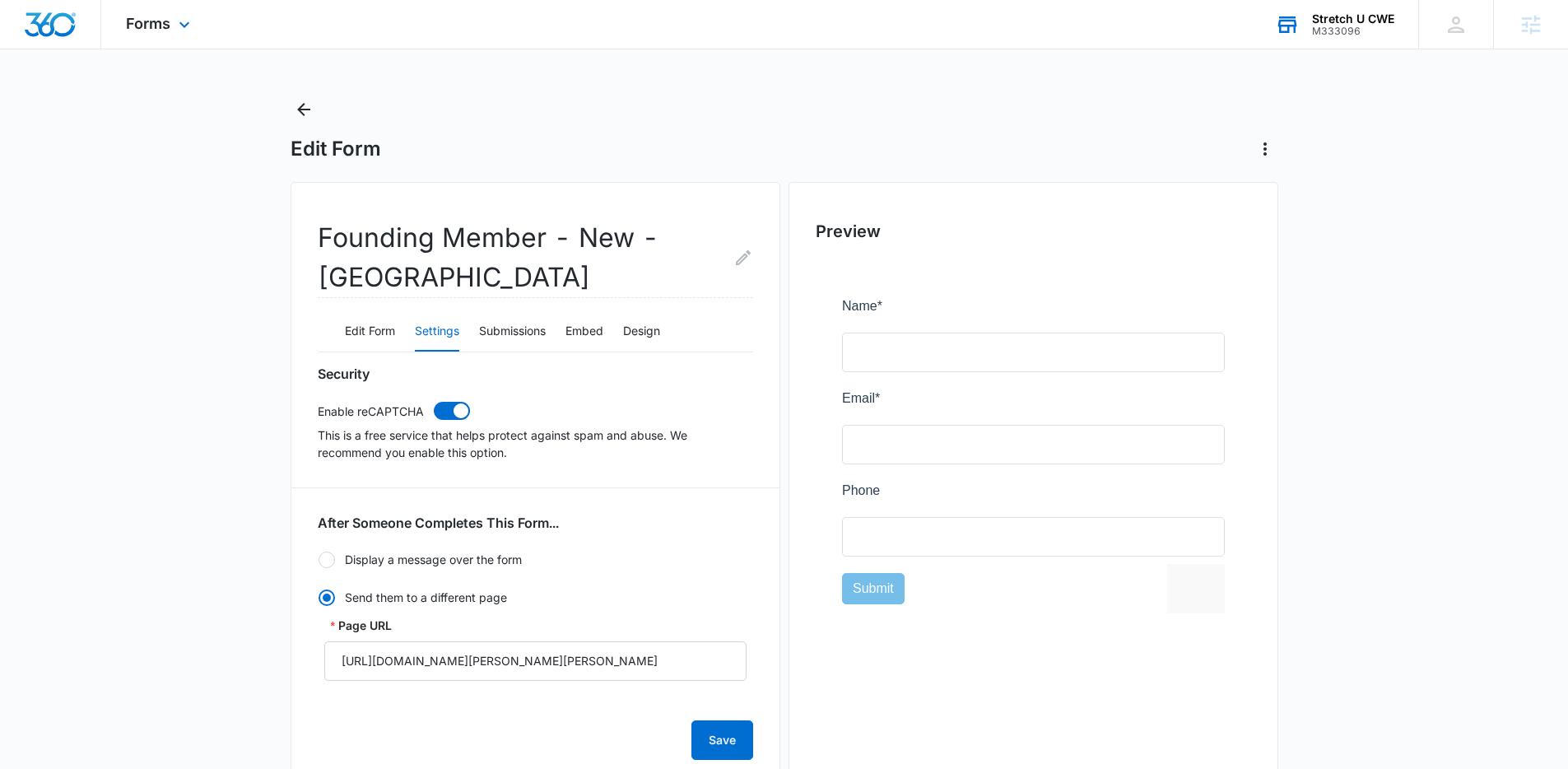
scroll to position [0, 0]
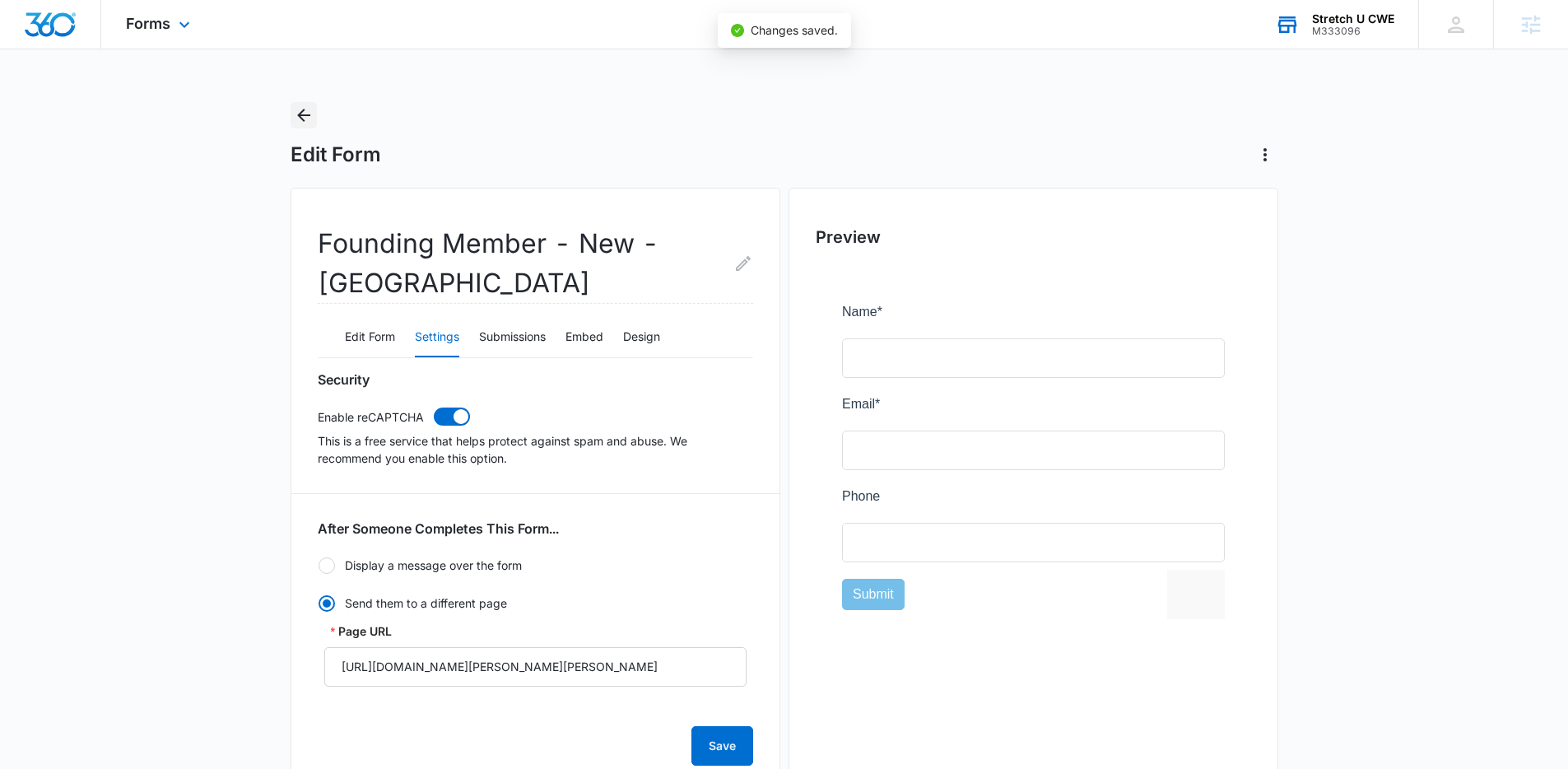
click at [301, 121] on icon "Back" at bounding box center [304, 115] width 20 height 20
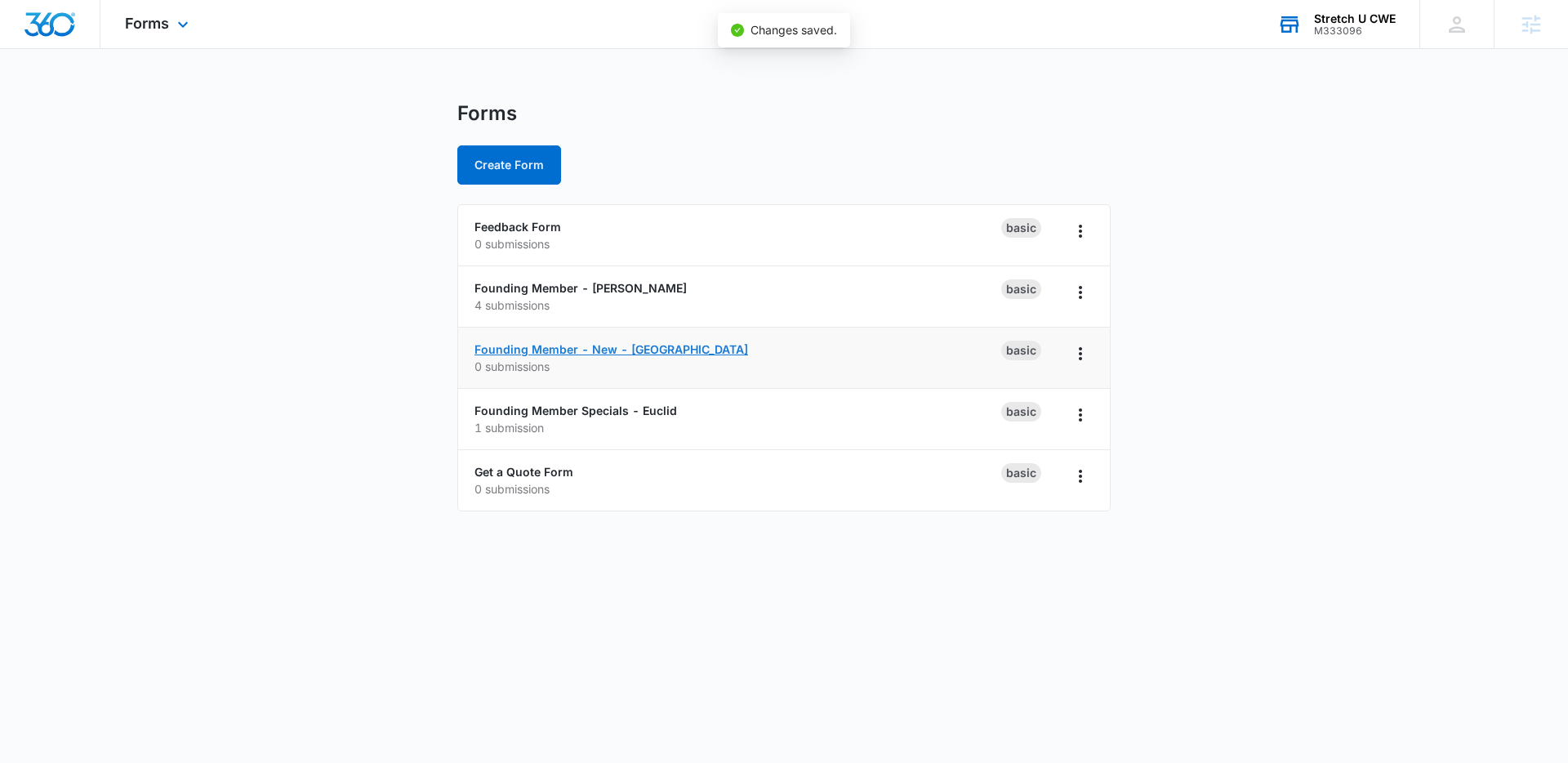
click at [572, 343] on link "Founding Member - New - Clayton" at bounding box center [611, 350] width 274 height 14
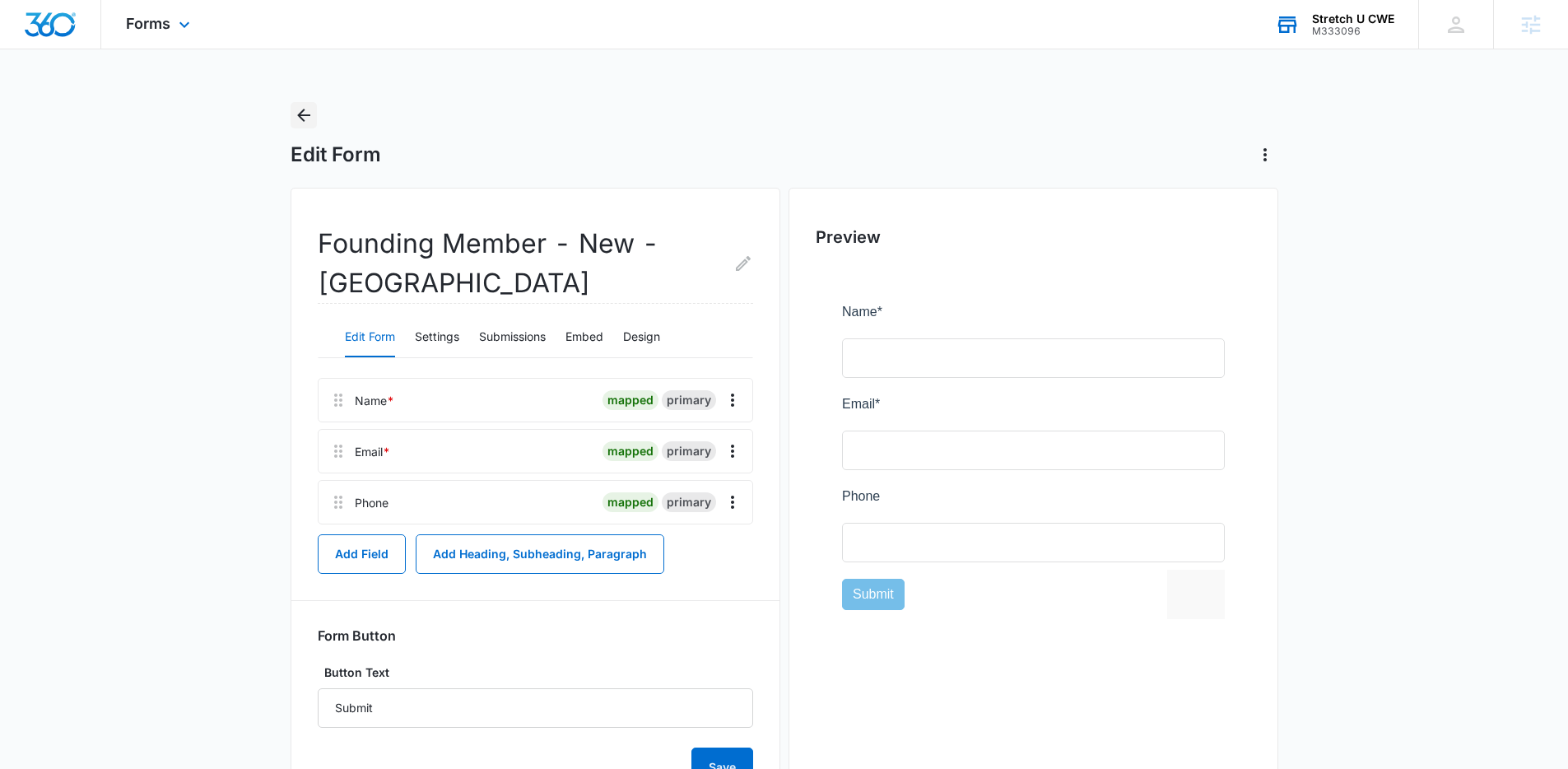
click at [304, 103] on button "Back" at bounding box center [303, 115] width 26 height 26
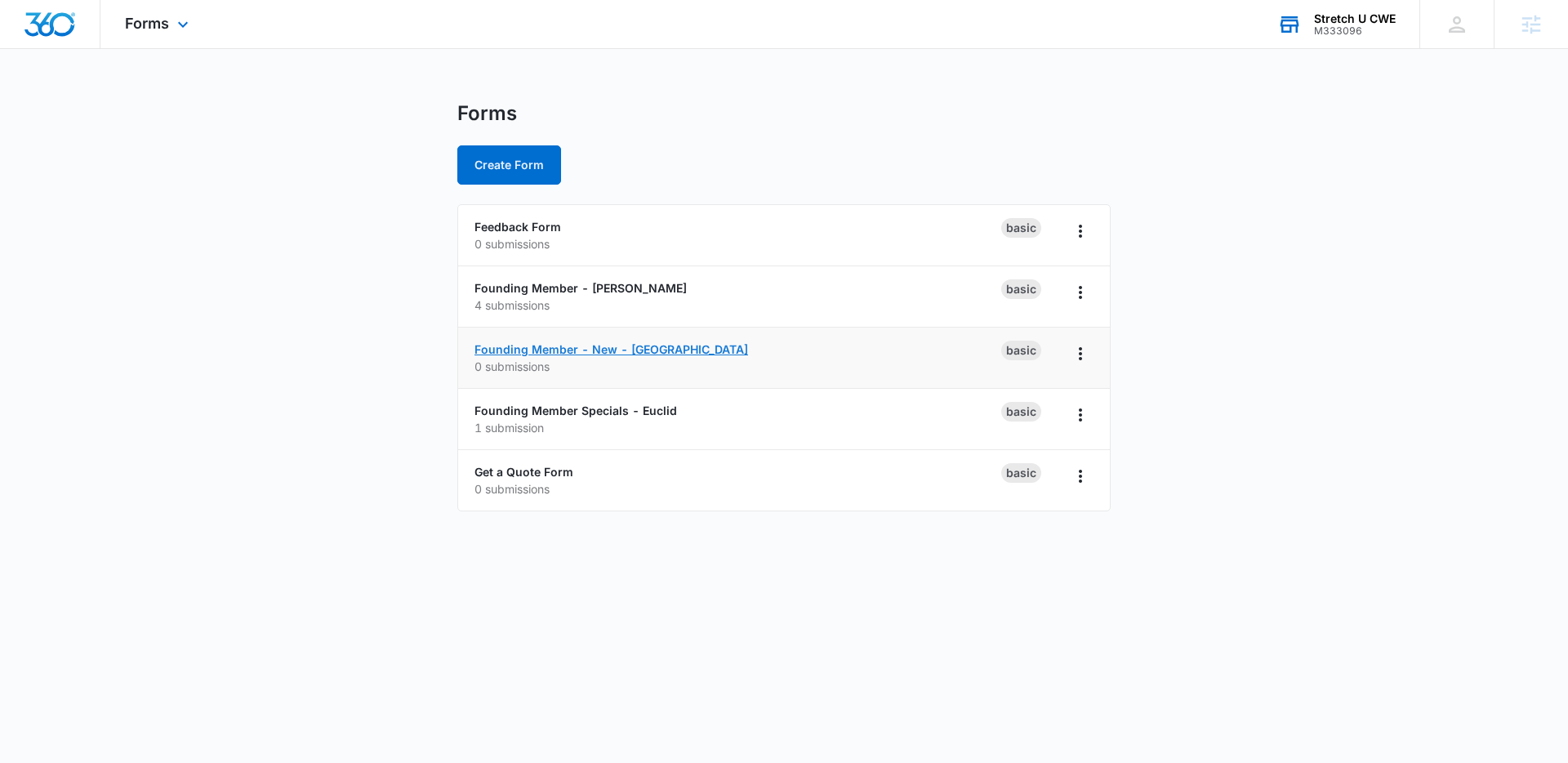
click at [600, 344] on link "Founding Member - New - Clayton" at bounding box center [611, 350] width 274 height 14
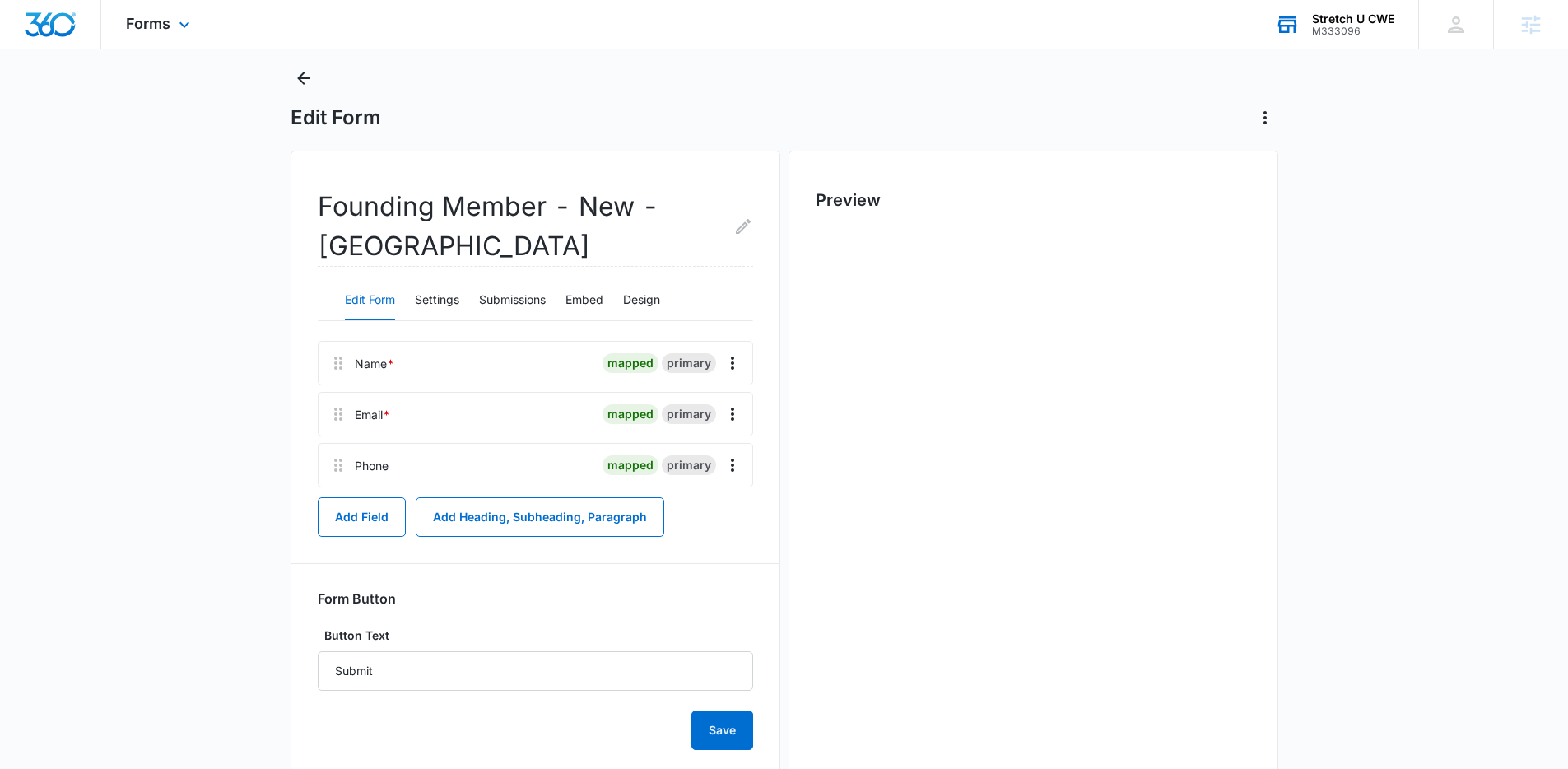
scroll to position [78, 0]
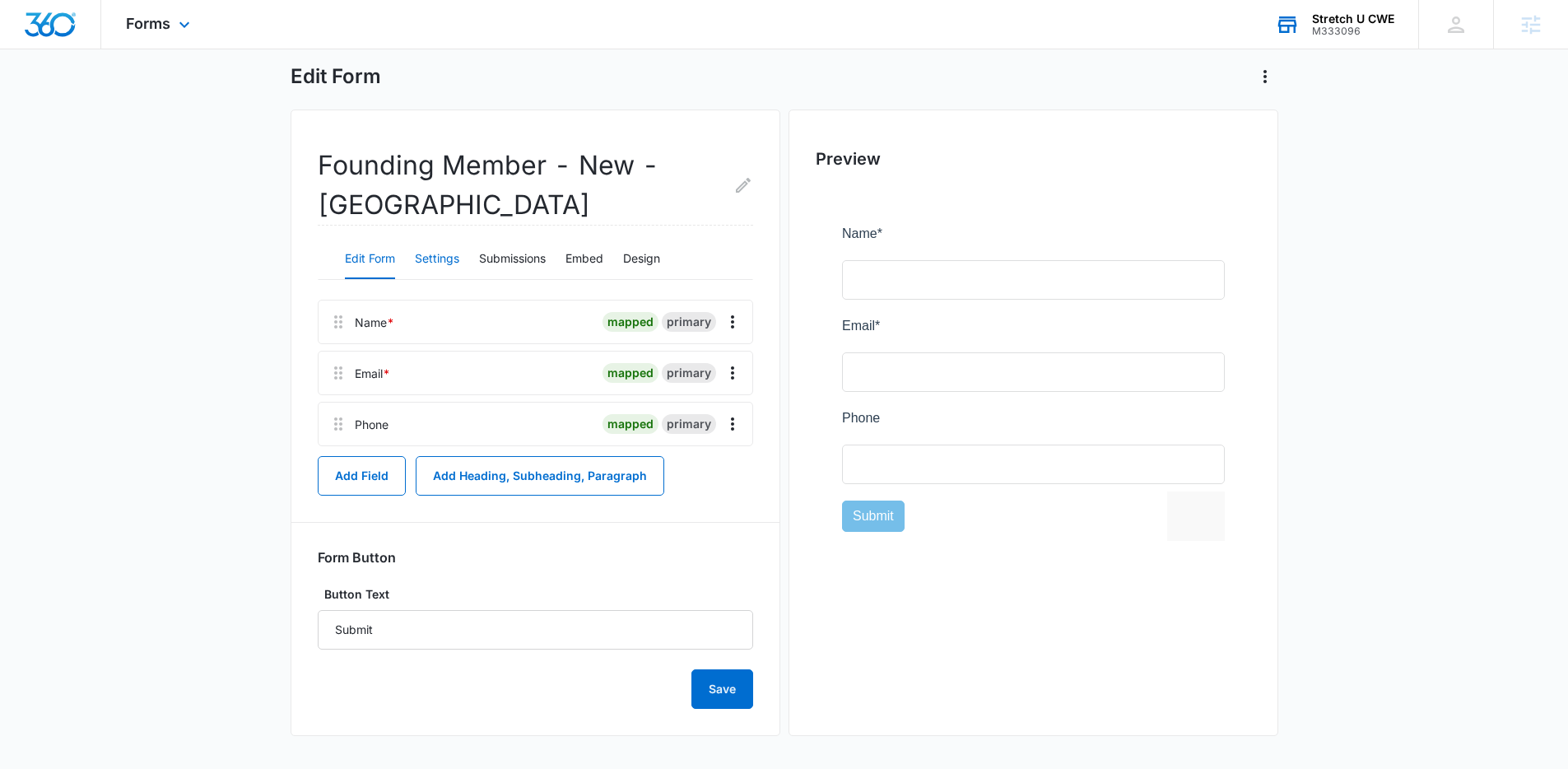
click at [442, 258] on button "Settings" at bounding box center [437, 259] width 44 height 39
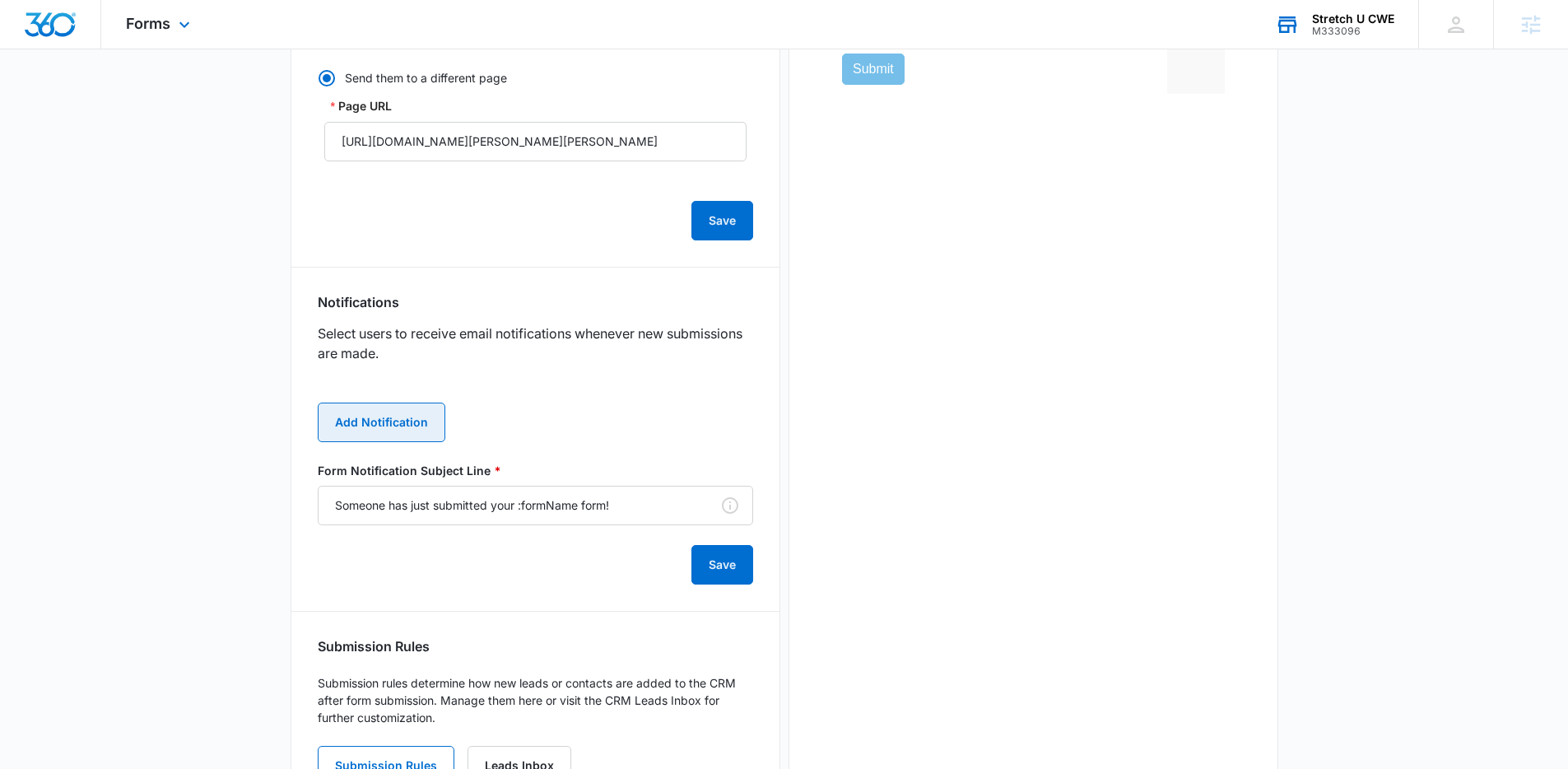
scroll to position [524, 0]
click at [409, 430] on button "Add Notification" at bounding box center [381, 423] width 128 height 39
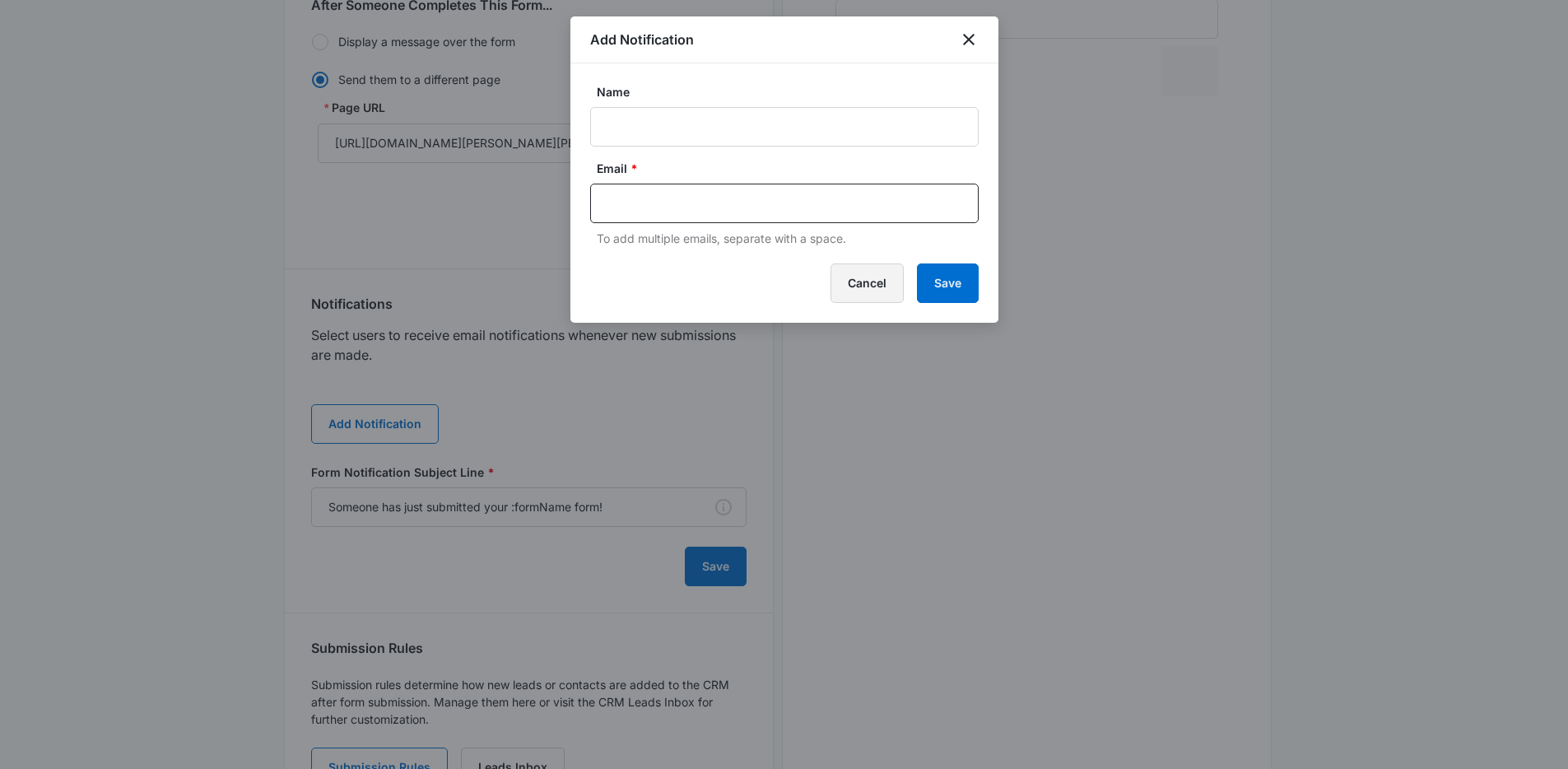
click at [871, 289] on button "Cancel" at bounding box center [867, 283] width 73 height 39
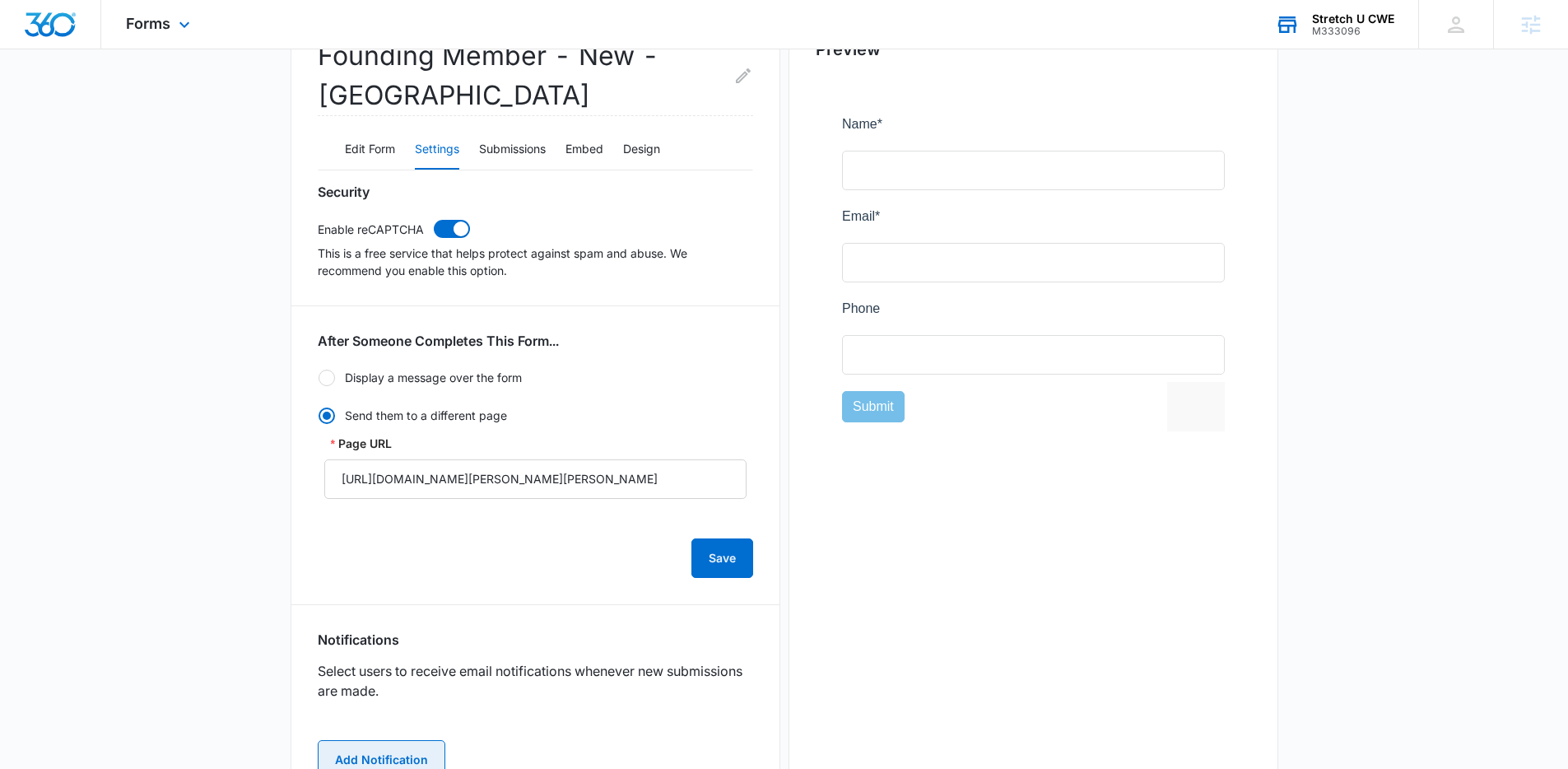
scroll to position [0, 0]
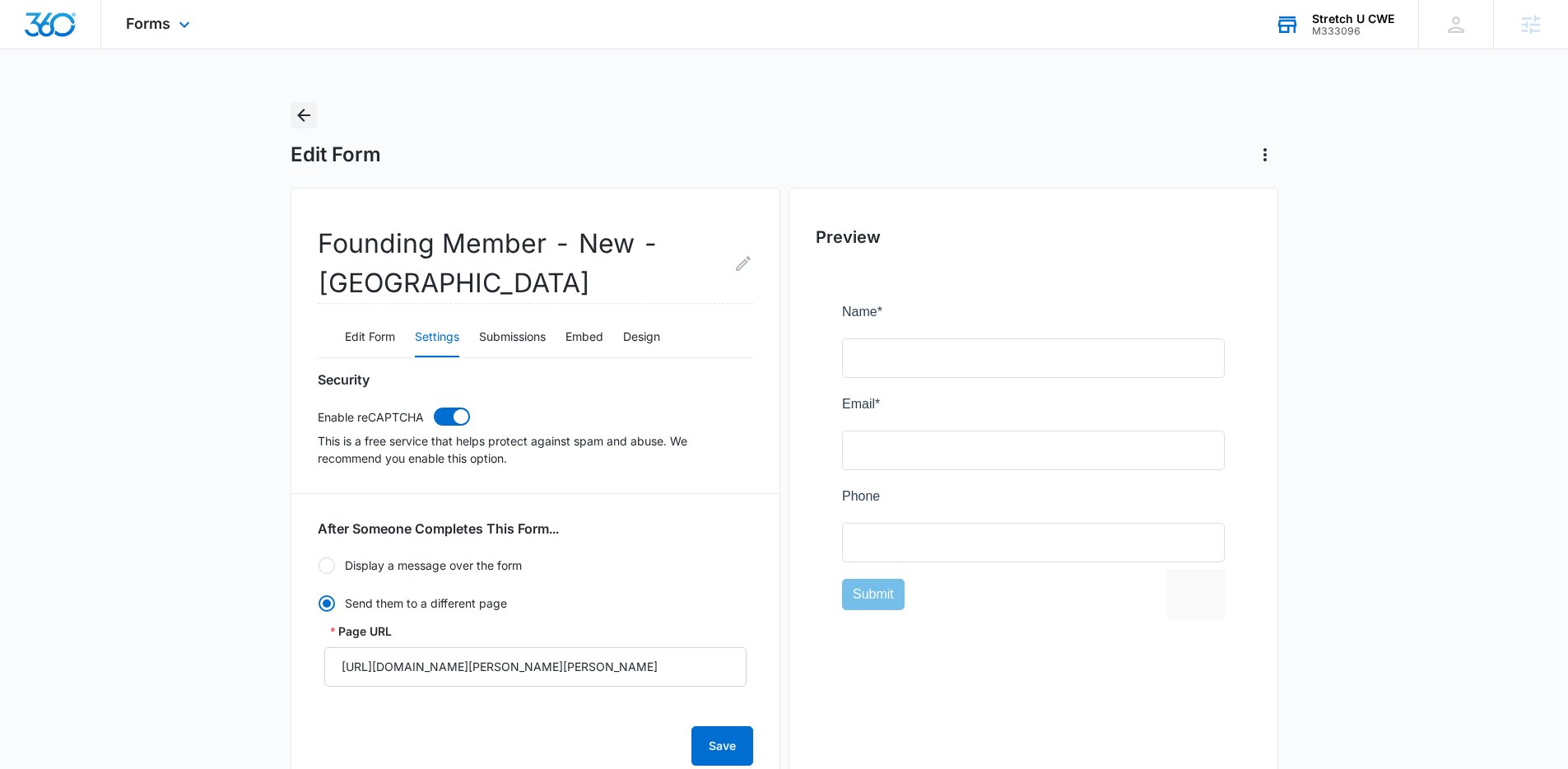
click at [301, 117] on icon "Back" at bounding box center [304, 115] width 20 height 20
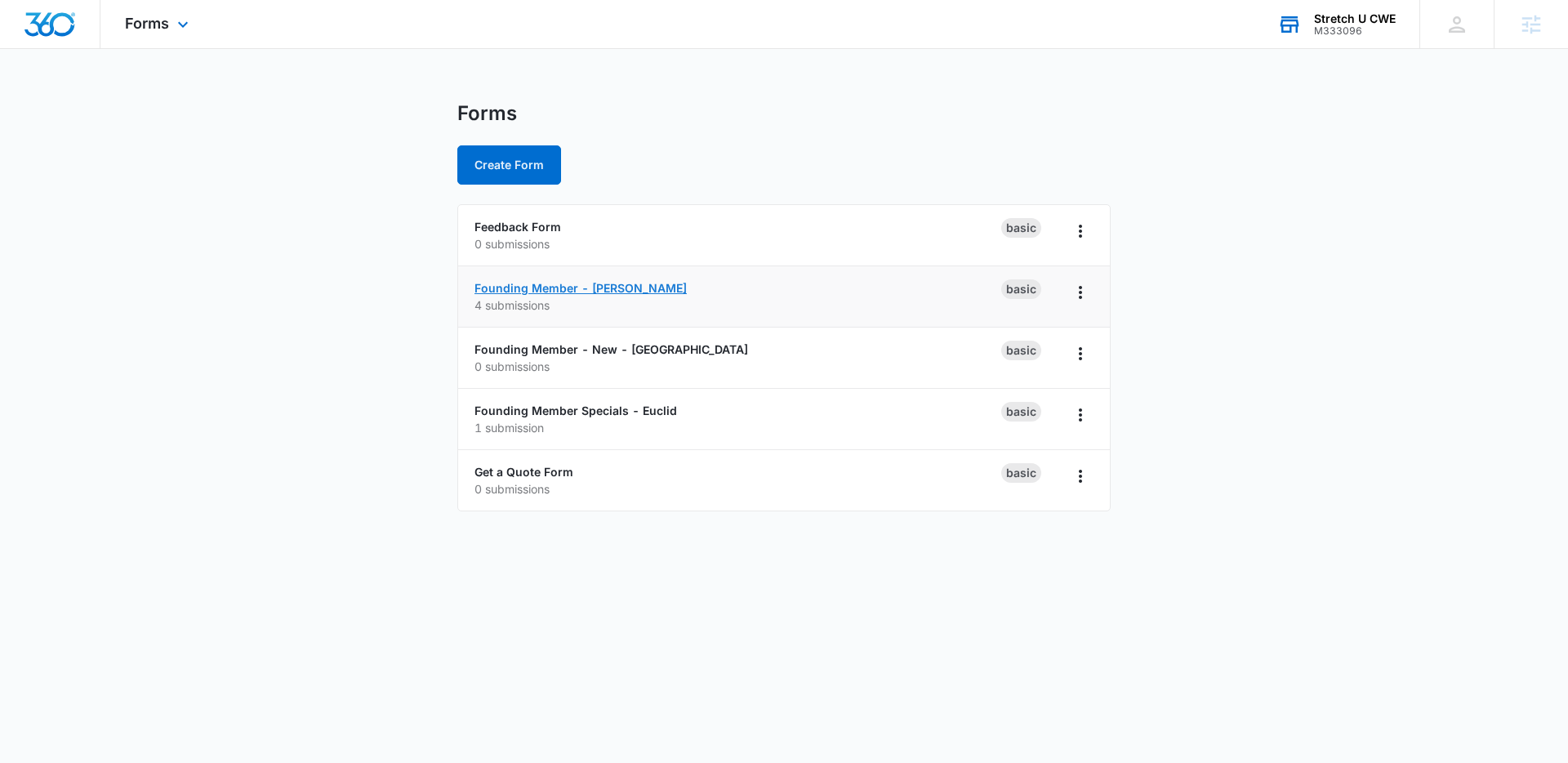
click at [553, 286] on link "Founding Member - Clayton" at bounding box center [580, 287] width 213 height 14
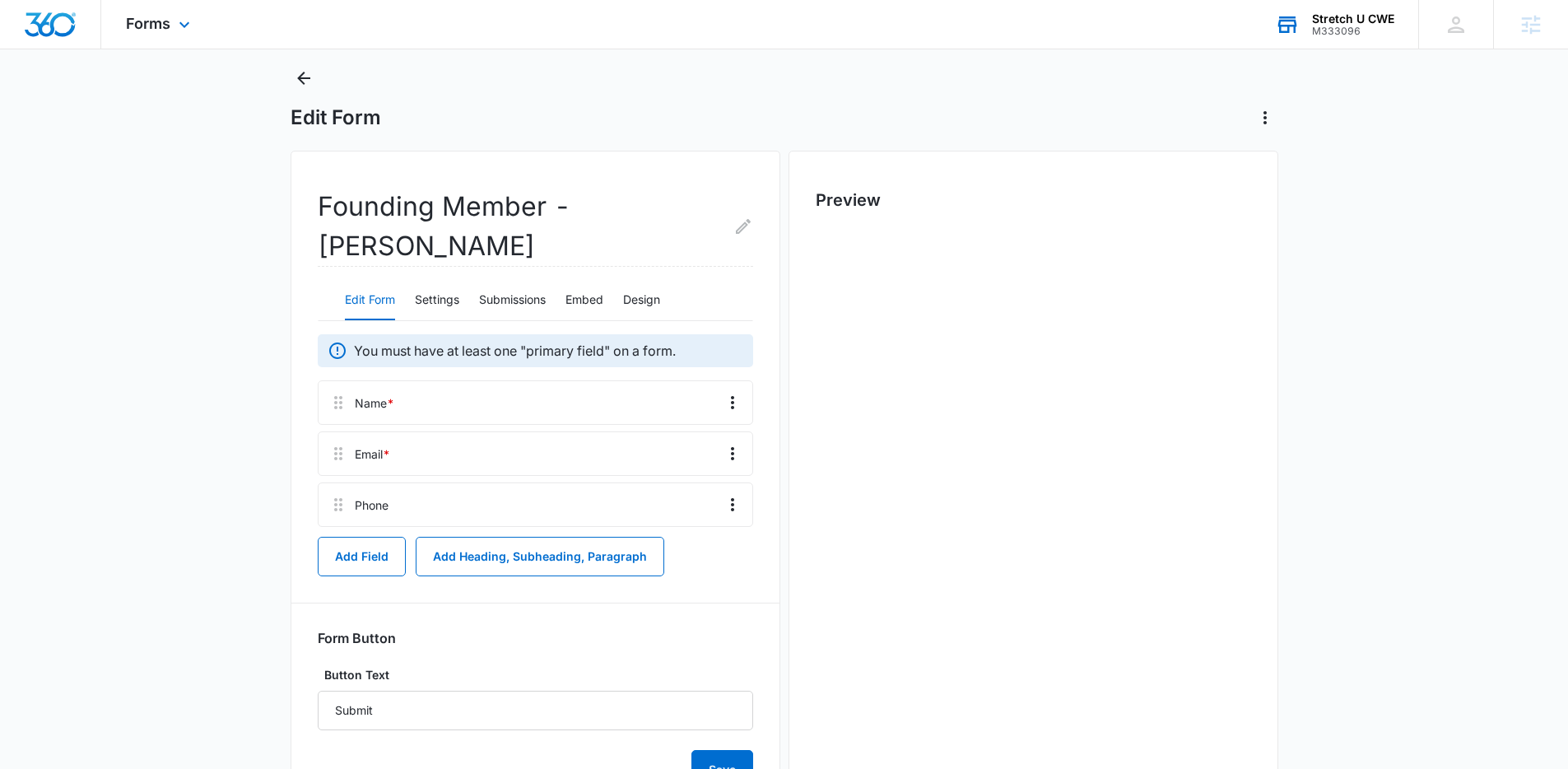
scroll to position [78, 0]
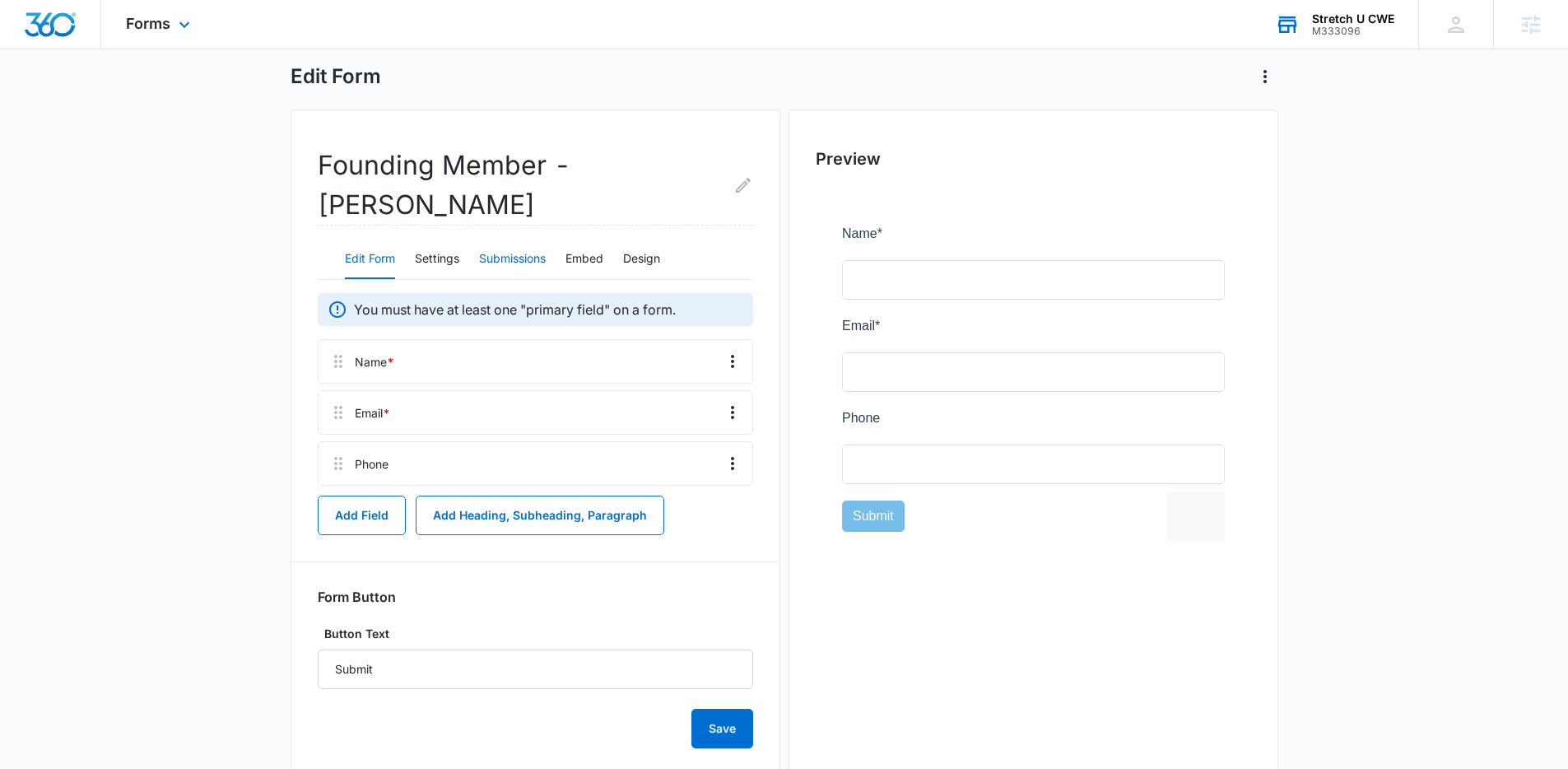
click at [499, 240] on button "Submissions" at bounding box center [512, 259] width 66 height 39
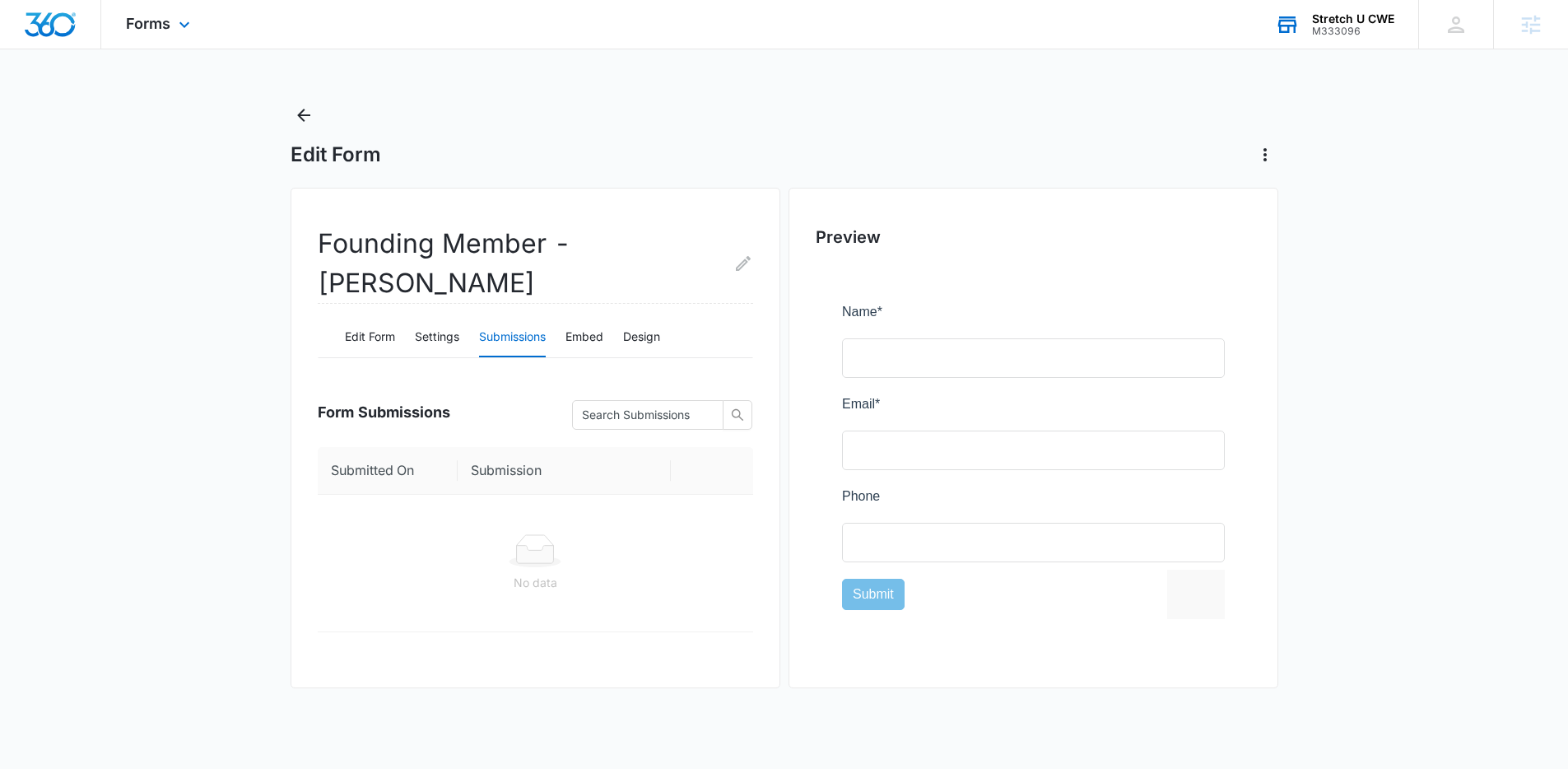
scroll to position [0, 0]
click at [445, 318] on button "Settings" at bounding box center [443, 337] width 44 height 39
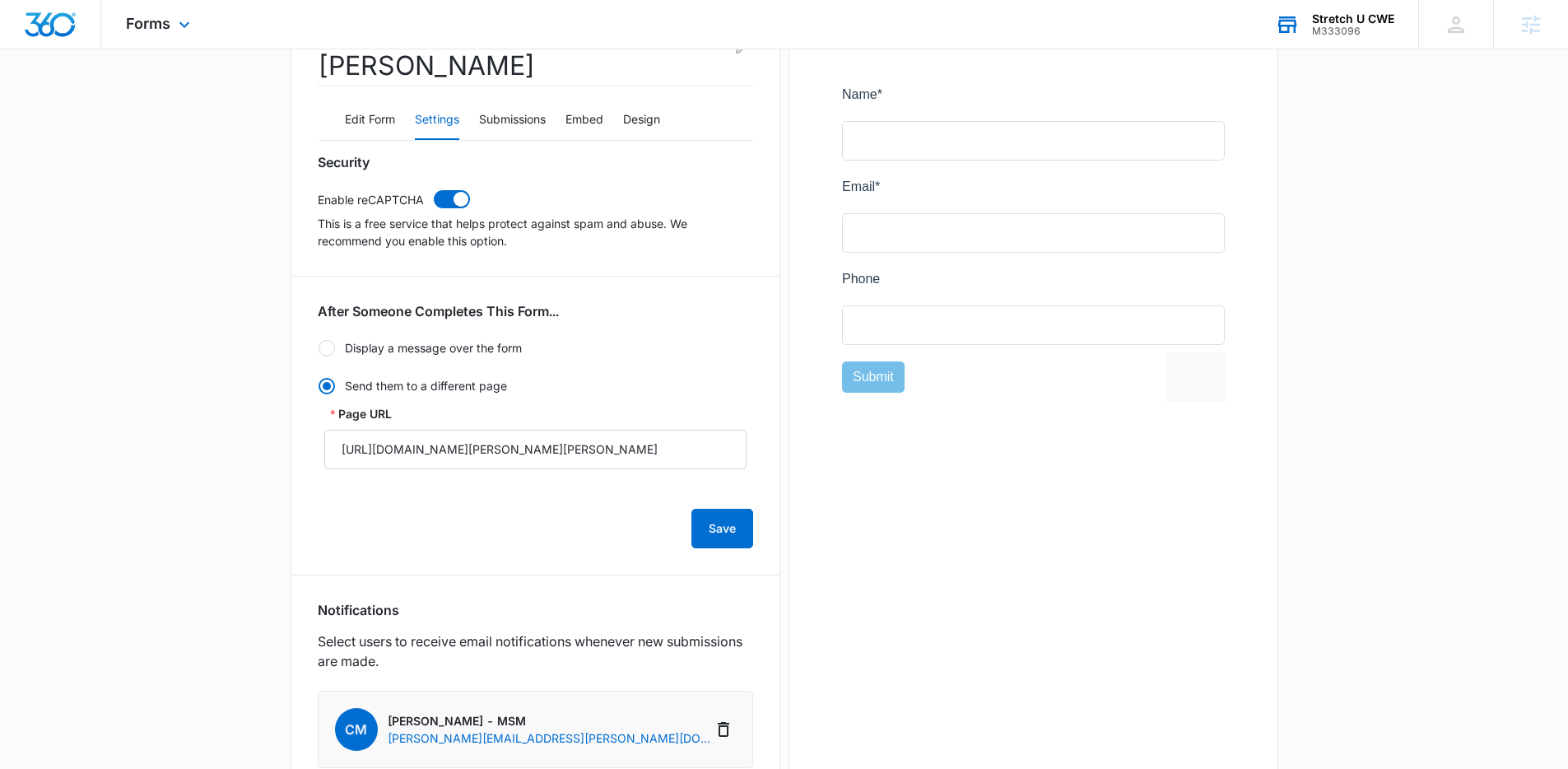
scroll to position [397, 0]
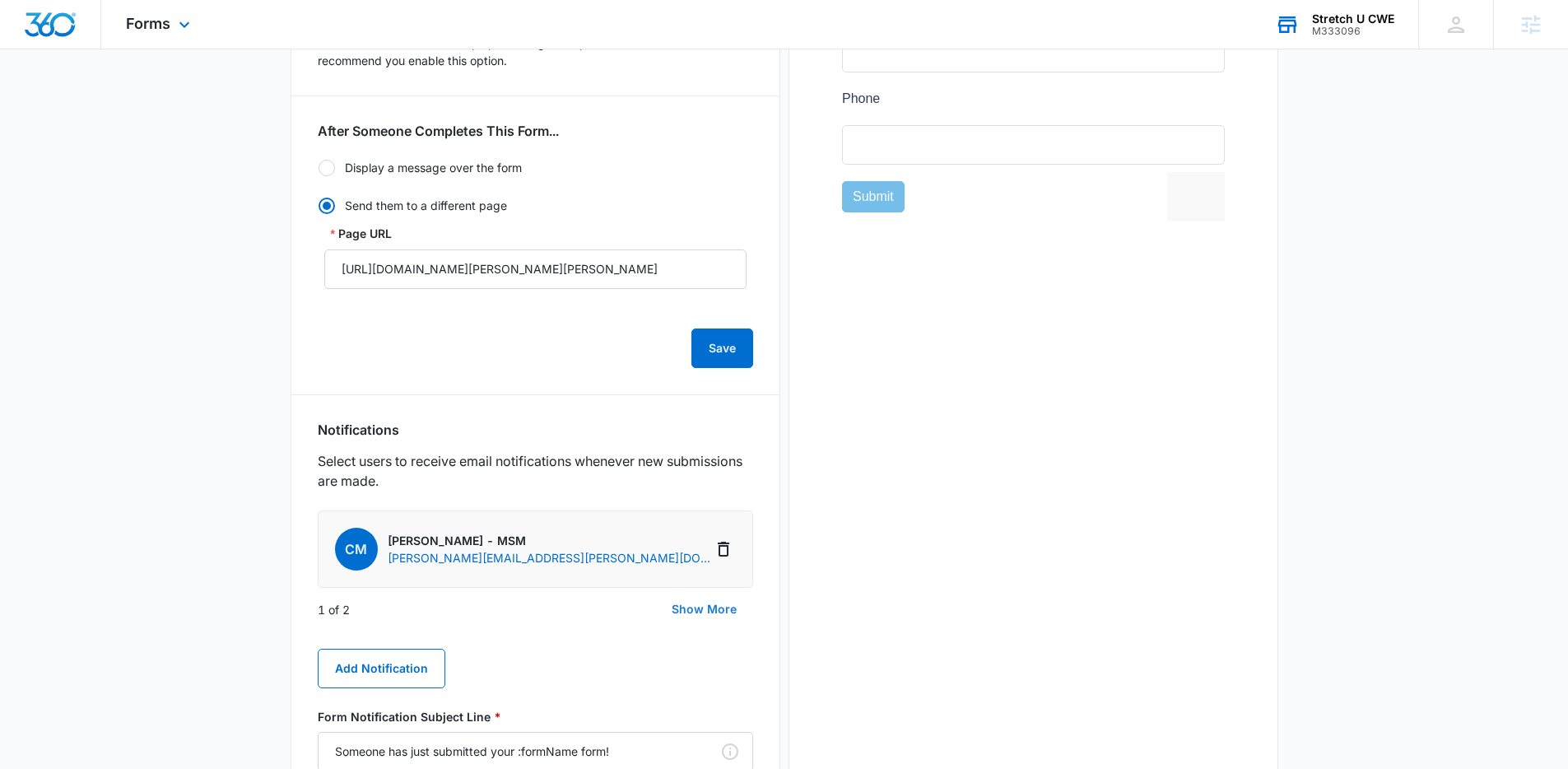
click at [702, 590] on button "Show More" at bounding box center [704, 609] width 98 height 39
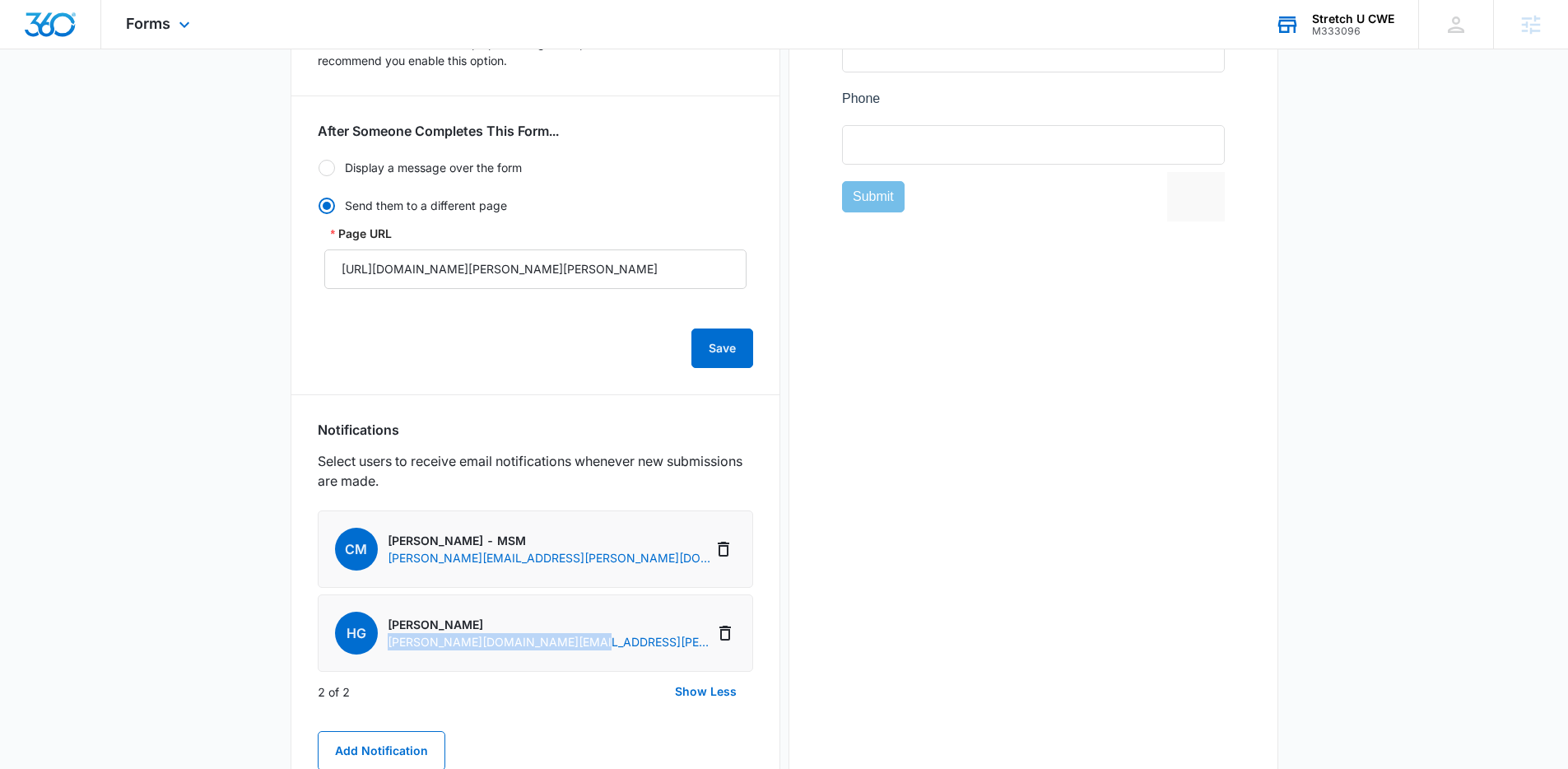
drag, startPoint x: 601, startPoint y: 612, endPoint x: 385, endPoint y: 608, distance: 216.0
click at [385, 608] on li "HG Harrison George harrison.george@stretchucwe.com" at bounding box center [535, 633] width 436 height 77
copy p "harrison.george@stretchucwe.com"
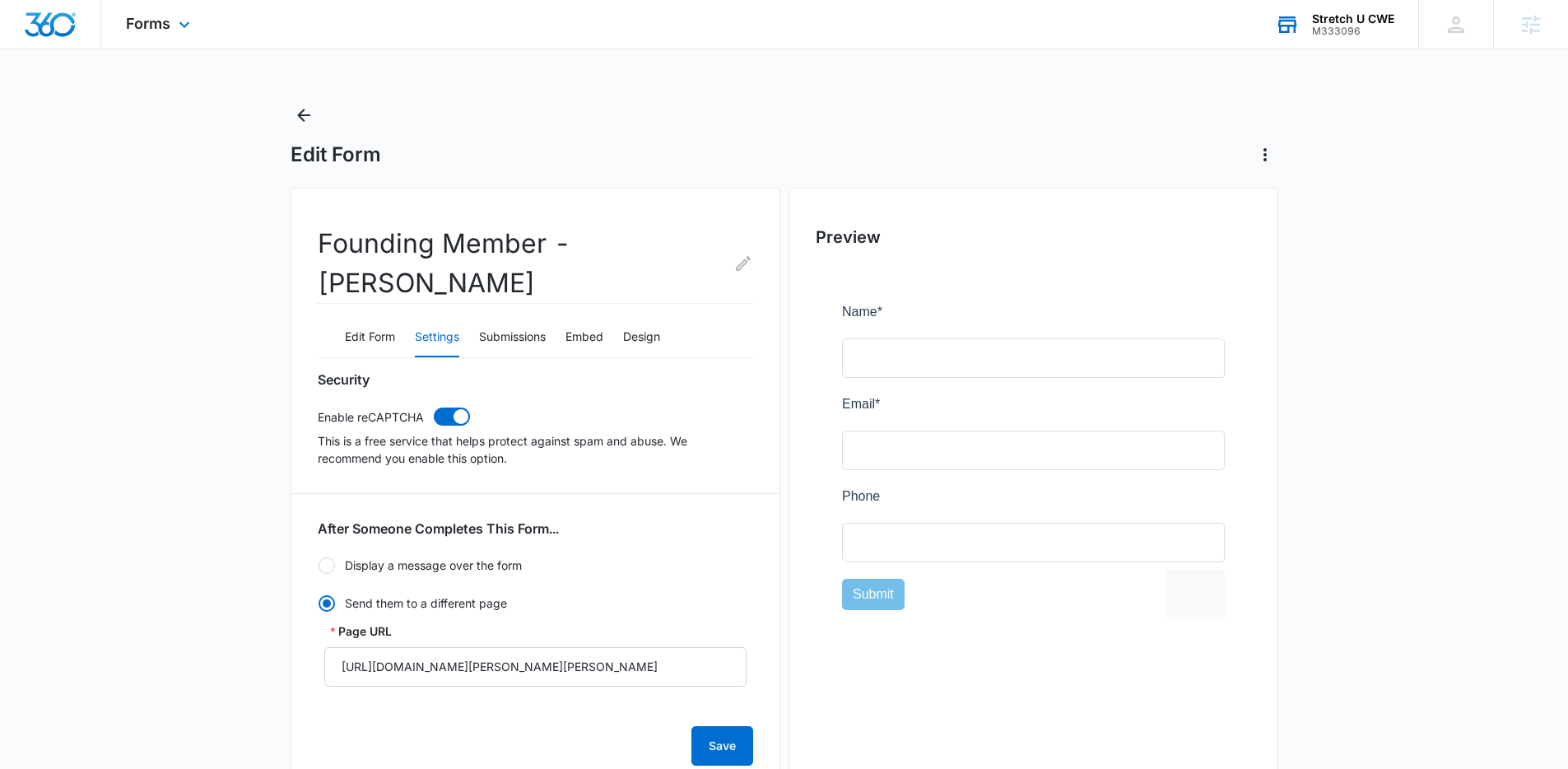
click at [316, 129] on div "Edit Form" at bounding box center [784, 135] width 988 height 65
click at [311, 125] on button "Back" at bounding box center [303, 115] width 26 height 26
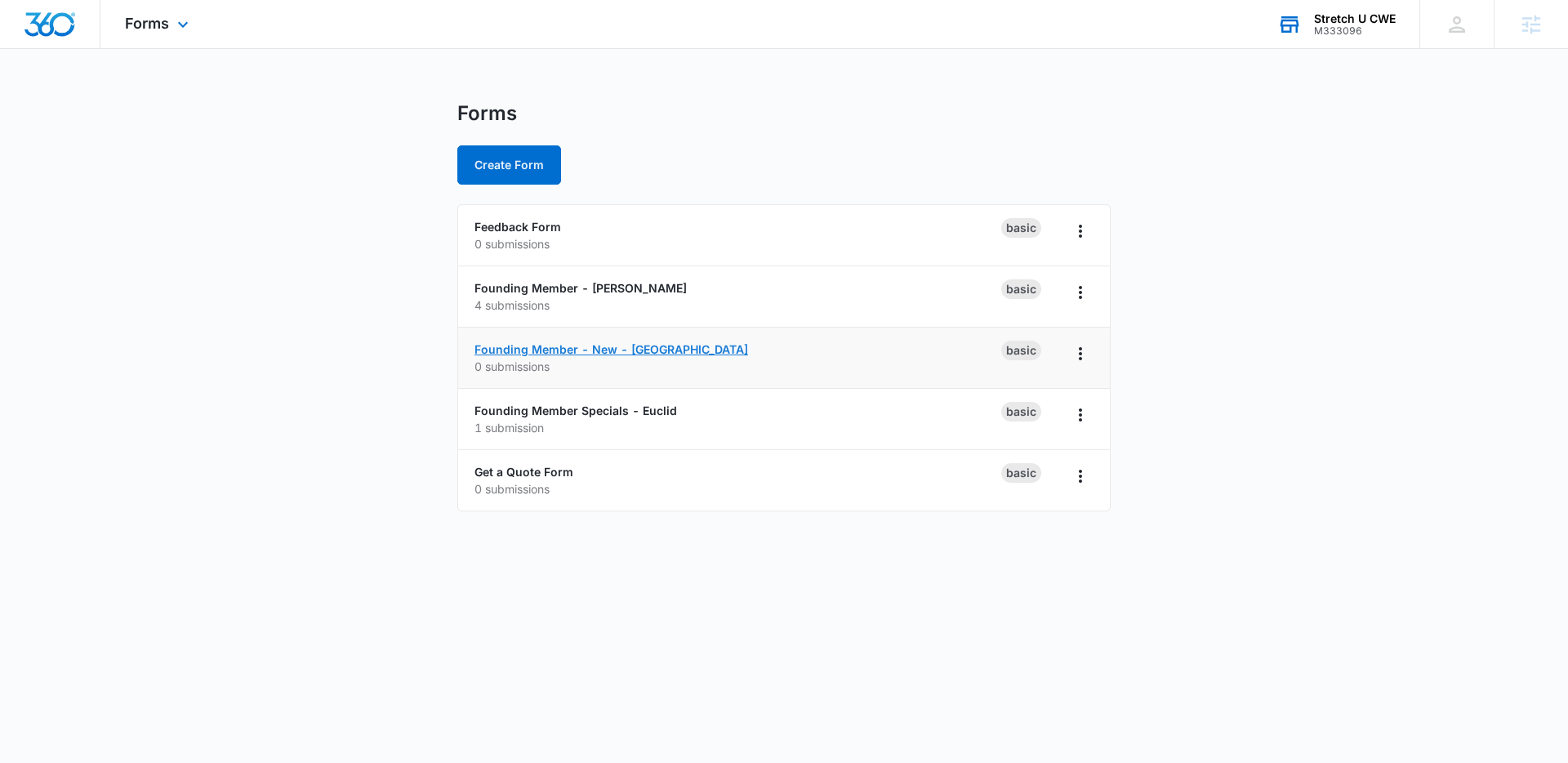
click at [638, 347] on link "Founding Member - New - Clayton" at bounding box center [611, 350] width 274 height 14
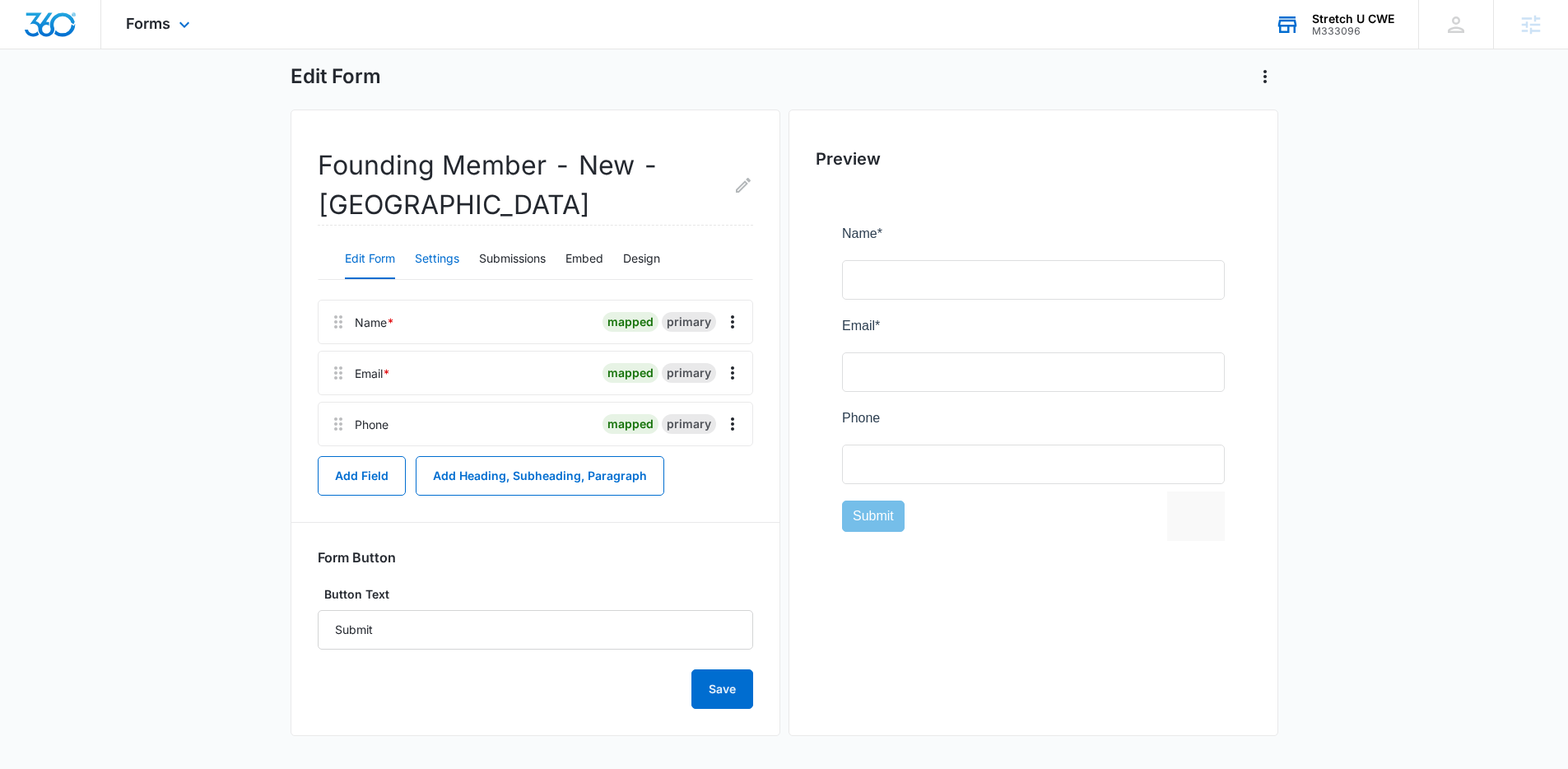
click at [448, 263] on button "Settings" at bounding box center [437, 259] width 44 height 39
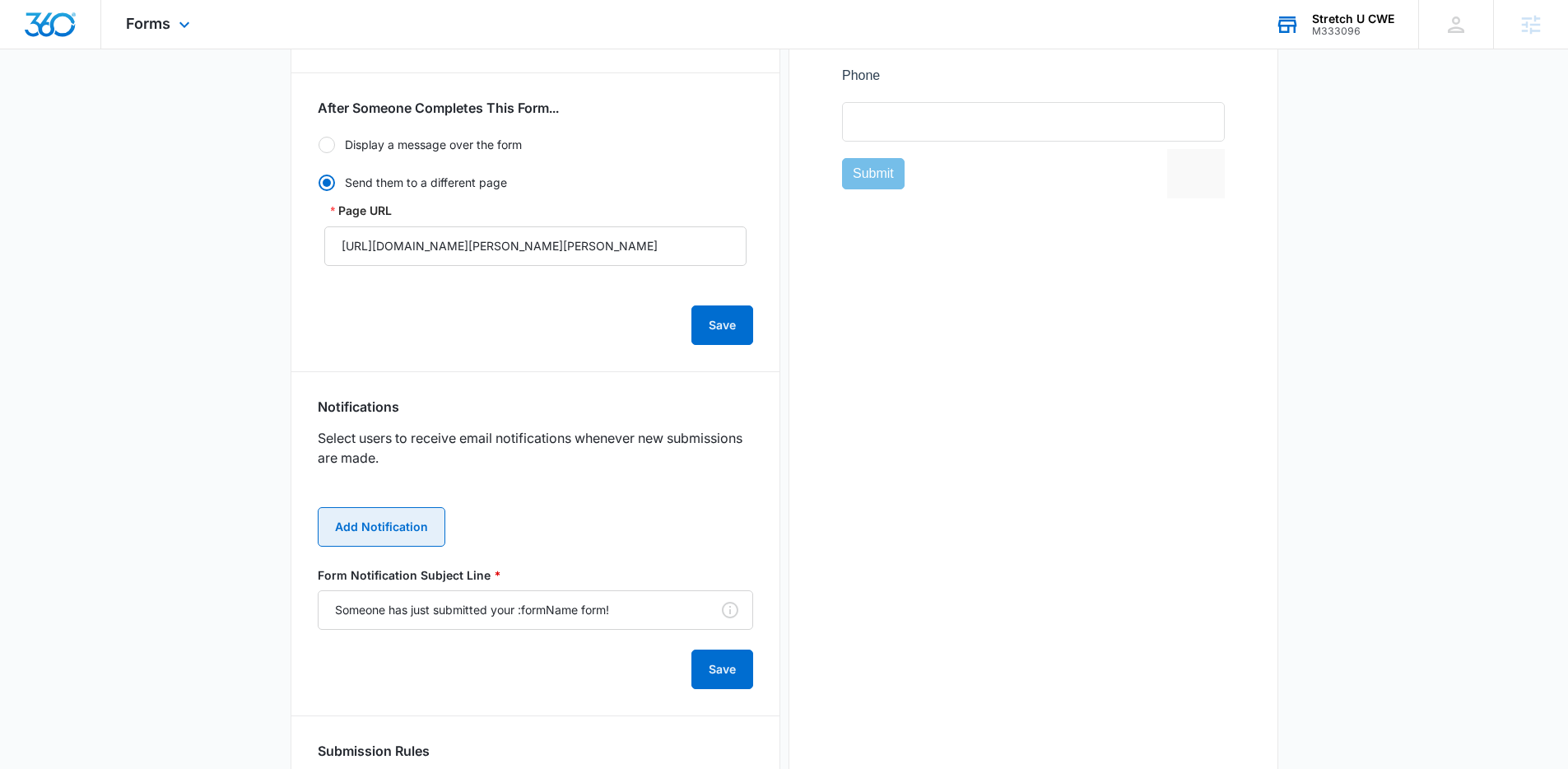
click at [406, 538] on button "Add Notification" at bounding box center [381, 526] width 128 height 39
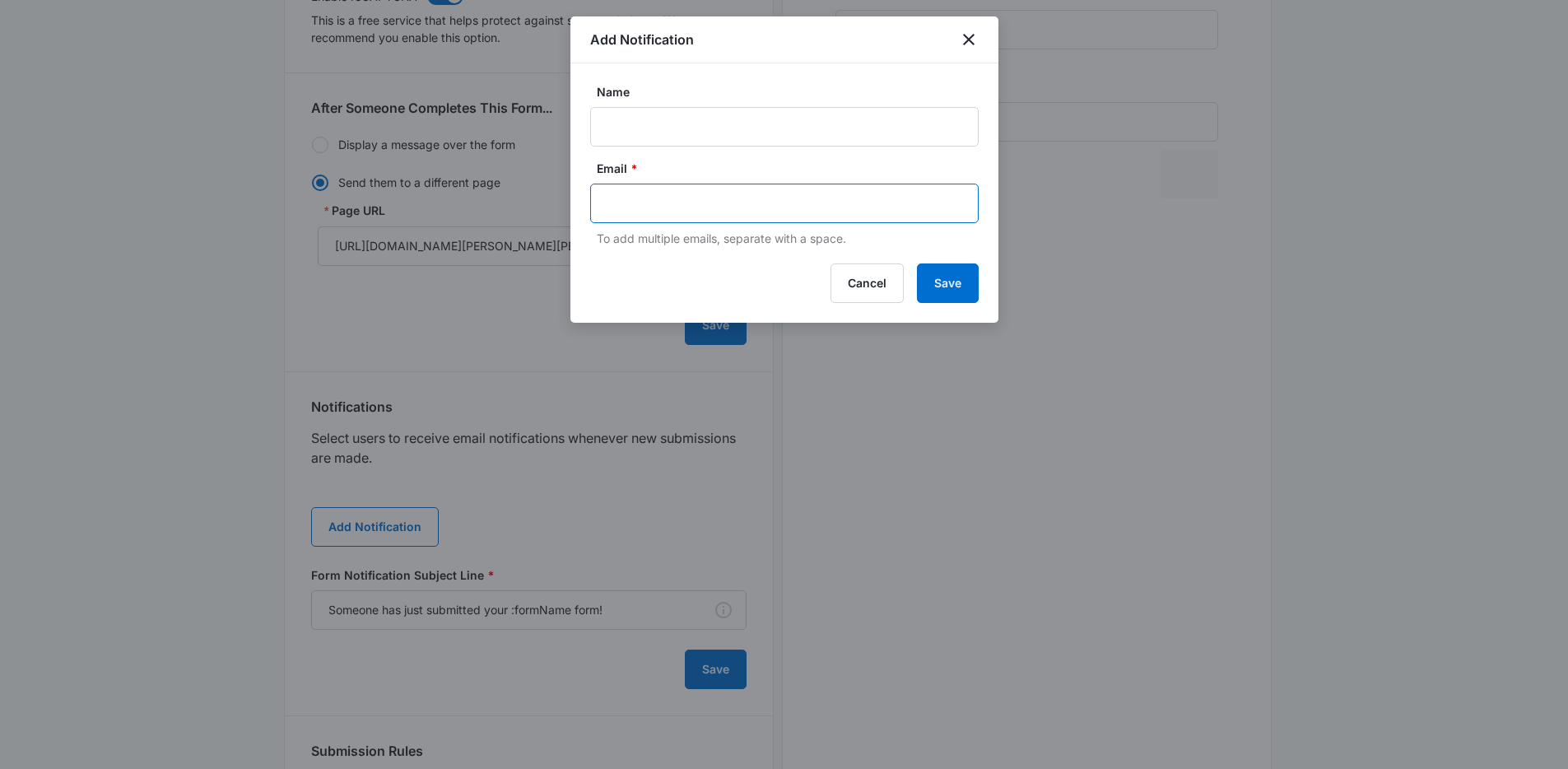
click at [680, 199] on input "text" at bounding box center [786, 204] width 357 height 25
paste input "harrison.george@stretchucwe.com"
type input "harrison.george@stretchucwe.com"
click at [673, 134] on input "Name" at bounding box center [785, 126] width 389 height 39
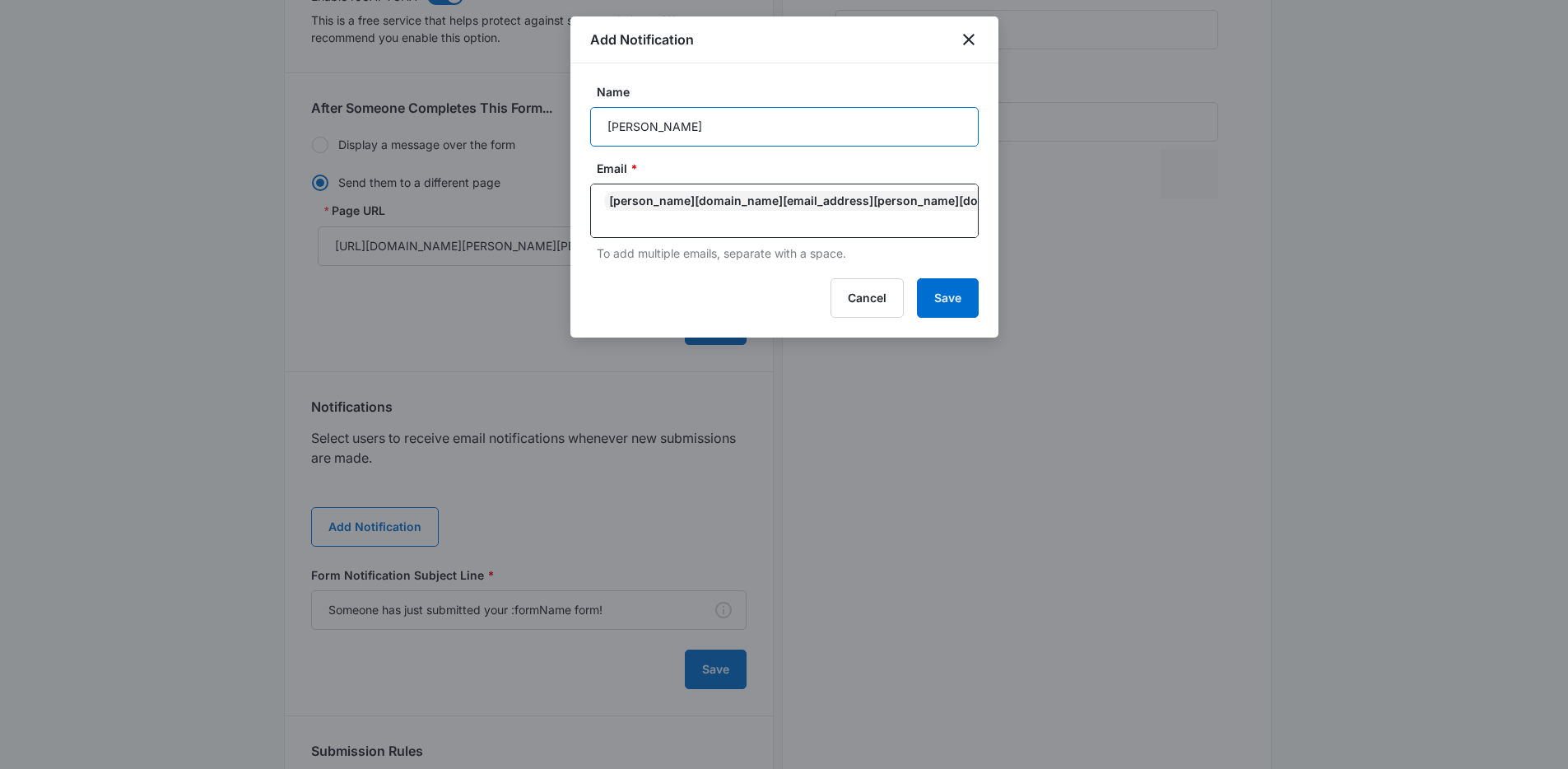
type input "Harrison George"
click at [932, 288] on button "Save" at bounding box center [948, 297] width 62 height 39
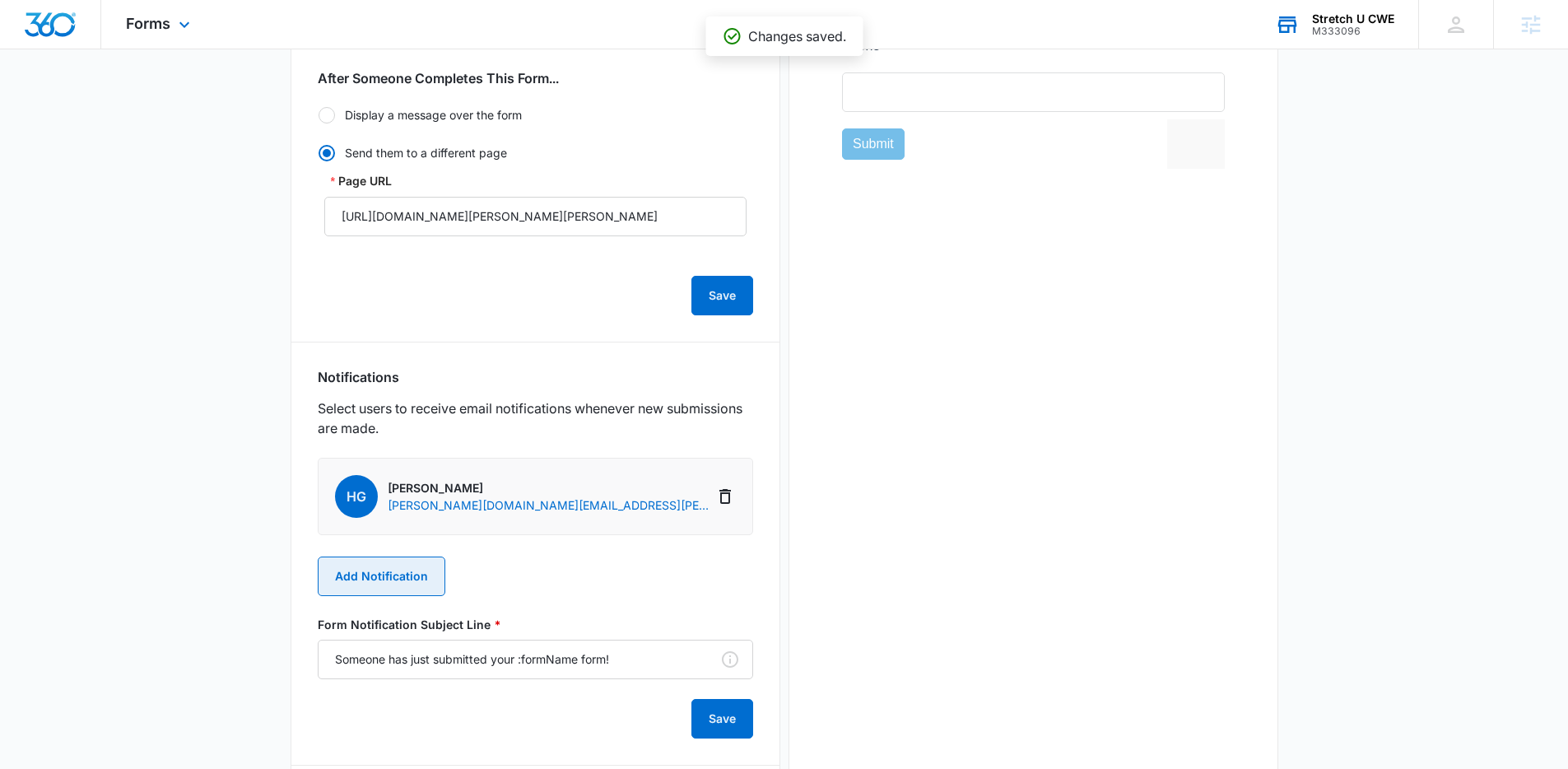
click at [401, 564] on button "Add Notification" at bounding box center [381, 577] width 128 height 39
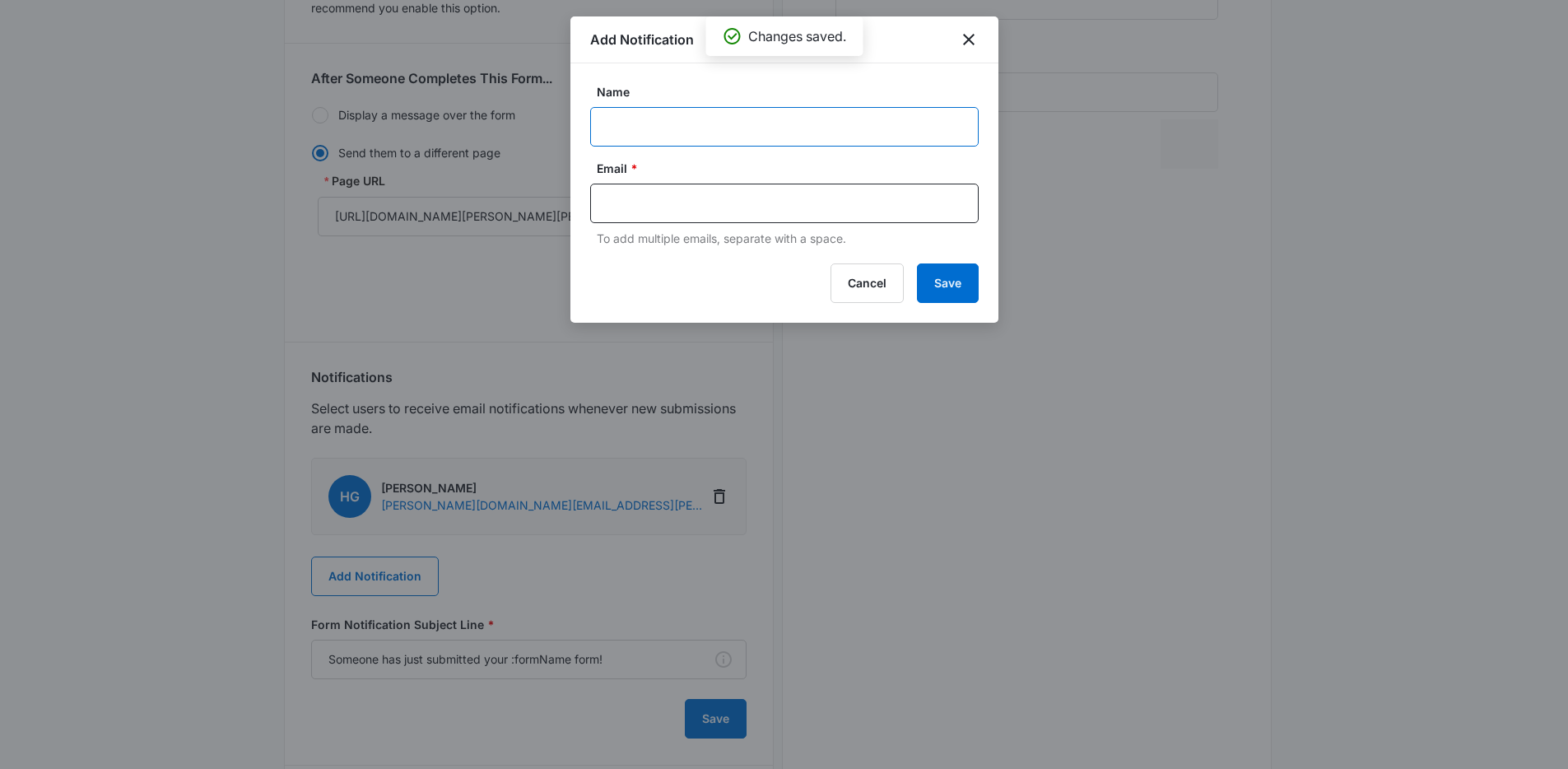
click at [660, 130] on input "Name" at bounding box center [785, 126] width 389 height 39
type input "Cody McCoy"
click at [676, 200] on input "text" at bounding box center [786, 204] width 357 height 25
type input "cody.mccoy@madwire.com"
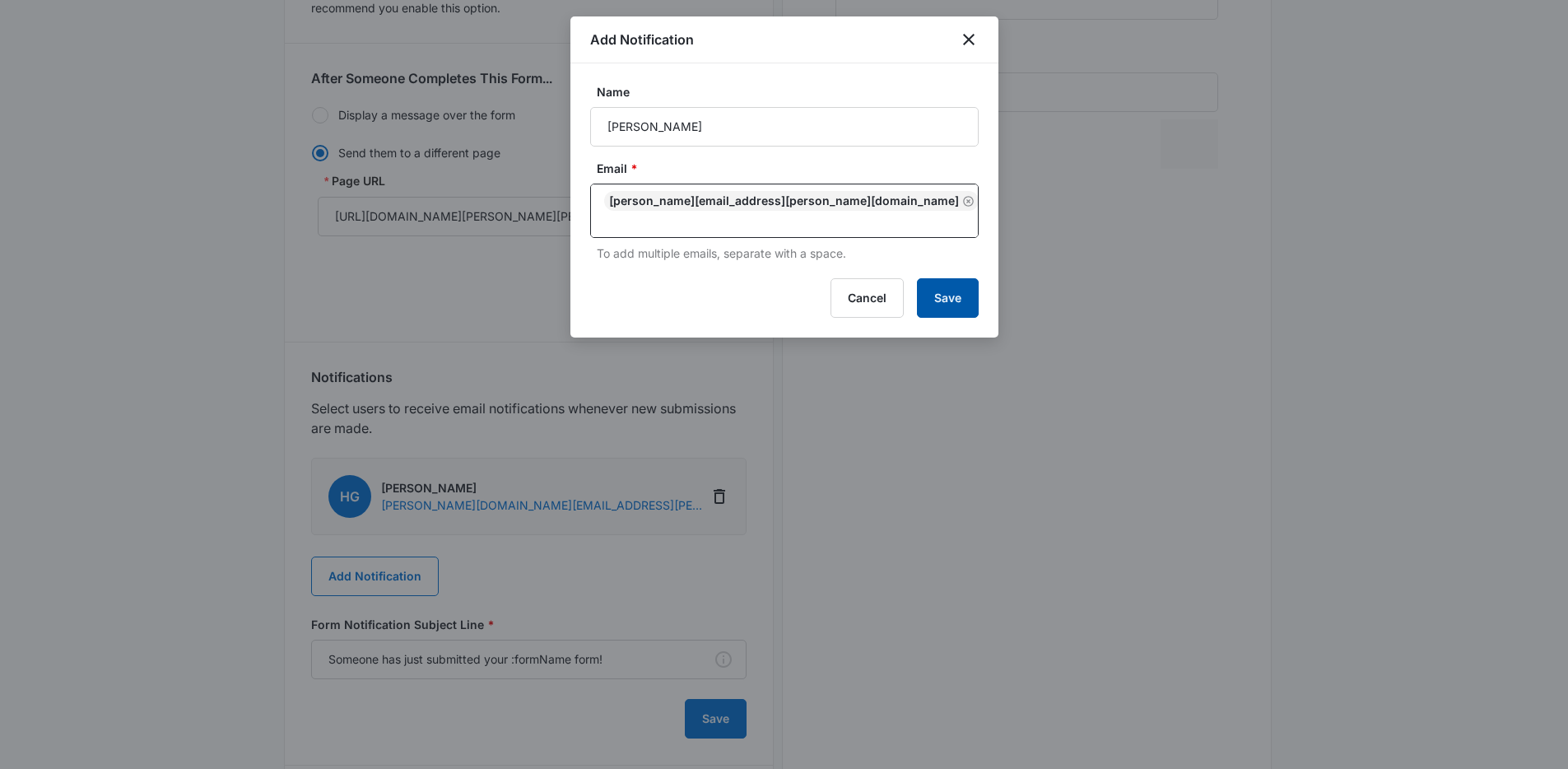
click at [943, 280] on button "Save" at bounding box center [948, 297] width 62 height 39
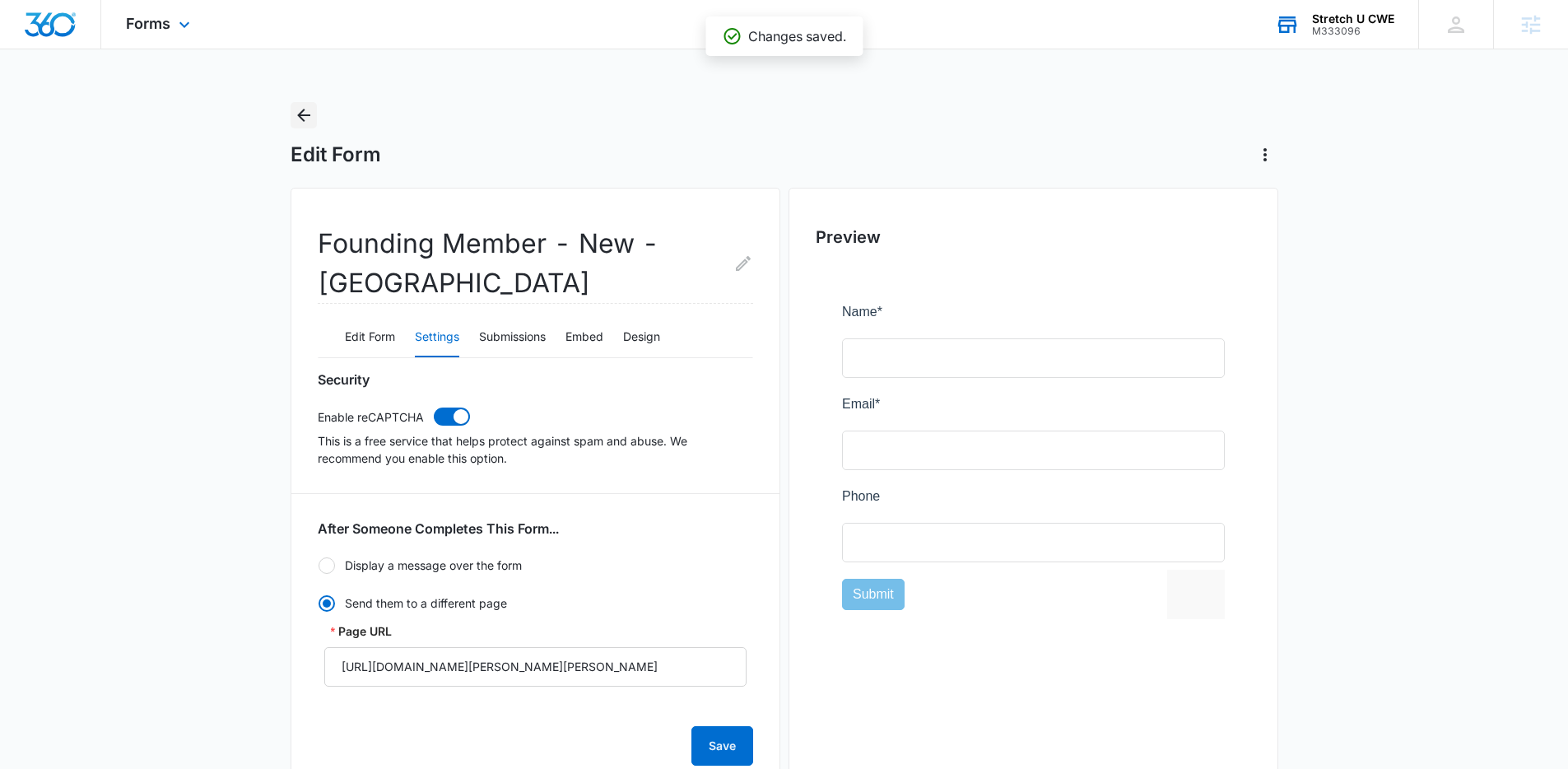
click at [299, 115] on icon "Back" at bounding box center [304, 115] width 13 height 13
